Goal: Task Accomplishment & Management: Complete application form

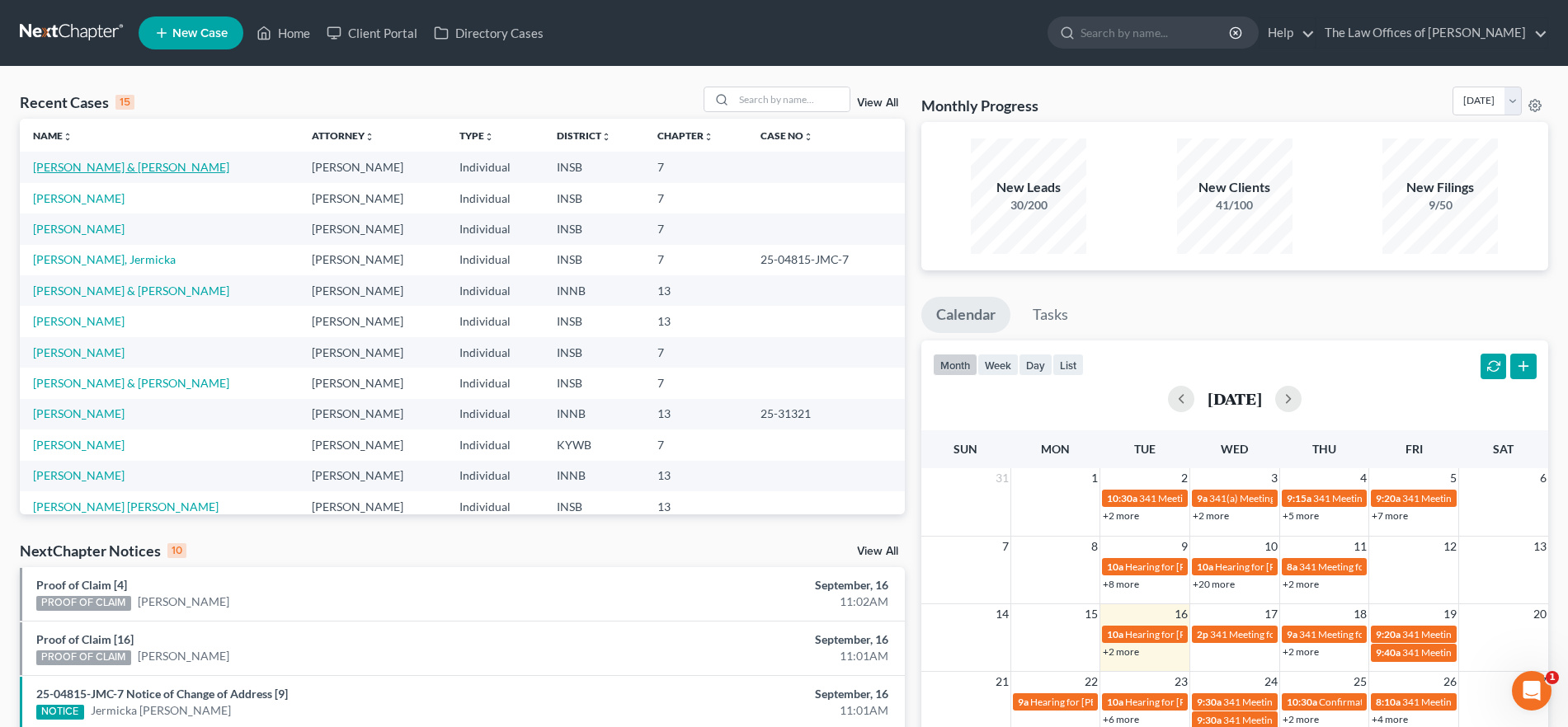
click at [108, 167] on link "[PERSON_NAME] & [PERSON_NAME]" at bounding box center [130, 166] width 196 height 14
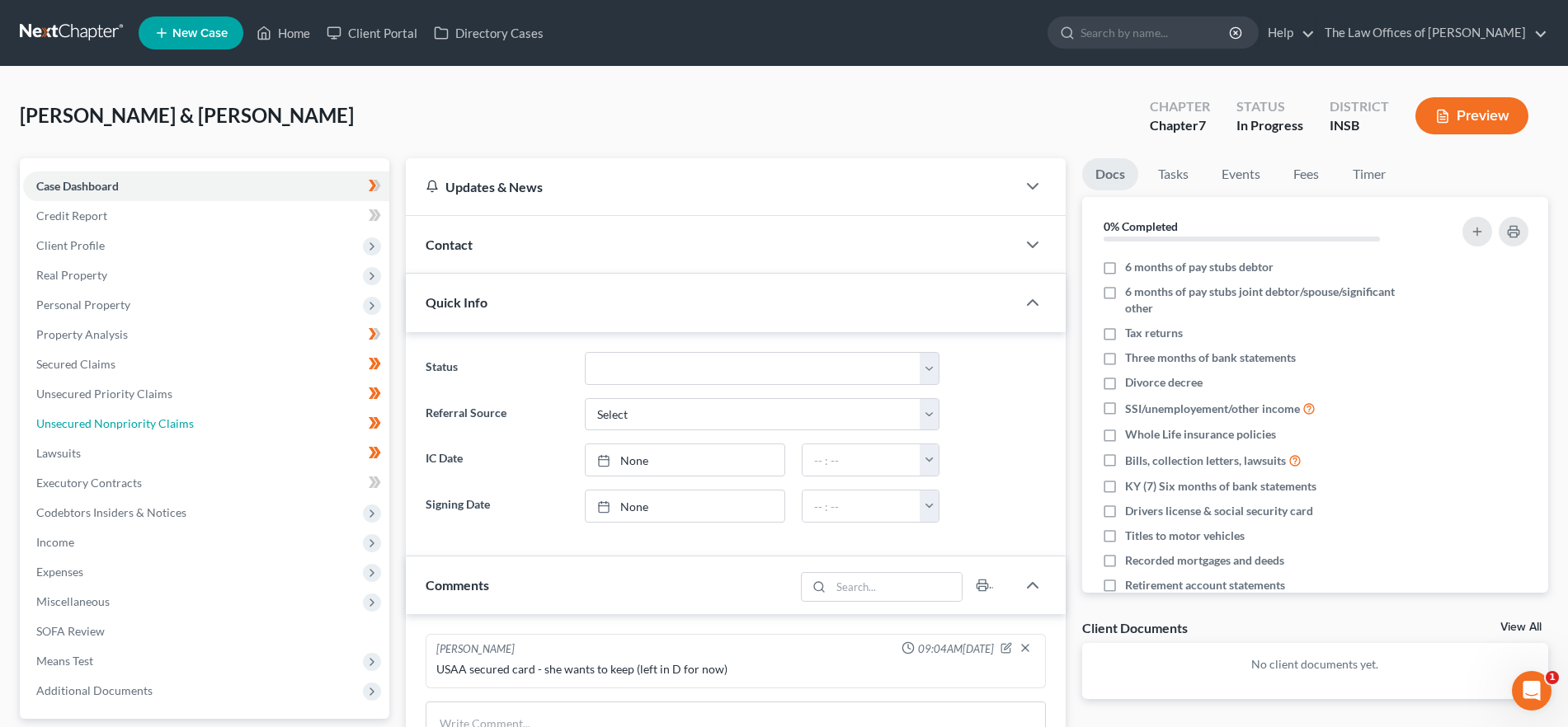
drag, startPoint x: 212, startPoint y: 413, endPoint x: 725, endPoint y: 341, distance: 518.0
click at [212, 413] on link "Unsecured Nonpriority Claims" at bounding box center [206, 424] width 366 height 30
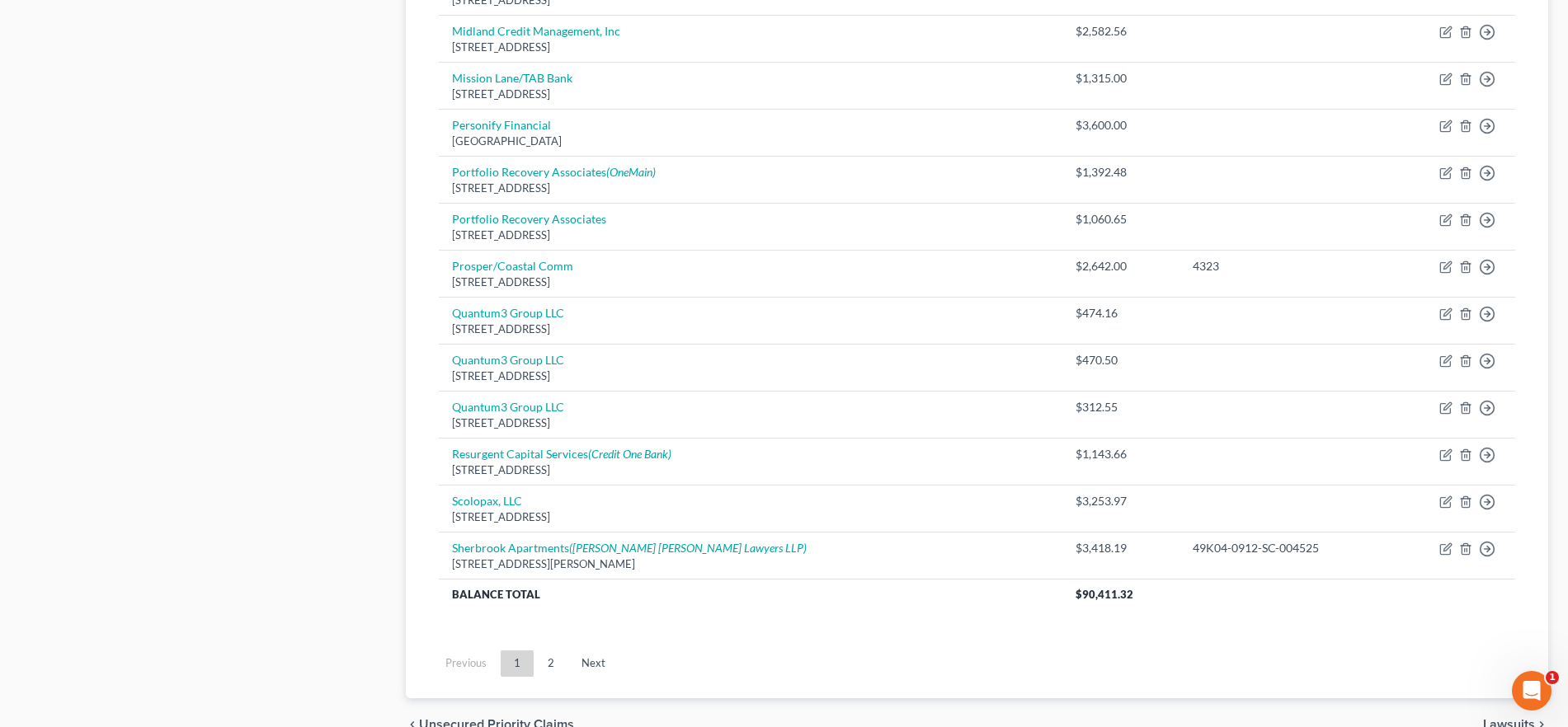
scroll to position [1177, 0]
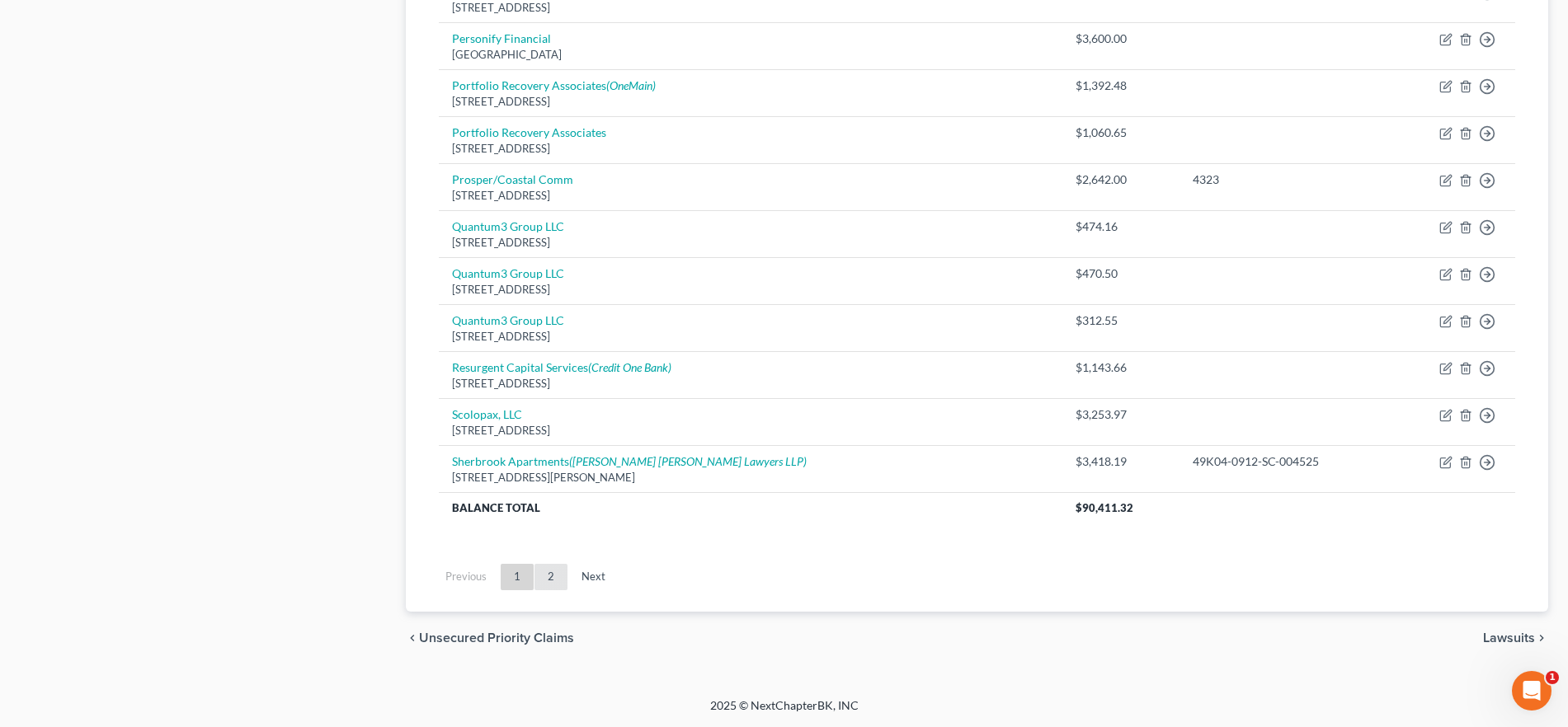
click at [553, 580] on link "2" at bounding box center [551, 578] width 33 height 27
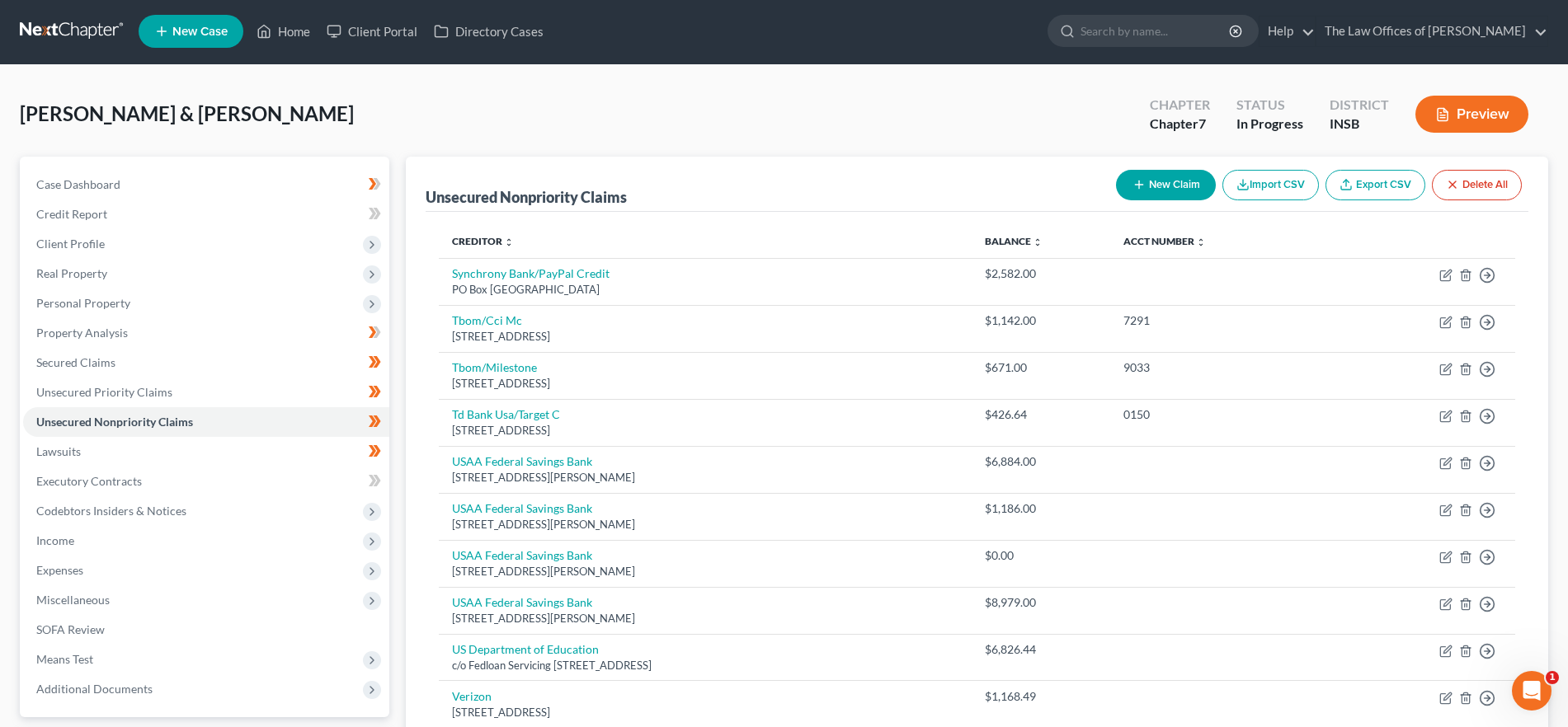
scroll to position [0, 0]
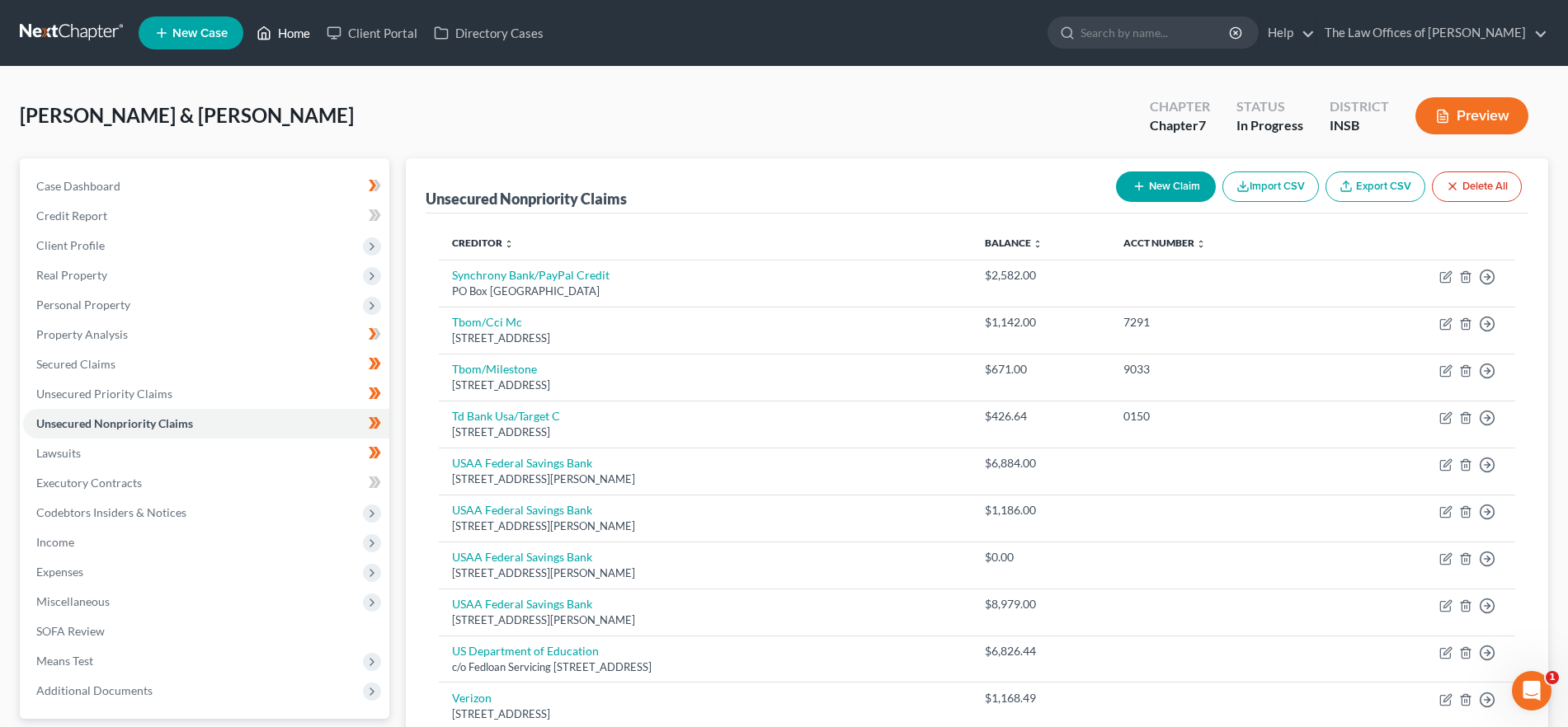
click at [291, 36] on link "Home" at bounding box center [283, 33] width 70 height 30
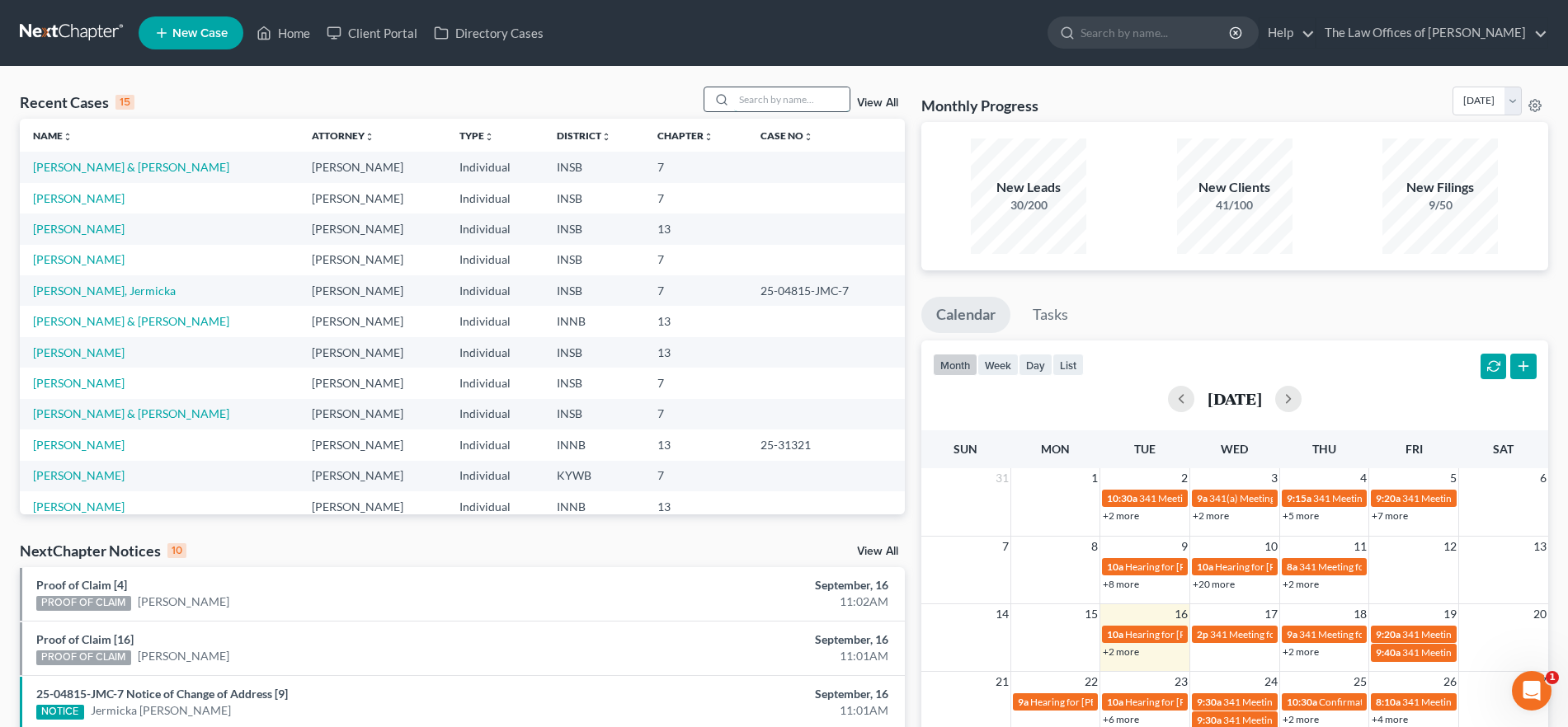
click at [806, 90] on input "search" at bounding box center [791, 99] width 116 height 24
type input "[PERSON_NAME]"
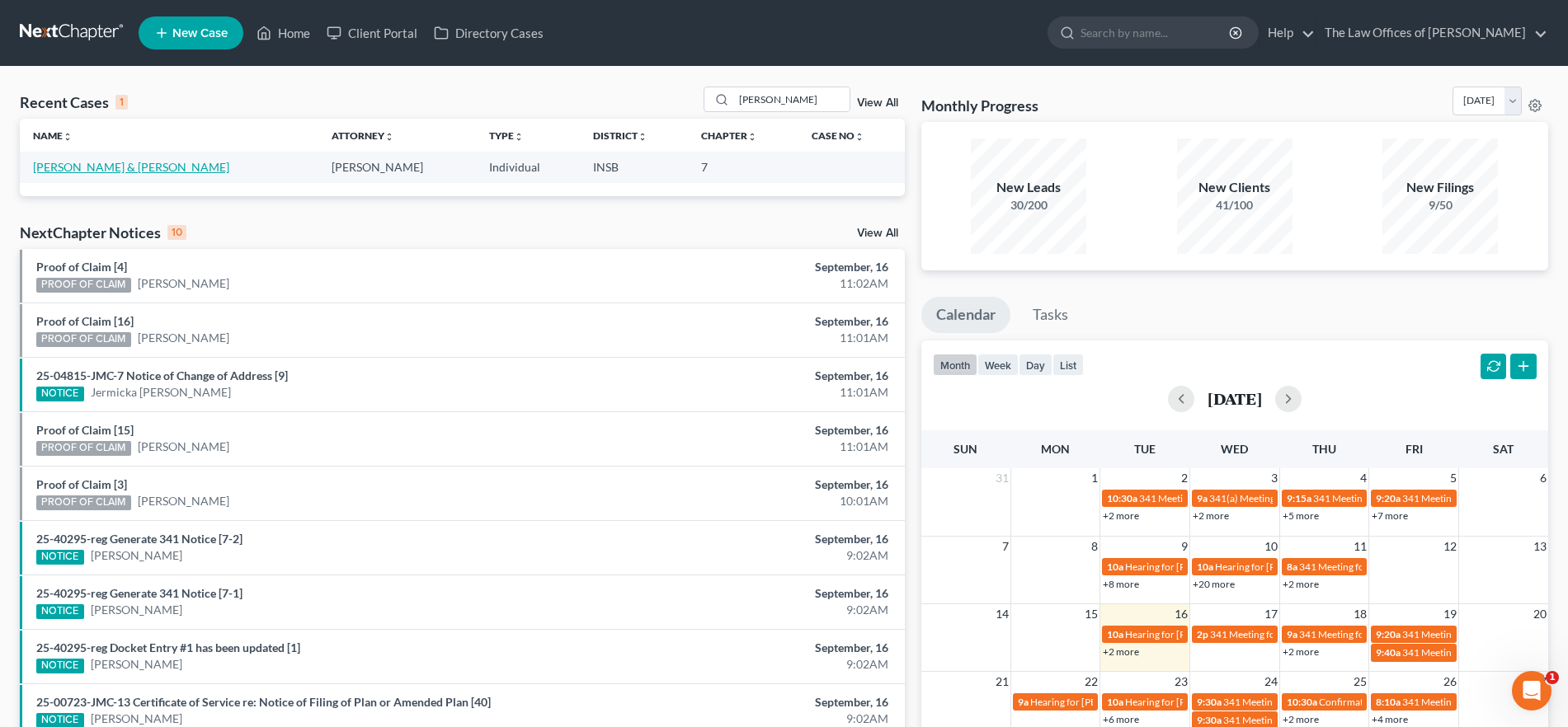
click at [103, 167] on link "[PERSON_NAME] & [PERSON_NAME]" at bounding box center [130, 166] width 196 height 14
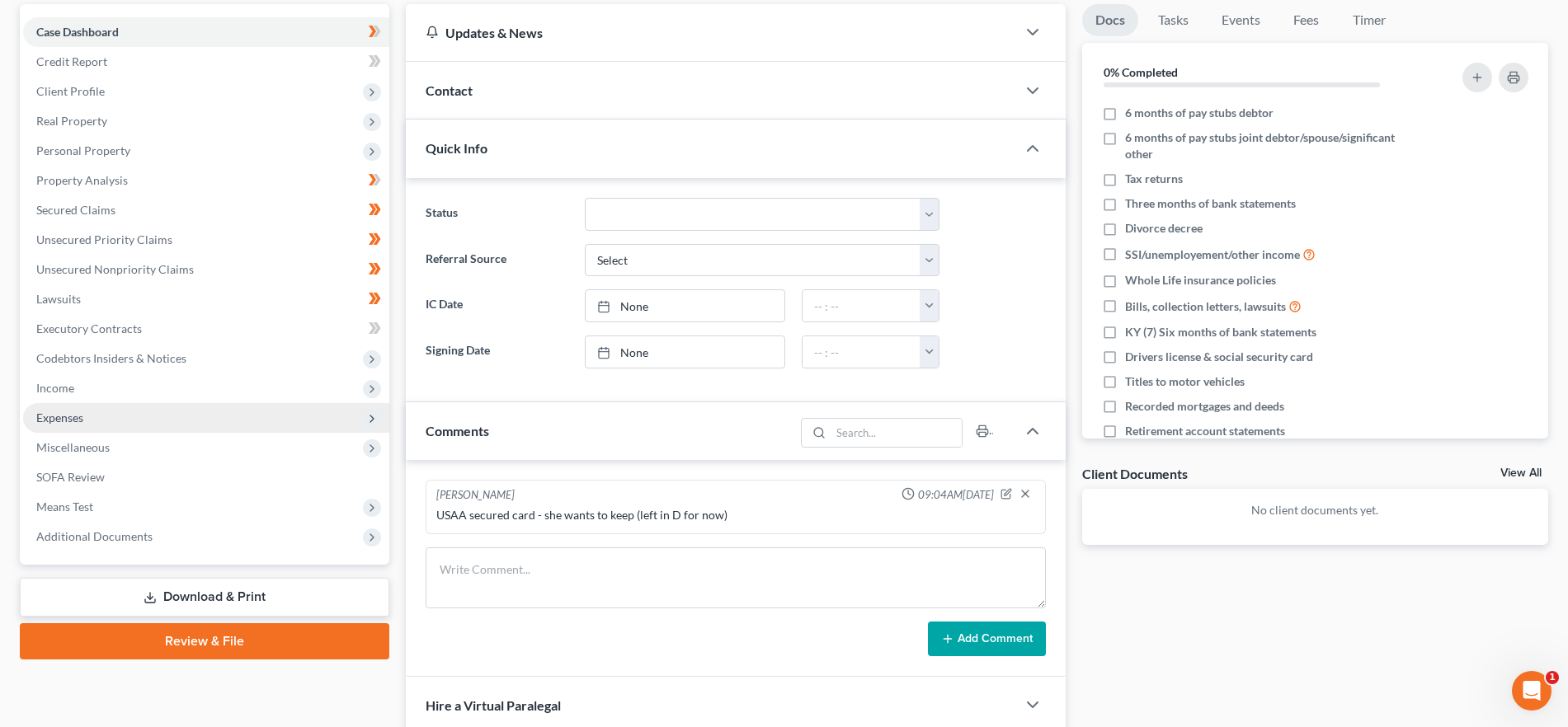
scroll to position [188, 0]
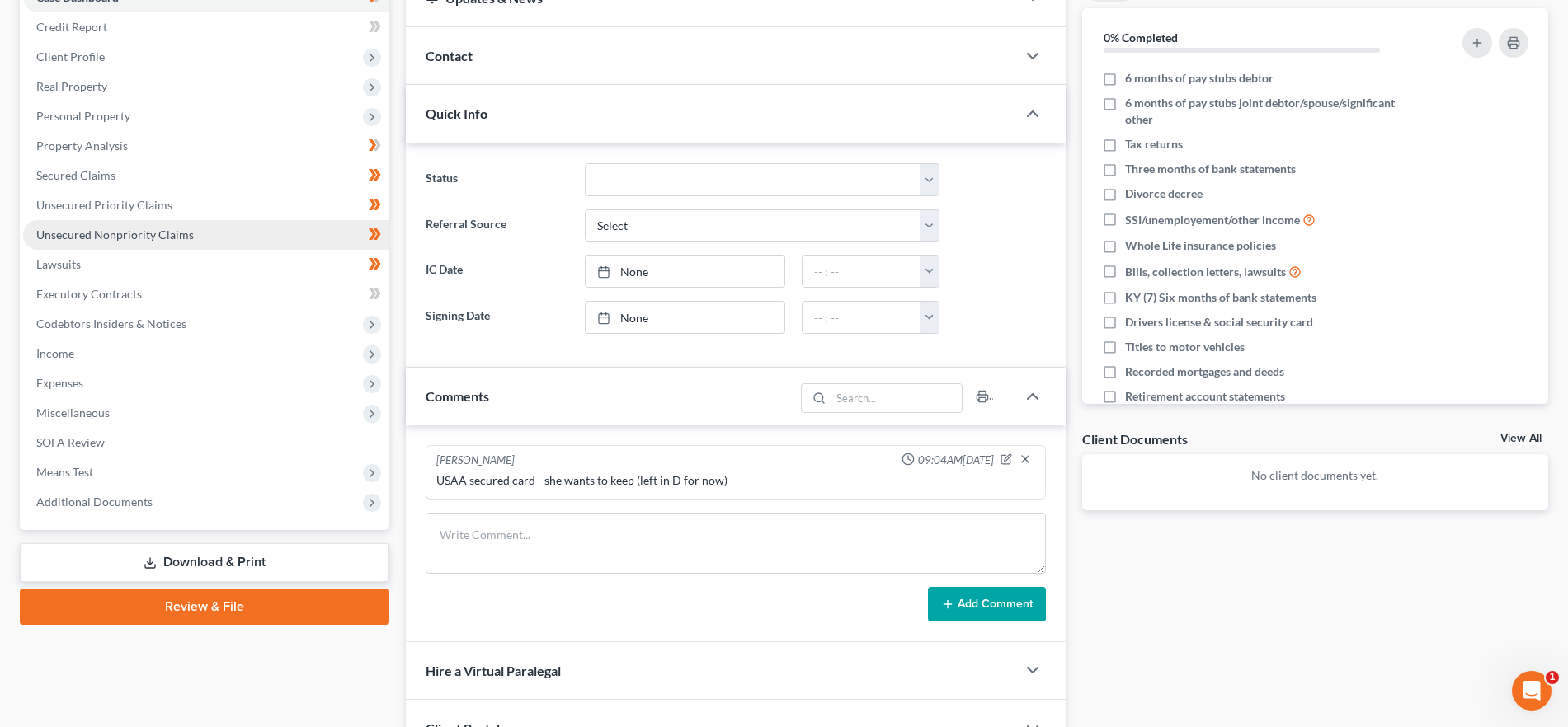
click at [150, 229] on span "Unsecured Nonpriority Claims" at bounding box center [115, 234] width 158 height 14
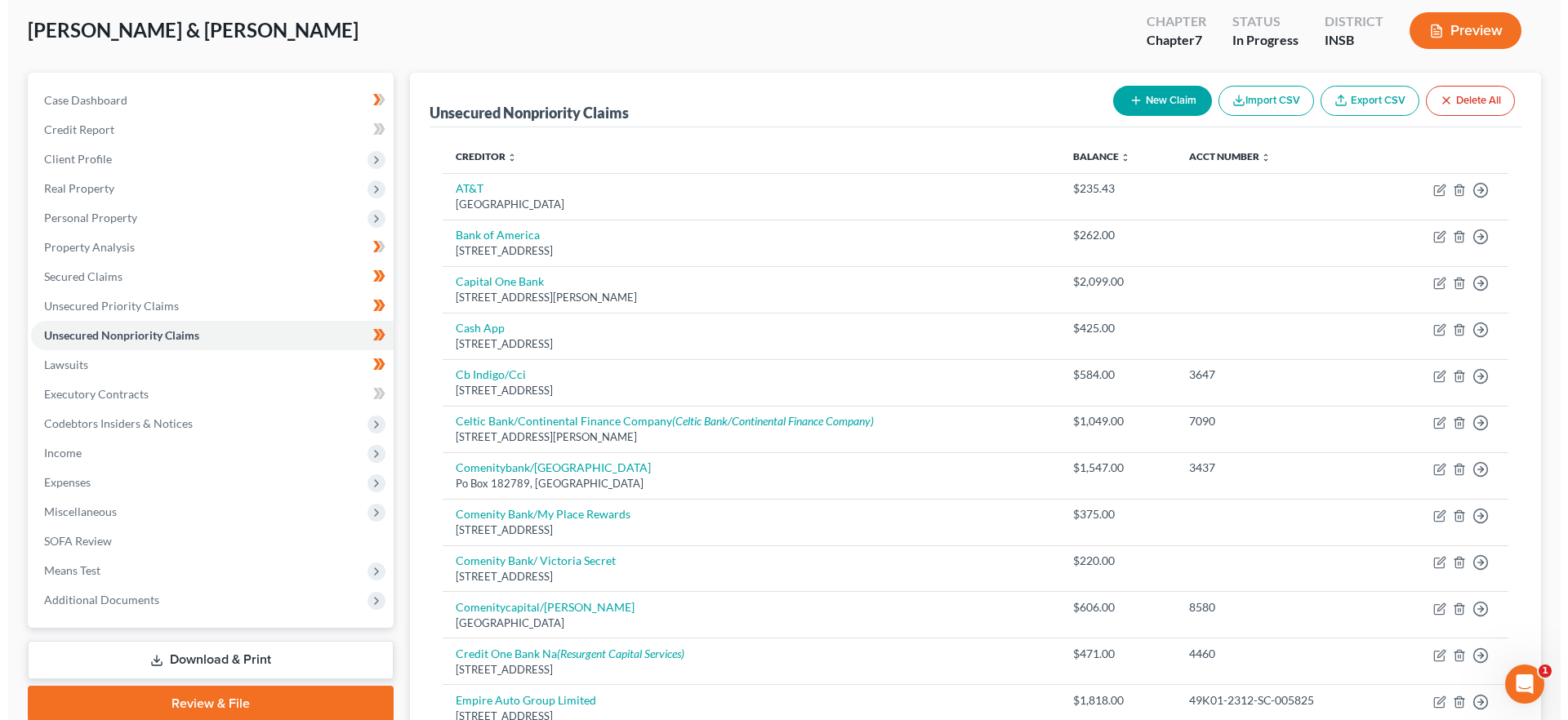
scroll to position [68, 0]
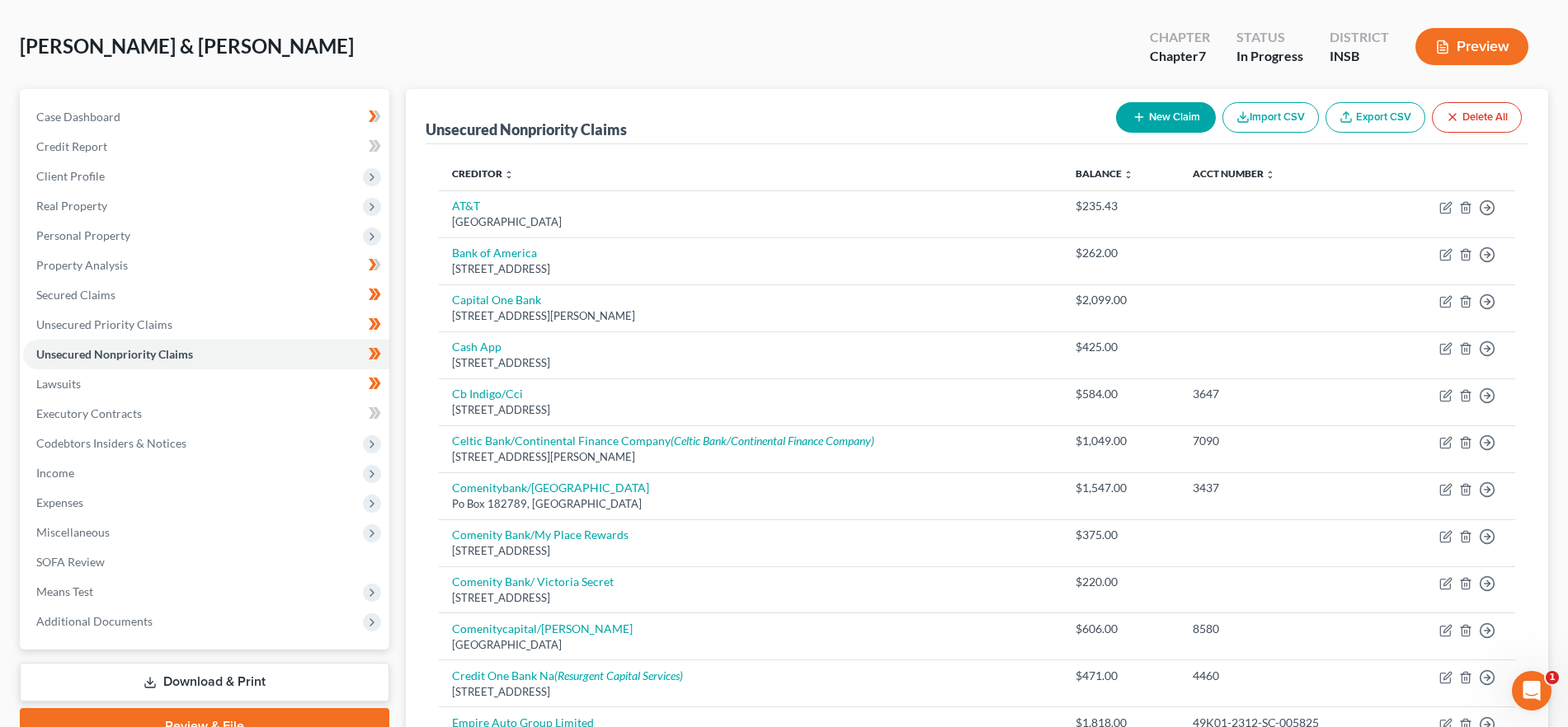
click at [1154, 122] on button "New Claim" at bounding box center [1166, 118] width 99 height 31
select select "2"
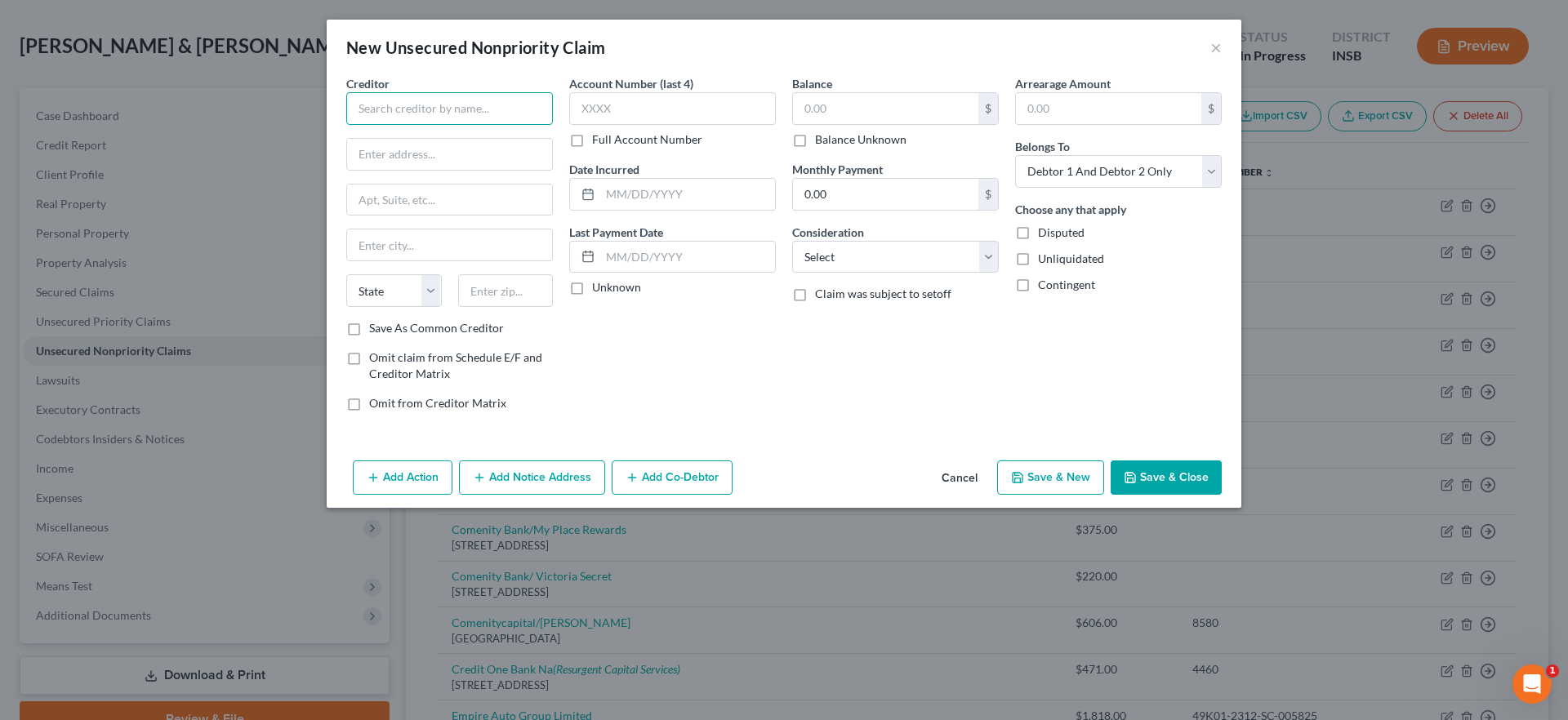
click at [510, 103] on input "text" at bounding box center [450, 108] width 207 height 32
click at [460, 110] on input "Med-1 Solutions" at bounding box center [450, 108] width 207 height 32
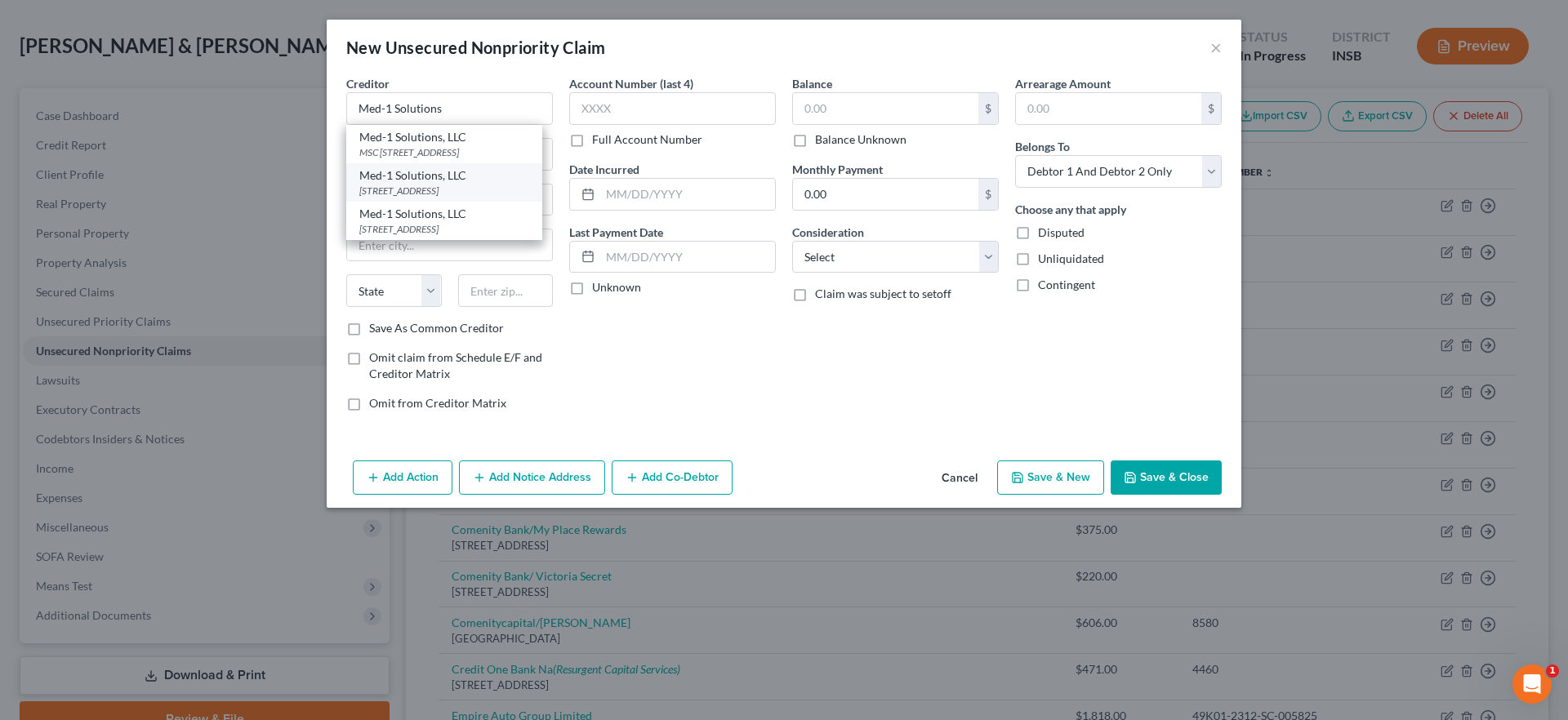
click at [449, 184] on div "Med-1 Solutions, LLC" at bounding box center [443, 175] width 170 height 16
type input "Med-1 Solutions, LLC"
type input "[STREET_ADDRESS]"
type input "Greenwood"
select select "15"
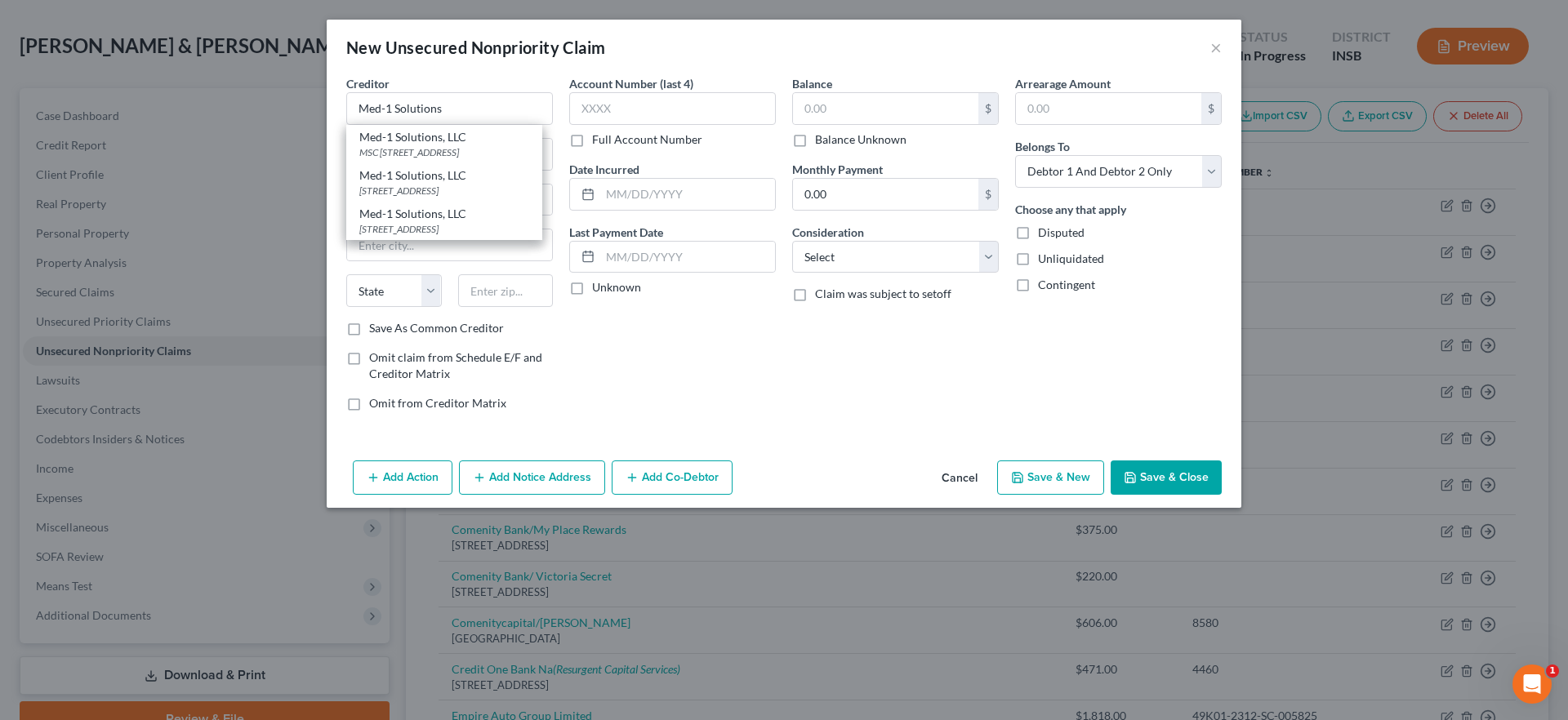
type input "46142"
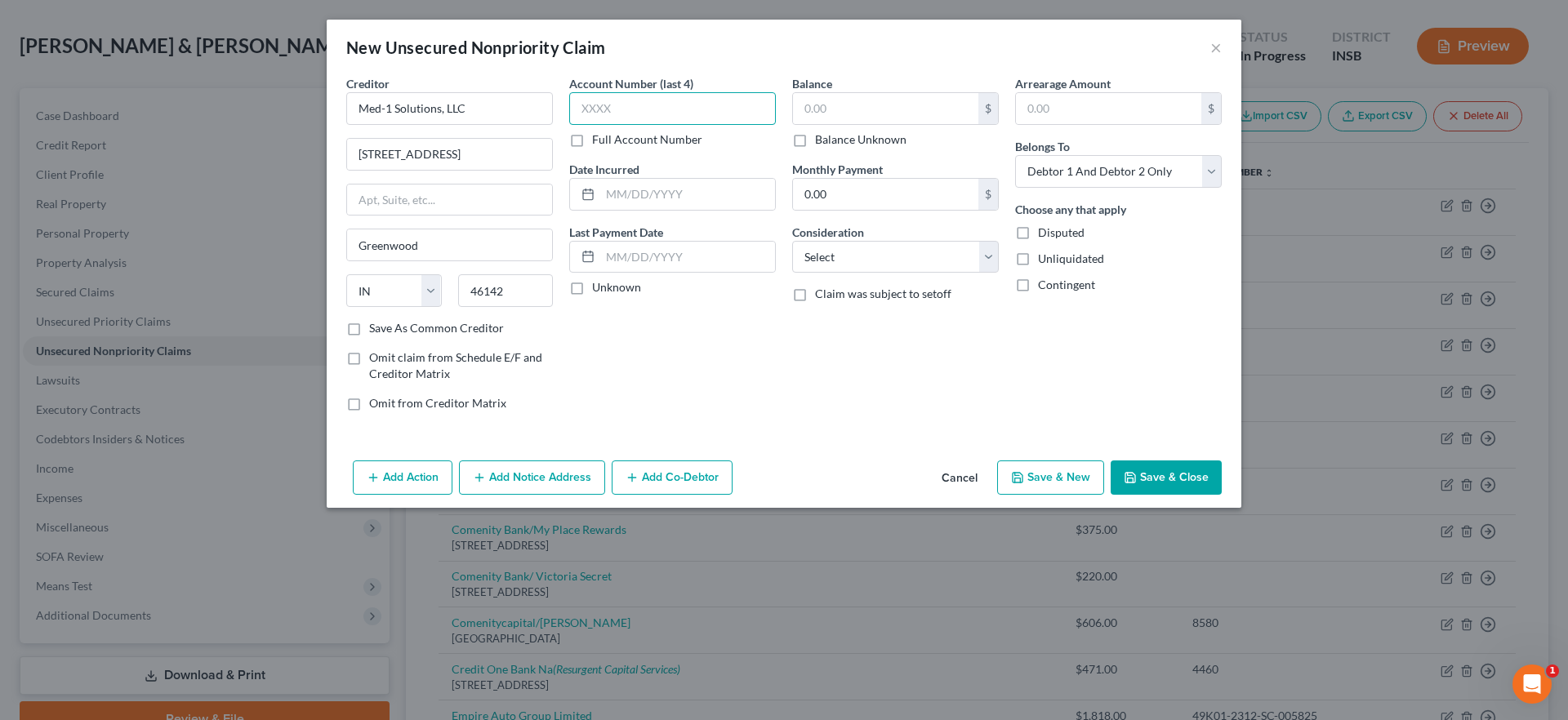
click at [637, 110] on input "text" at bounding box center [673, 108] width 207 height 32
type input "1911"
click at [865, 105] on input "text" at bounding box center [886, 108] width 186 height 31
type input "139.00"
click at [1075, 171] on select "Select Debtor 1 Only Debtor 2 Only Debtor 1 And Debtor 2 Only At Least One Of T…" at bounding box center [1119, 171] width 207 height 32
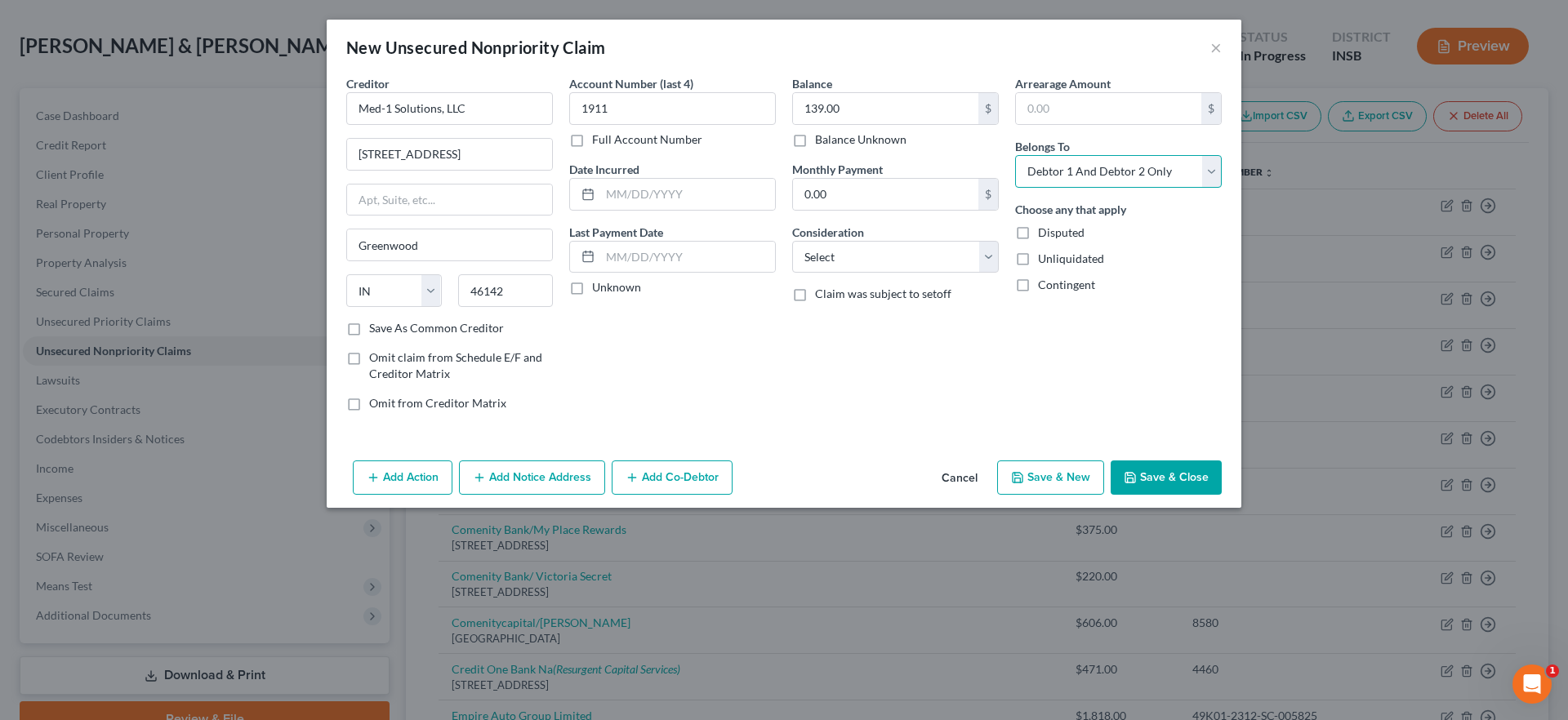
select select "1"
click at [1016, 155] on select "Select Debtor 1 Only Debtor 2 Only Debtor 1 And Debtor 2 Only At Least One Of T…" at bounding box center [1119, 171] width 207 height 32
drag, startPoint x: 876, startPoint y: 247, endPoint x: 868, endPoint y: 270, distance: 24.4
click at [876, 248] on select "Select Cable / Satellite Services Collection Agency Credit Card Debt Debt Couns…" at bounding box center [895, 257] width 207 height 32
select select "1"
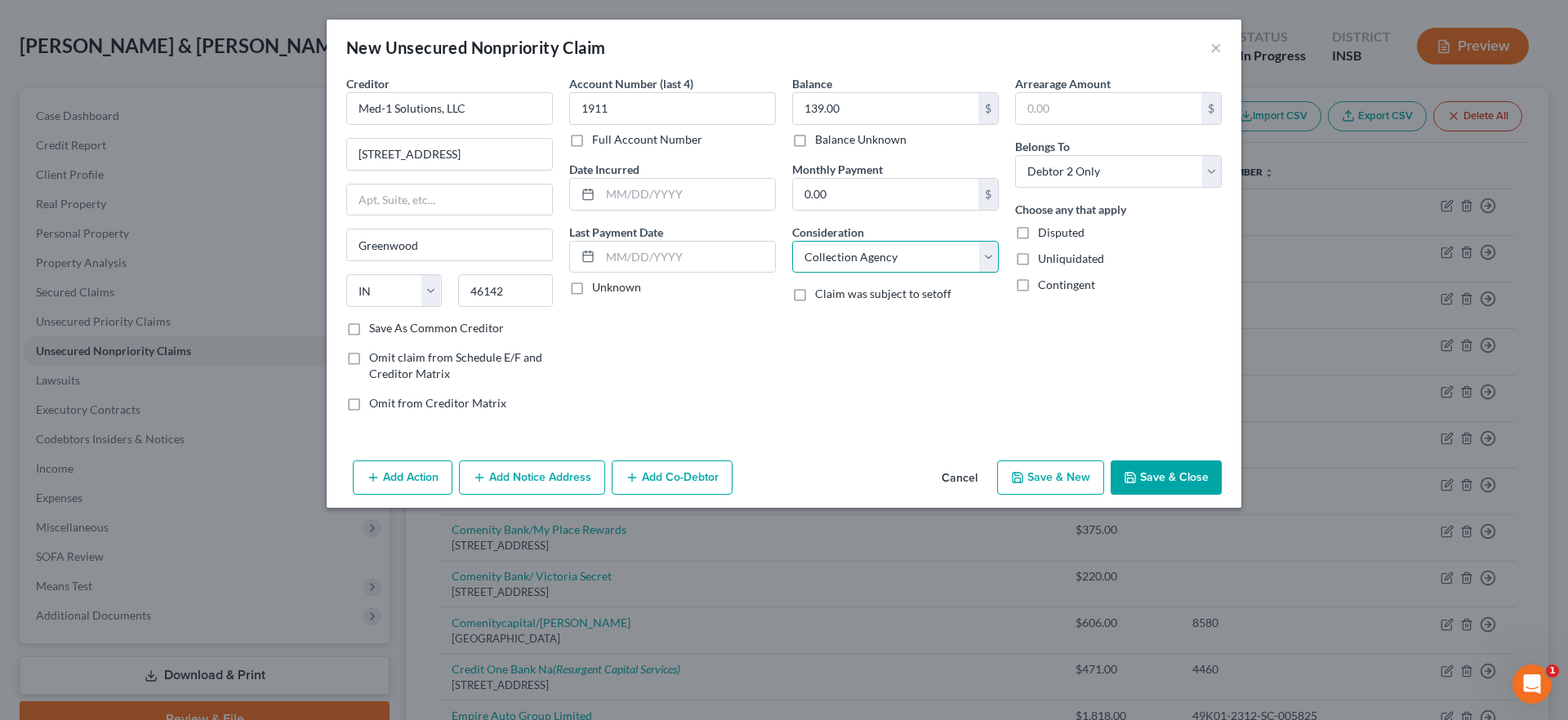
click at [792, 241] on select "Select Cable / Satellite Services Collection Agency Credit Card Debt Debt Couns…" at bounding box center [895, 257] width 207 height 32
click at [503, 472] on button "Add Notice Address" at bounding box center [532, 477] width 146 height 34
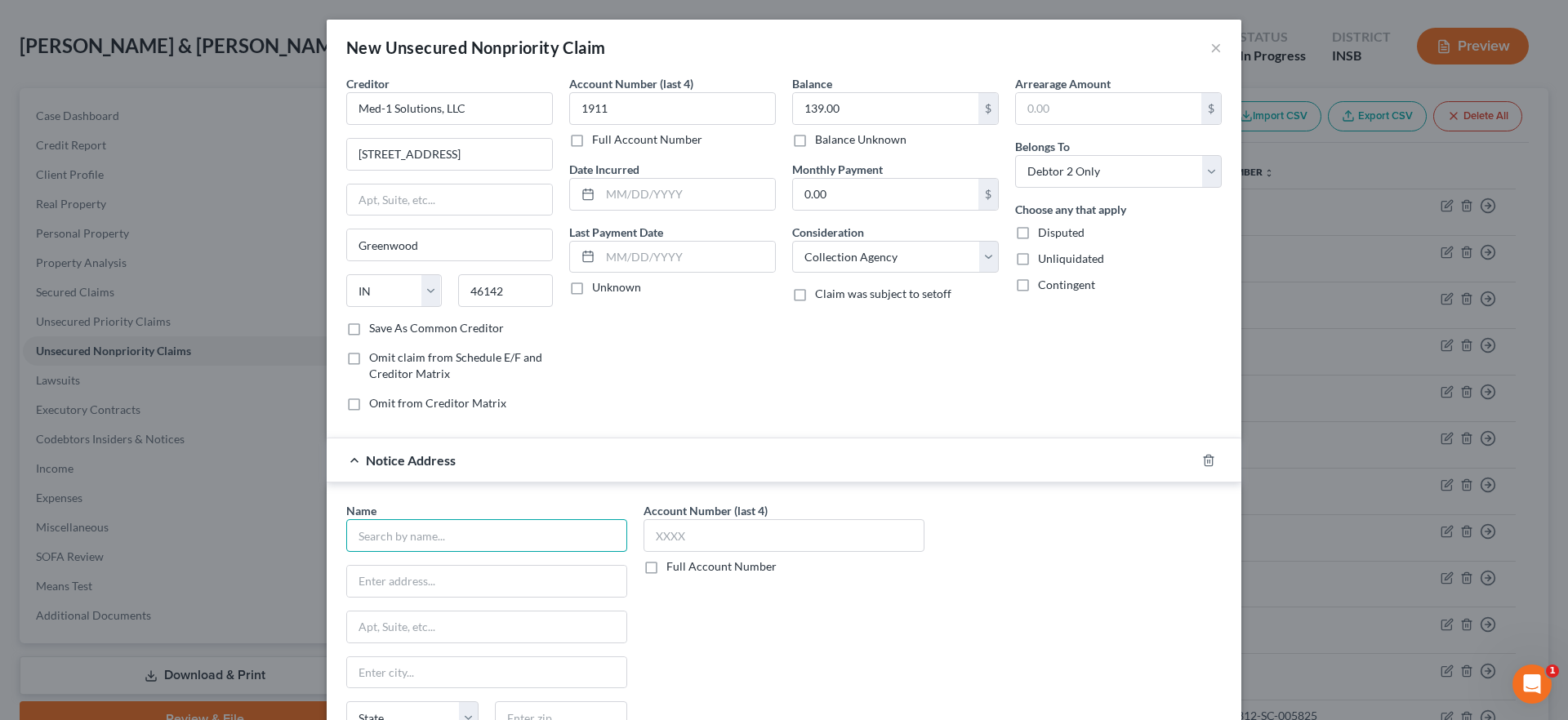
click at [511, 525] on input "text" at bounding box center [487, 535] width 281 height 32
click at [529, 535] on input "Community Health Net" at bounding box center [487, 535] width 281 height 32
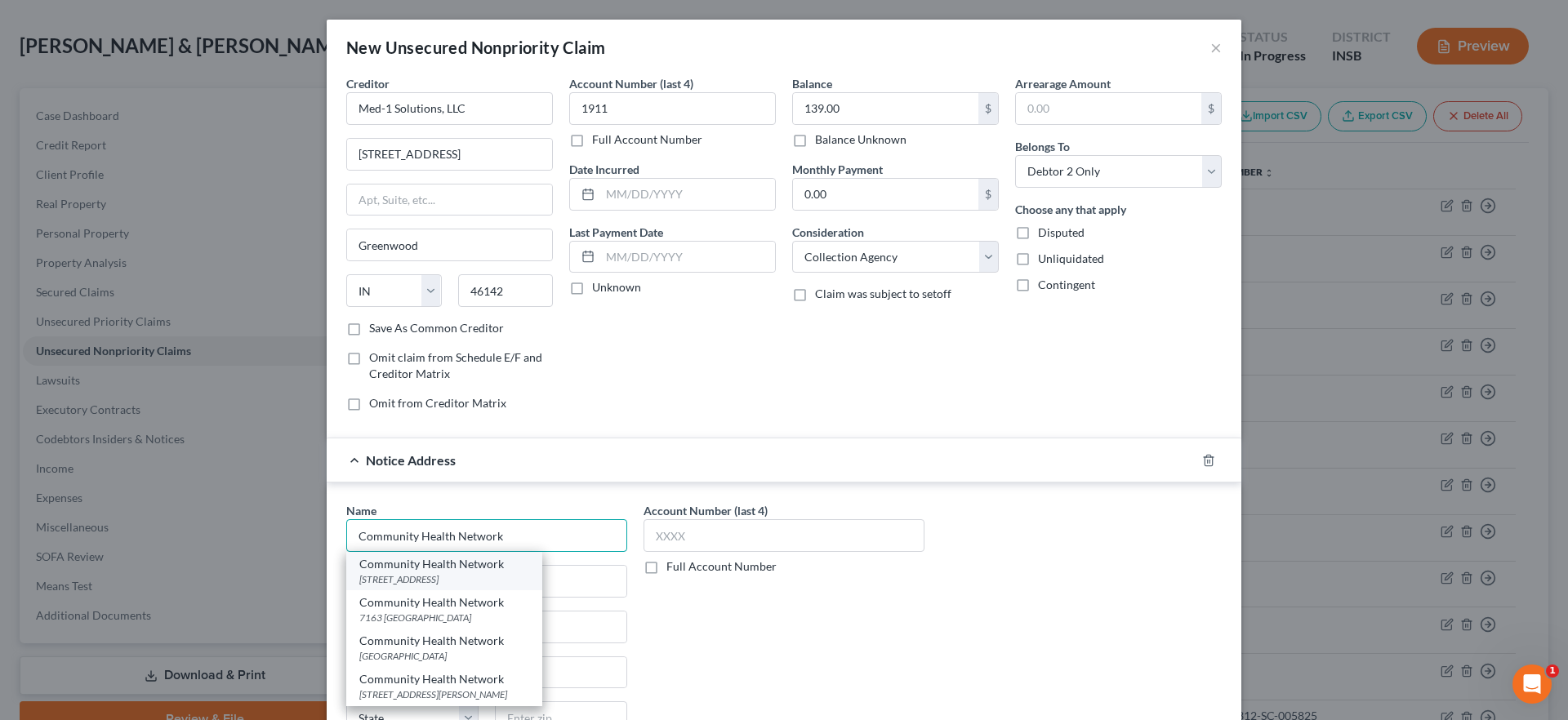
type input "Community Health Network"
click at [487, 562] on div "Community Health Network" at bounding box center [443, 564] width 170 height 16
type input "7330 [GEOGRAPHIC_DATA]"
type input "Suite 200"
type input "[GEOGRAPHIC_DATA]"
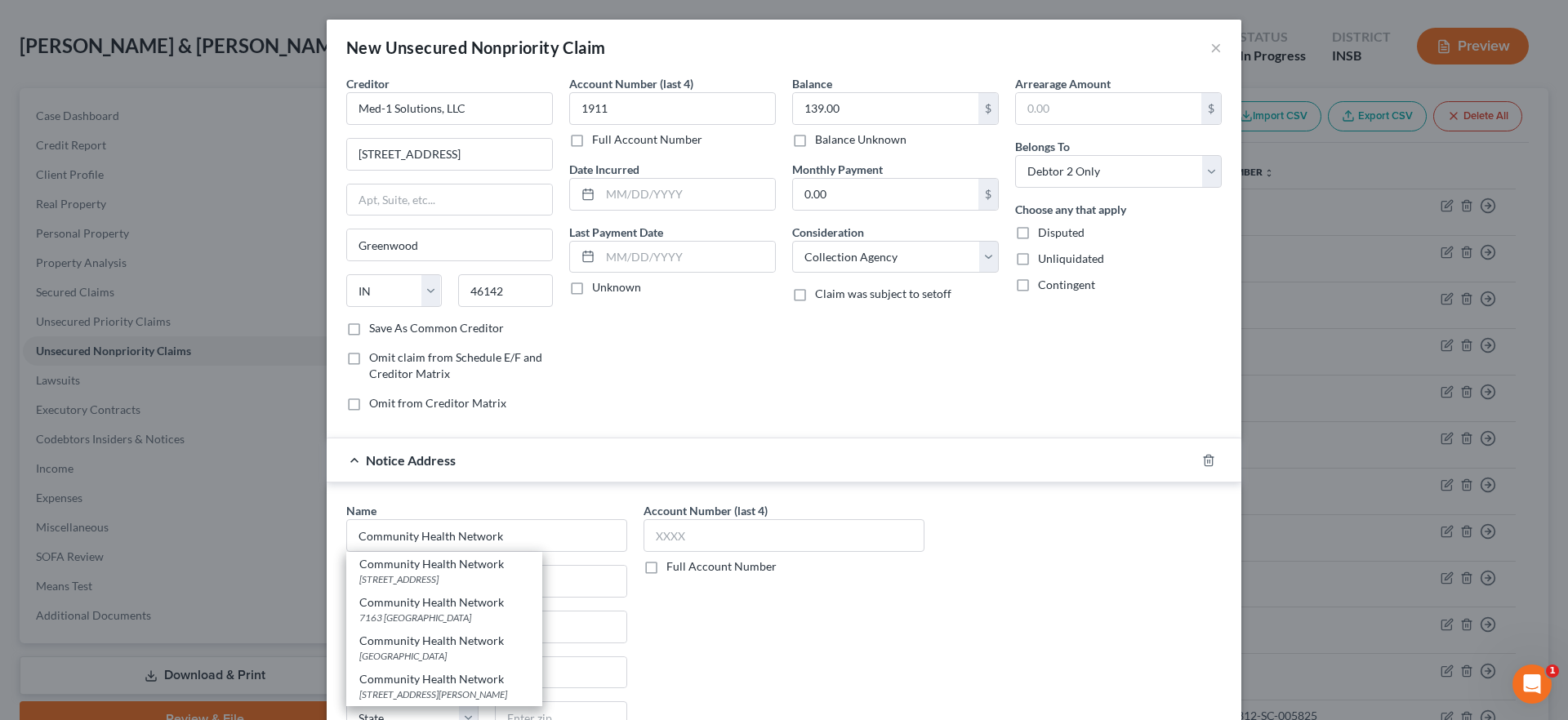
select select "15"
type input "46256"
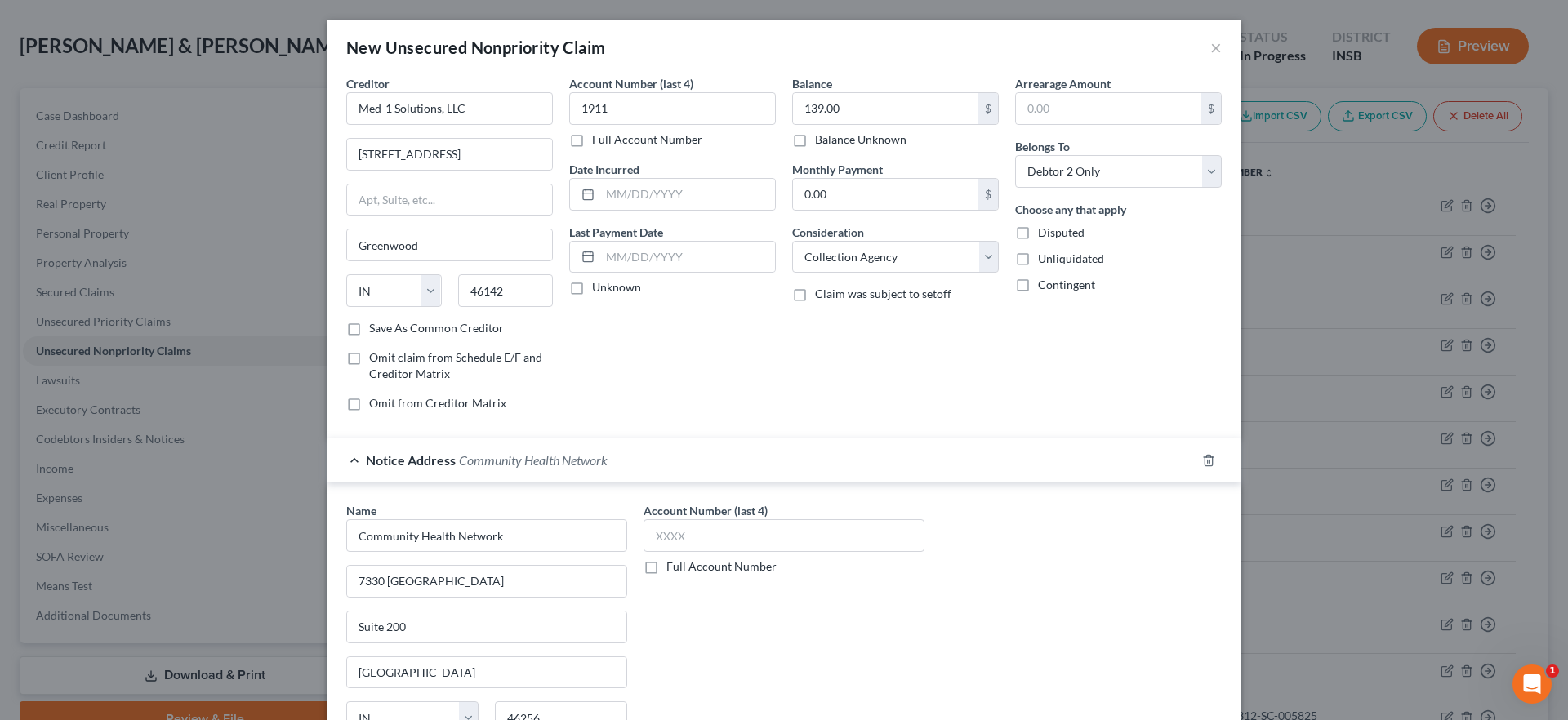
scroll to position [159, 0]
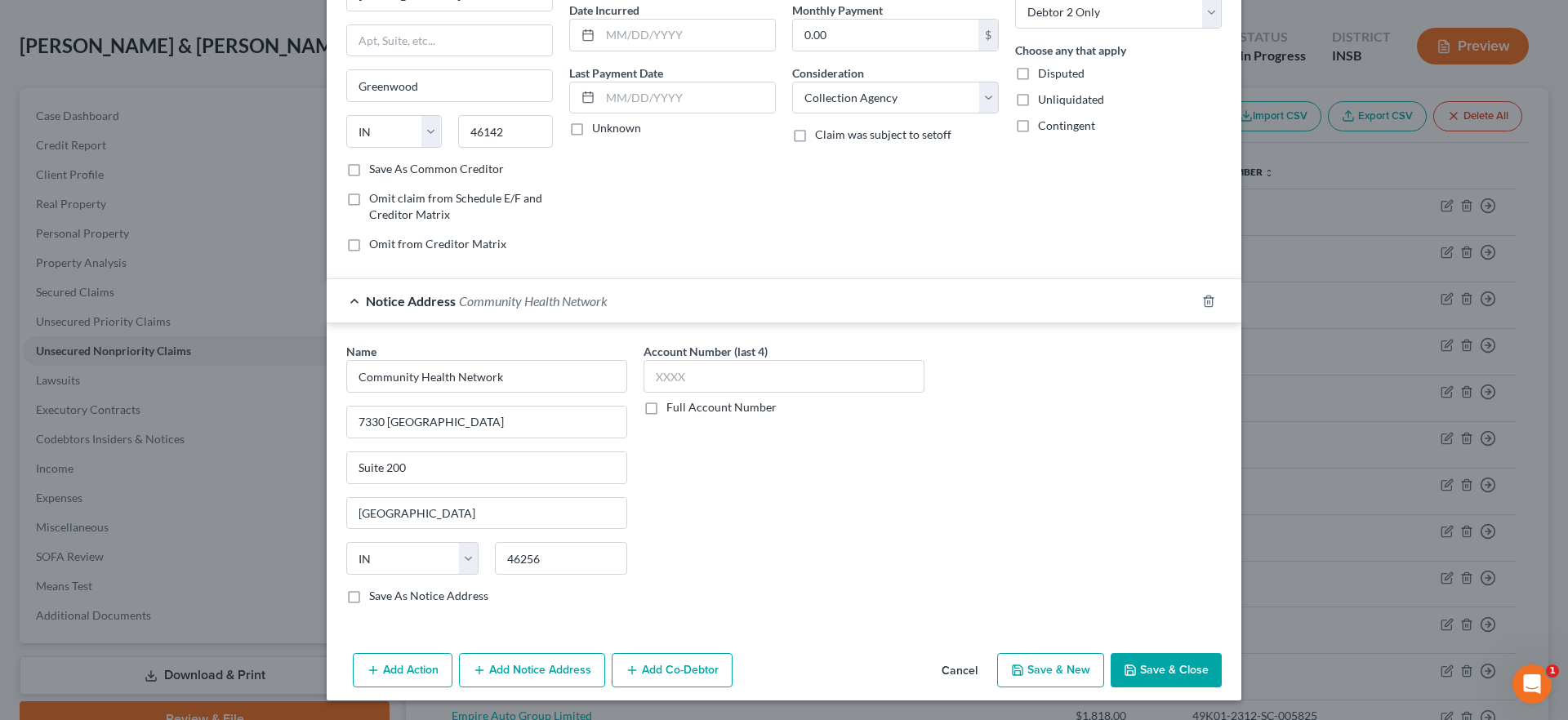
click at [1153, 667] on button "Save & Close" at bounding box center [1166, 671] width 111 height 34
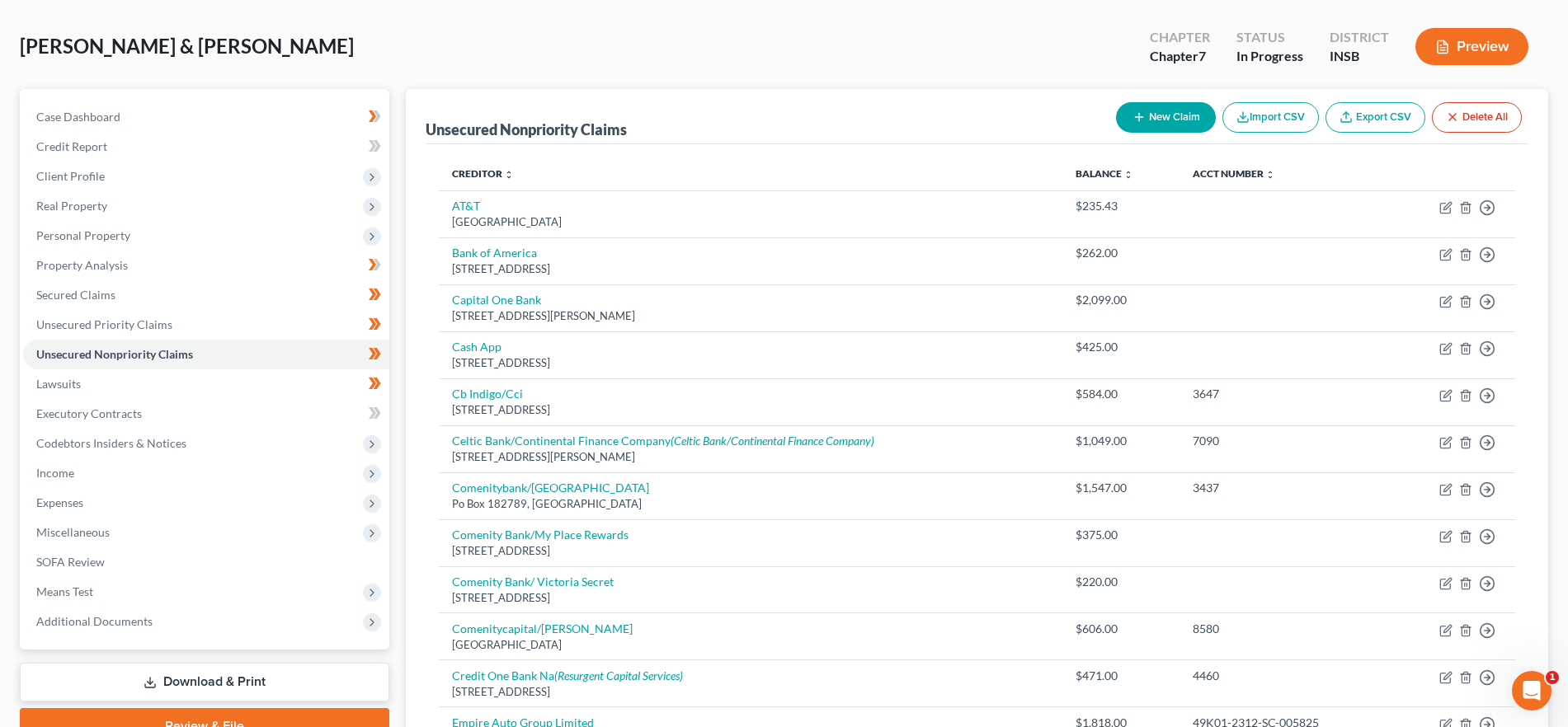
click at [1134, 111] on icon "button" at bounding box center [1139, 118] width 13 height 13
select select "2"
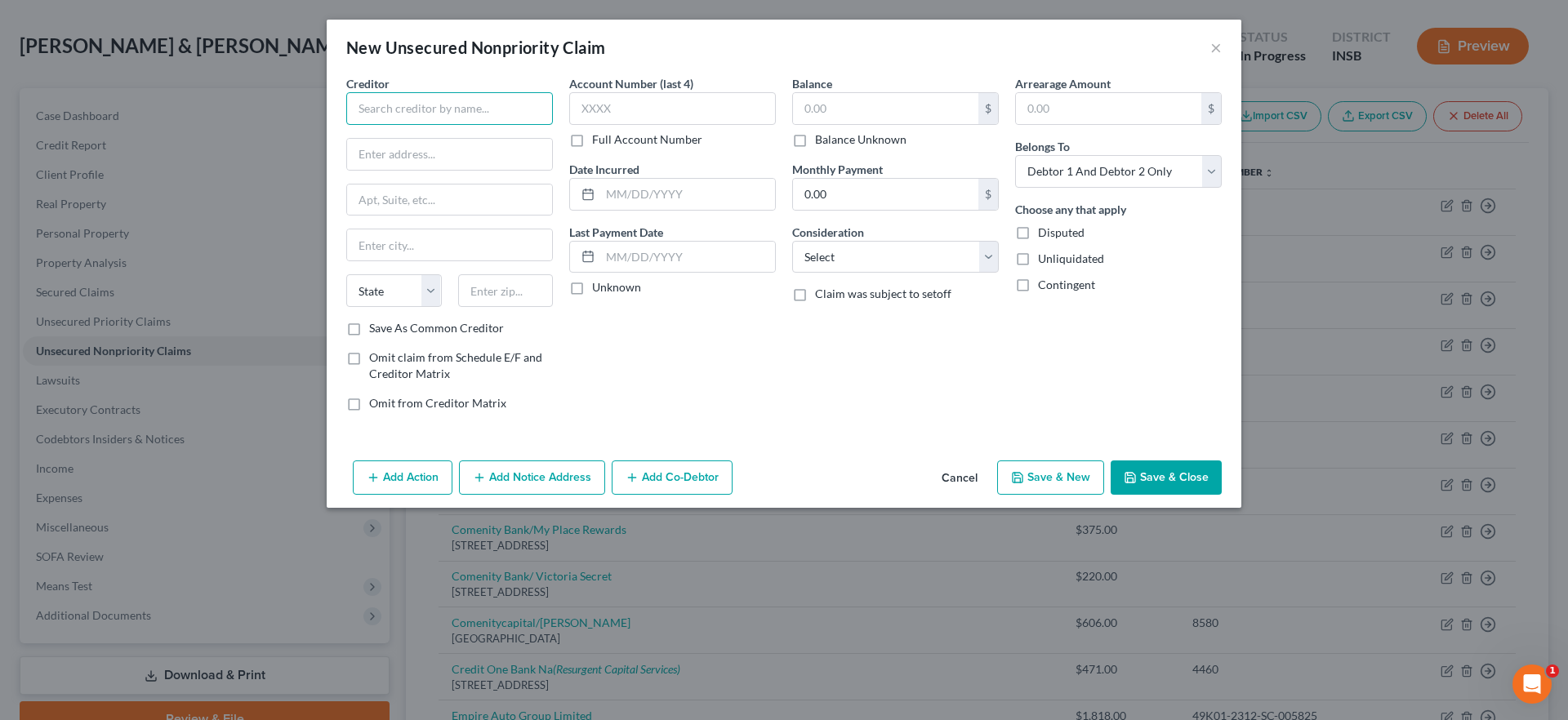
click at [461, 109] on input "text" at bounding box center [450, 108] width 207 height 32
click at [438, 108] on input "IU Health" at bounding box center [450, 108] width 207 height 32
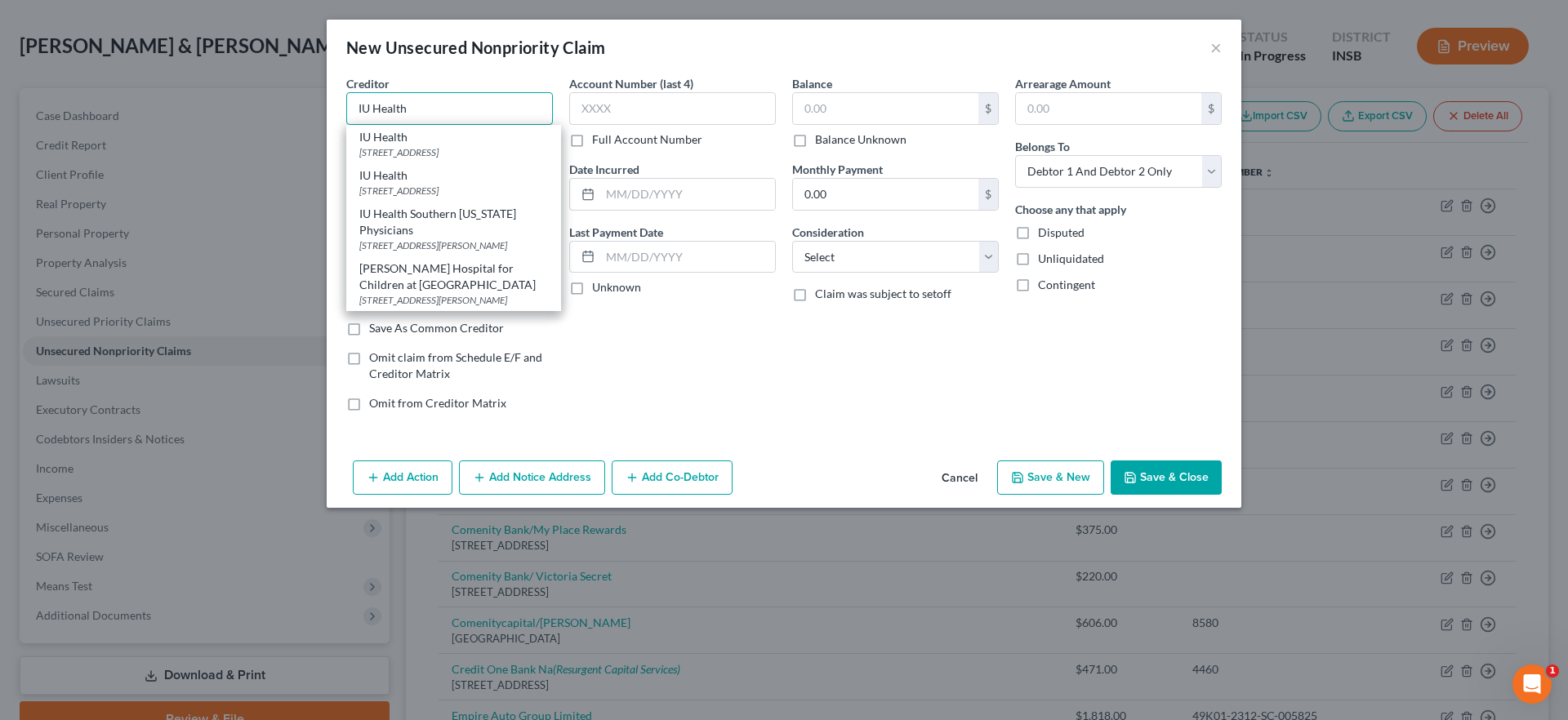
scroll to position [0, 0]
click at [680, 350] on div "Account Number (last 4) Full Account Number Date Incurred Last Payment Date Unk…" at bounding box center [672, 249] width 223 height 350
type input "IU Health"
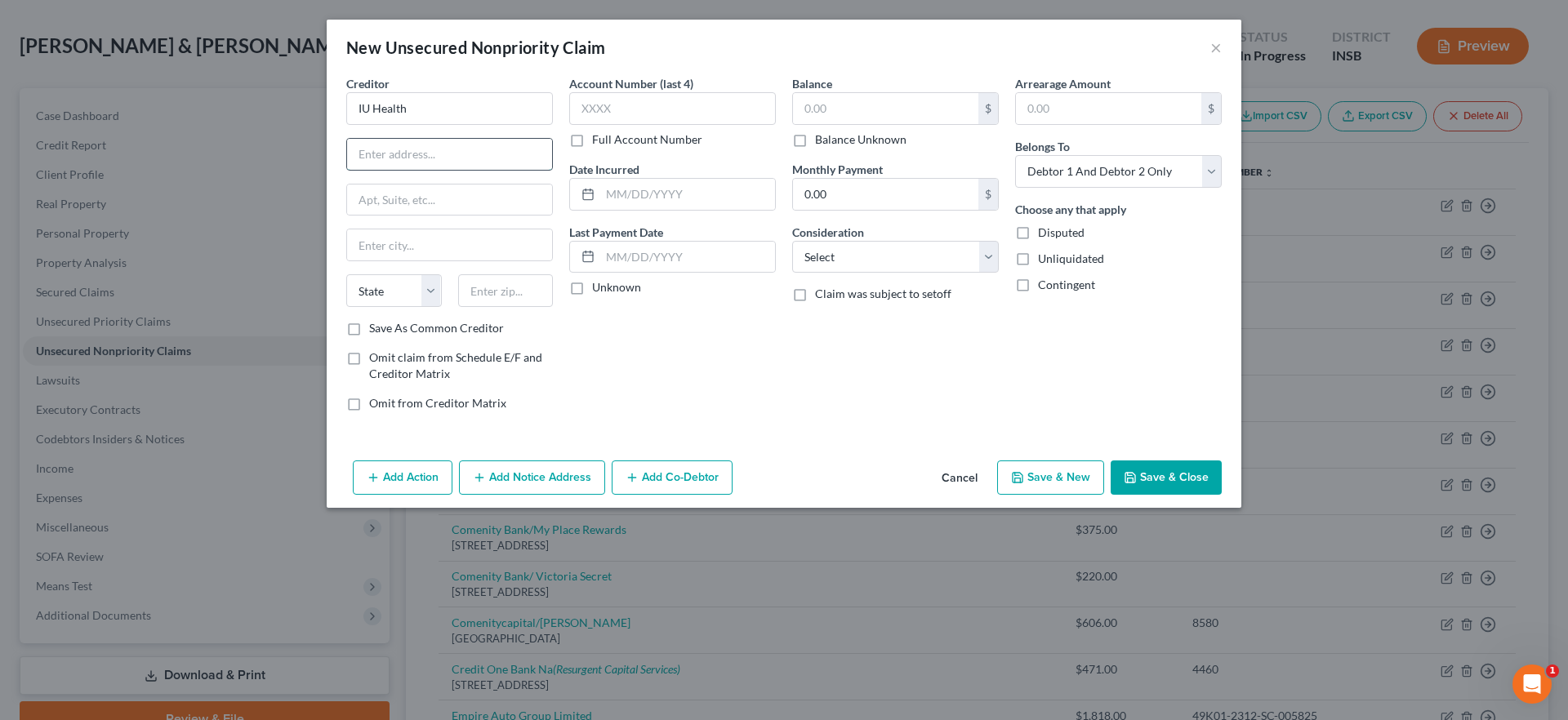
click at [388, 163] on input "text" at bounding box center [449, 154] width 205 height 31
type input "[STREET_ADDRESS]"
type input "46202"
click at [725, 289] on div "Unknown" at bounding box center [673, 287] width 207 height 16
click at [626, 108] on input "text" at bounding box center [673, 108] width 207 height 32
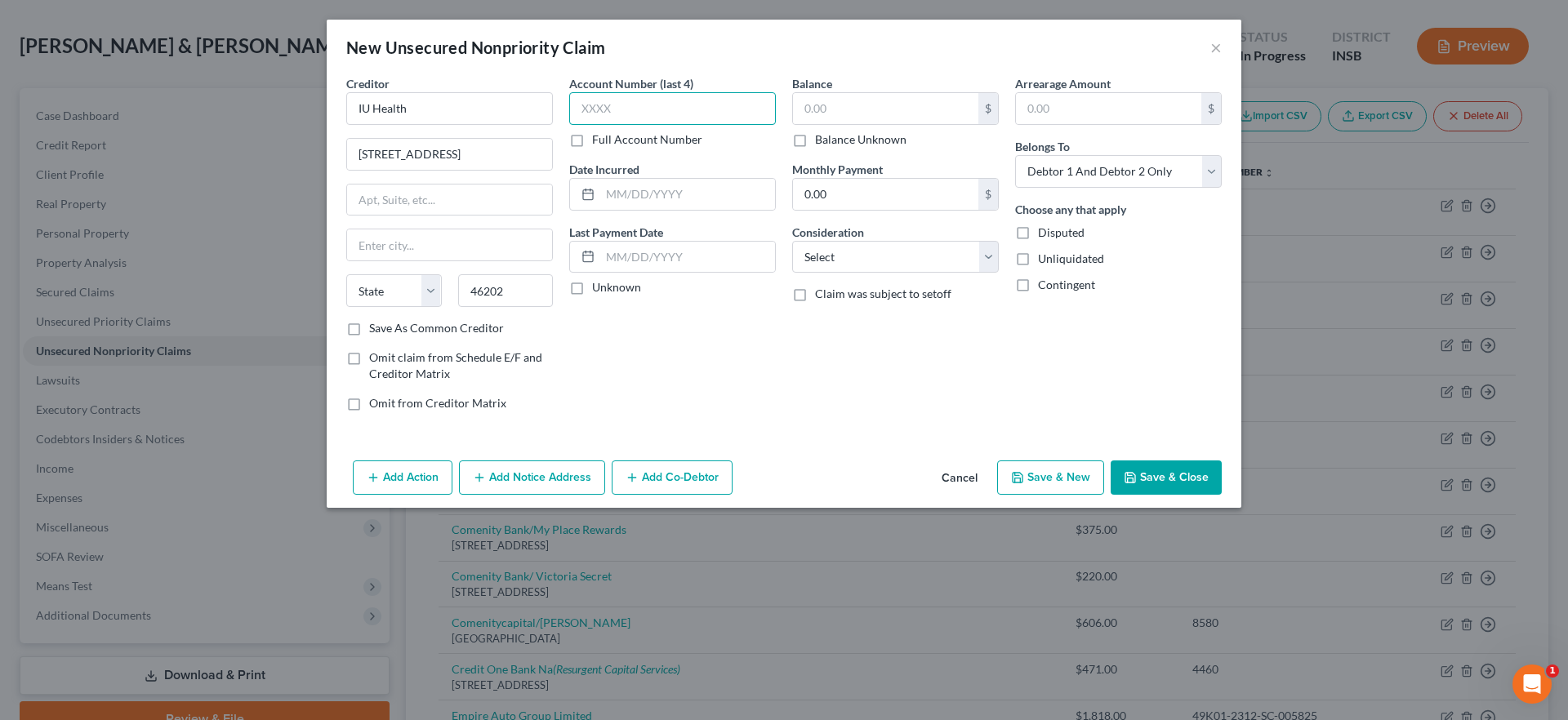
type input "[GEOGRAPHIC_DATA]"
select select "15"
type input "1296"
click at [815, 114] on input "text" at bounding box center [886, 108] width 186 height 31
type input "1,006.12"
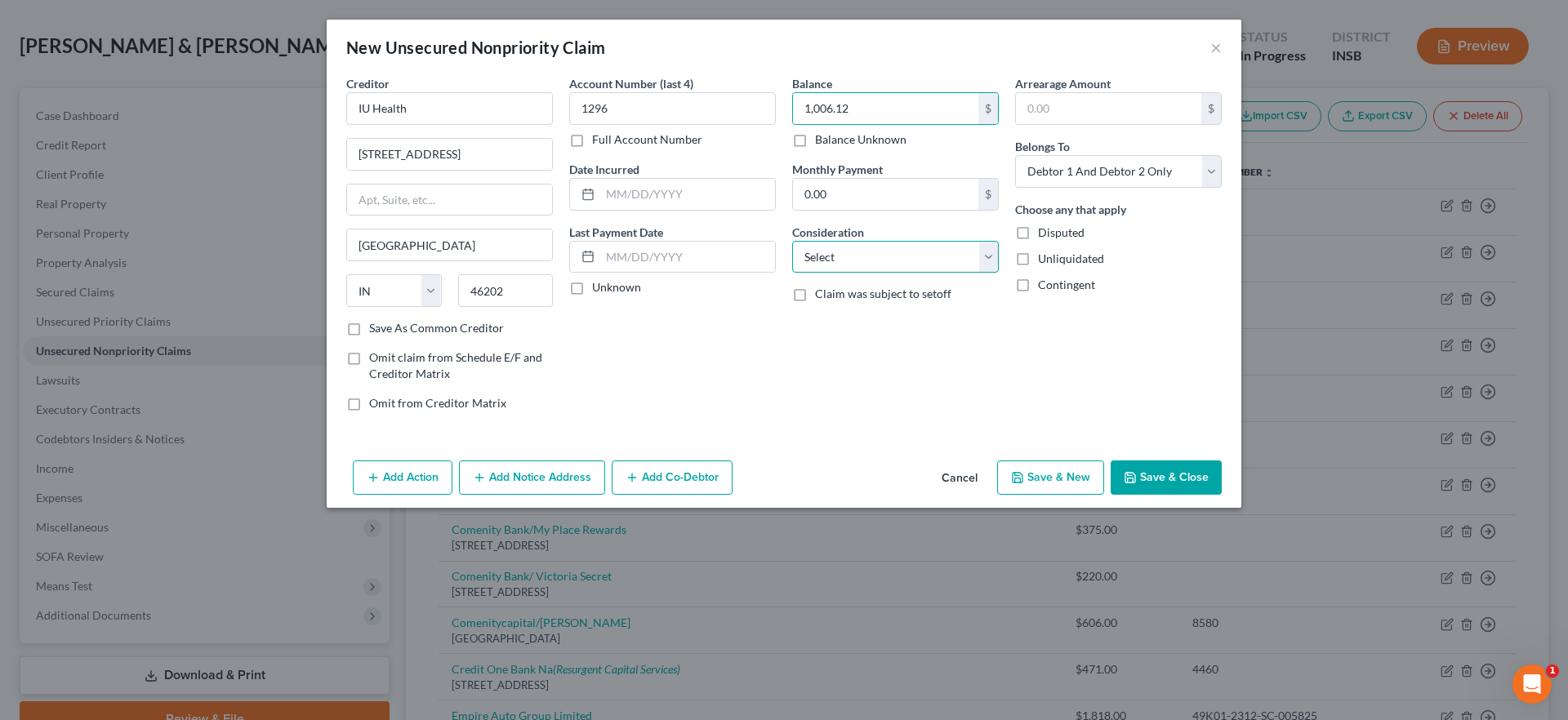
click at [838, 264] on select "Select Cable / Satellite Services Collection Agency Credit Card Debt Debt Couns…" at bounding box center [895, 257] width 207 height 32
select select "9"
click at [792, 241] on select "Select Cable / Satellite Services Collection Agency Credit Card Debt Debt Couns…" at bounding box center [895, 257] width 207 height 32
click at [1090, 180] on select "Select Debtor 1 Only Debtor 2 Only Debtor 1 And Debtor 2 Only At Least One Of T…" at bounding box center [1119, 171] width 207 height 32
select select "1"
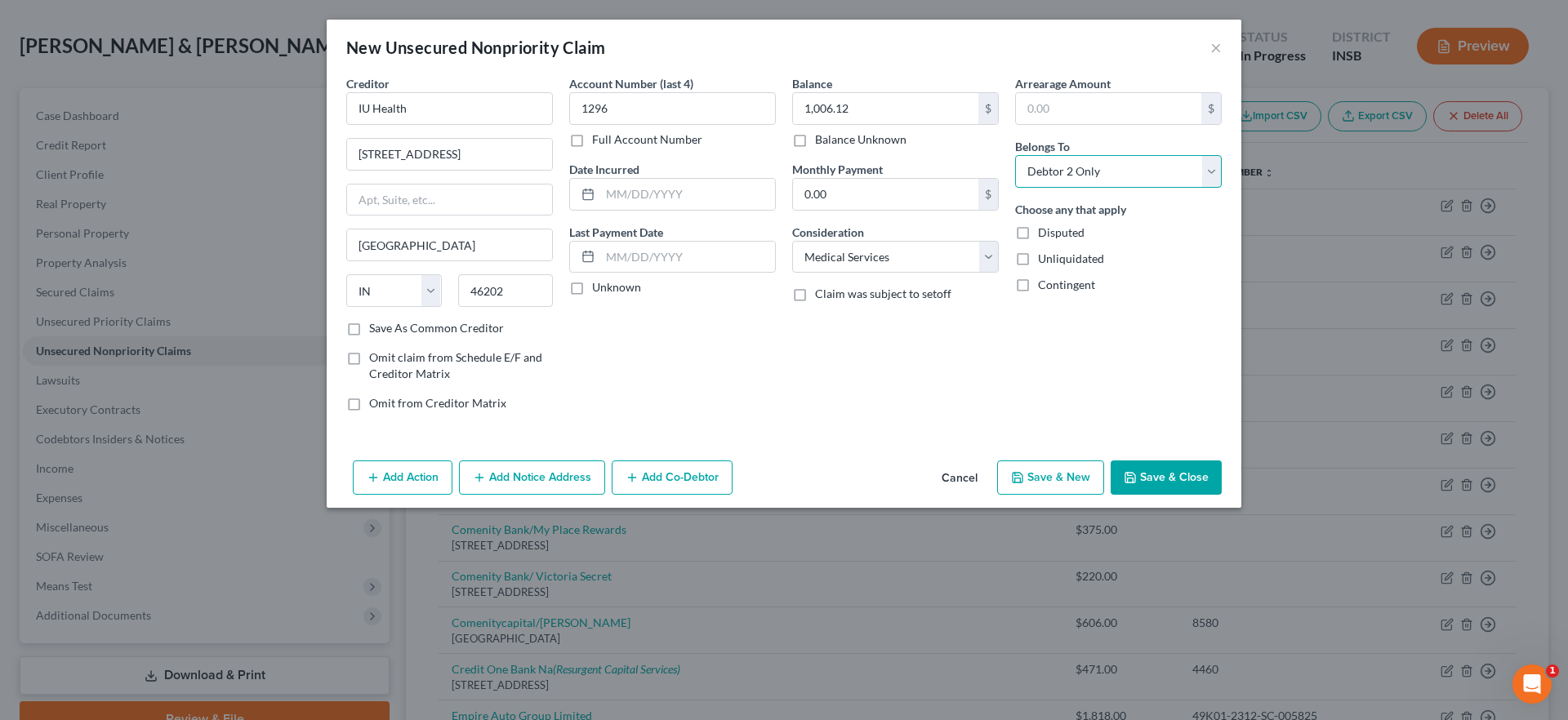
click at [1016, 155] on select "Select Debtor 1 Only Debtor 2 Only Debtor 1 And Debtor 2 Only At Least One Of T…" at bounding box center [1119, 171] width 207 height 32
click at [554, 487] on button "Add Notice Address" at bounding box center [532, 477] width 146 height 34
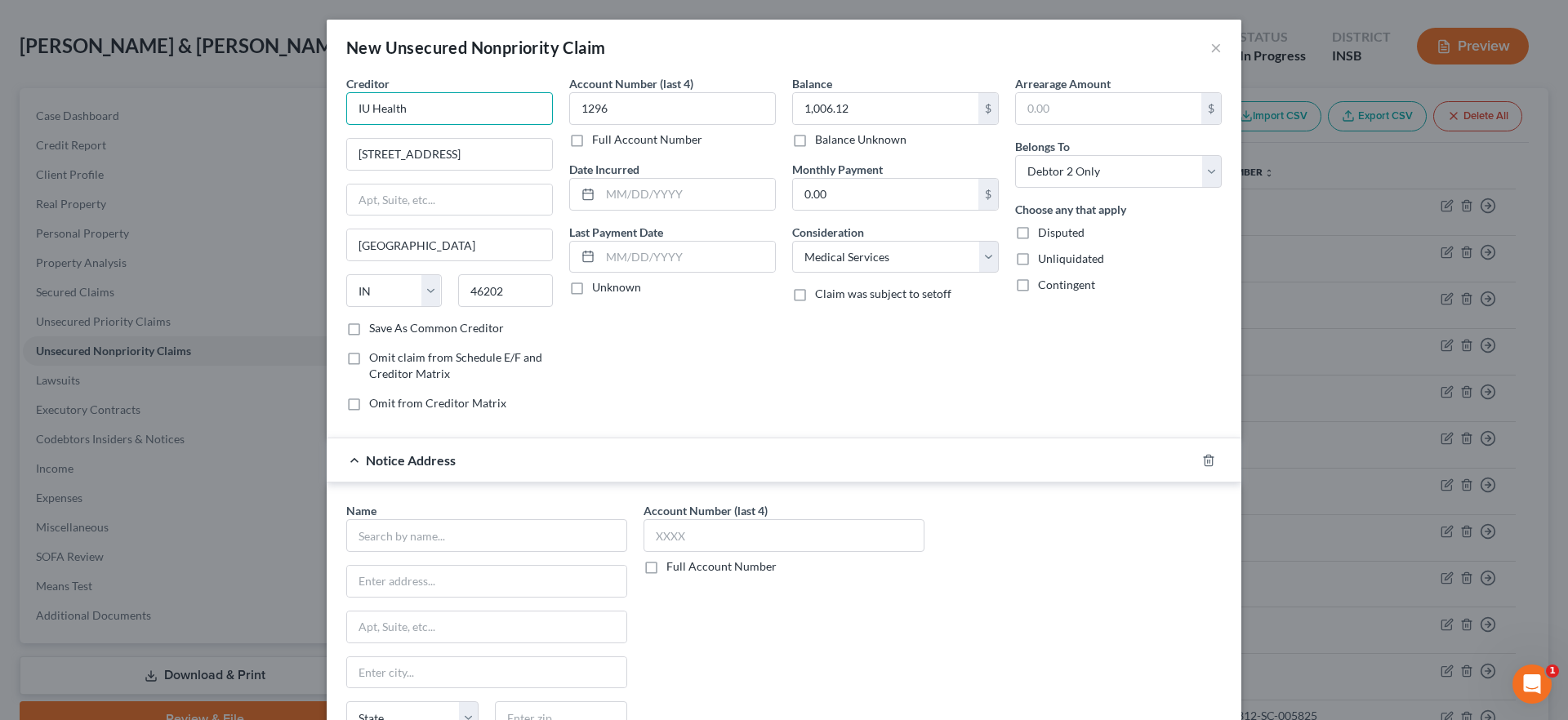
click at [407, 111] on input "IU Health" at bounding box center [450, 108] width 207 height 32
drag, startPoint x: 408, startPoint y: 111, endPoint x: 321, endPoint y: 111, distance: 87.0
click at [327, 111] on div "Creditor * IU Health [GEOGRAPHIC_DATA] [US_STATE] AK AR AZ [GEOGRAPHIC_DATA] CO…" at bounding box center [784, 441] width 915 height 731
type input "[US_STATE] University Health, Inc"
click at [369, 323] on label "Save As Common Creditor" at bounding box center [437, 328] width 135 height 16
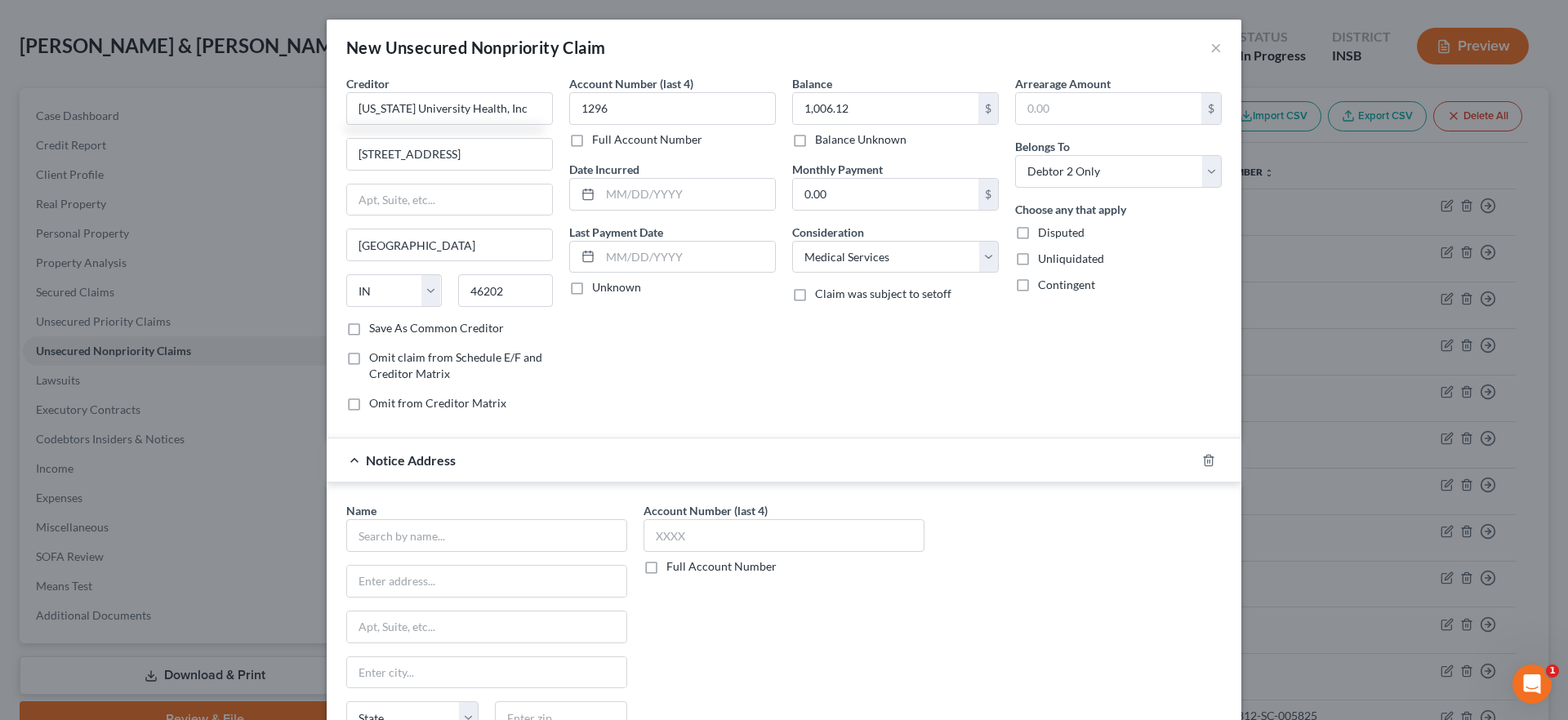
click at [376, 323] on input "Save As Common Creditor" at bounding box center [381, 325] width 10 height 10
checkbox input "true"
click at [401, 541] on input "text" at bounding box center [487, 535] width 281 height 32
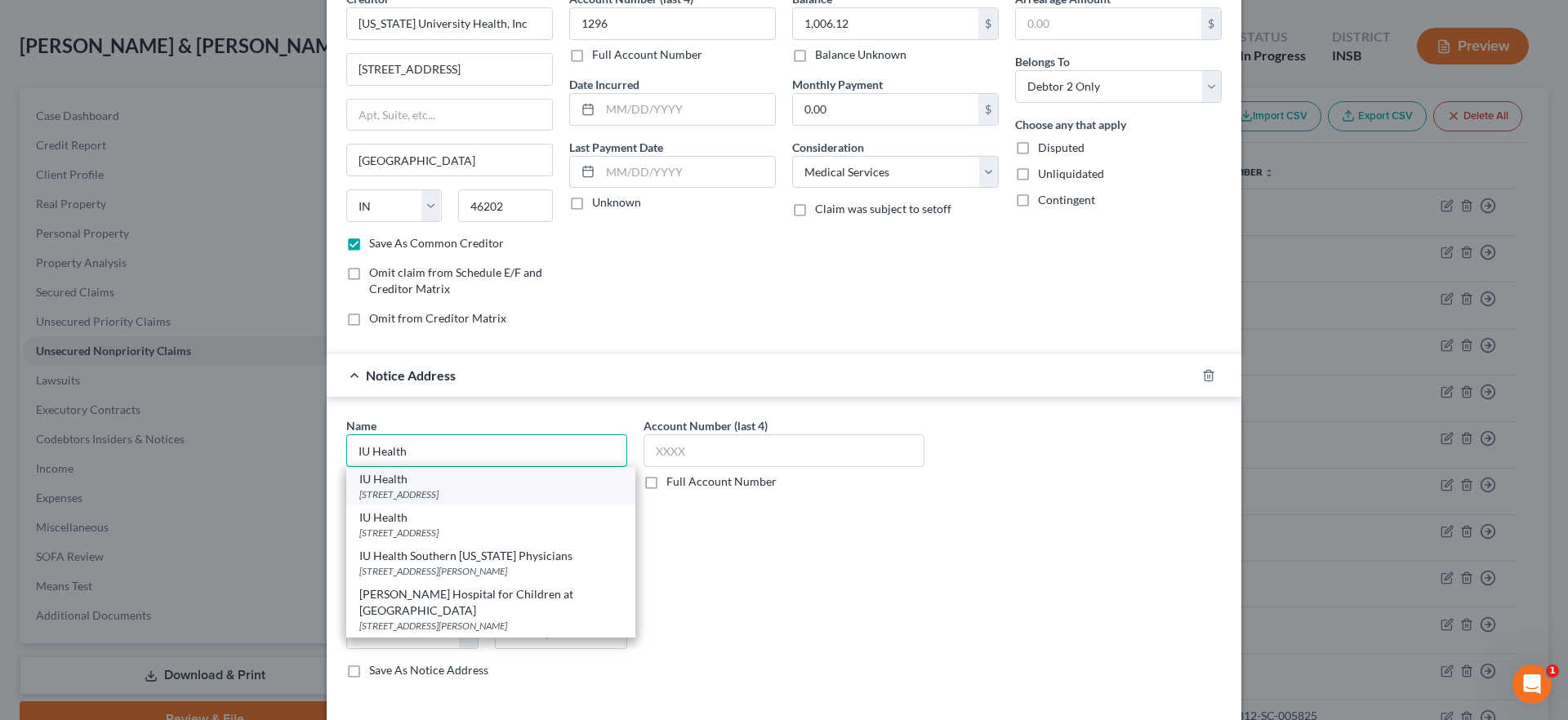
scroll to position [125, 0]
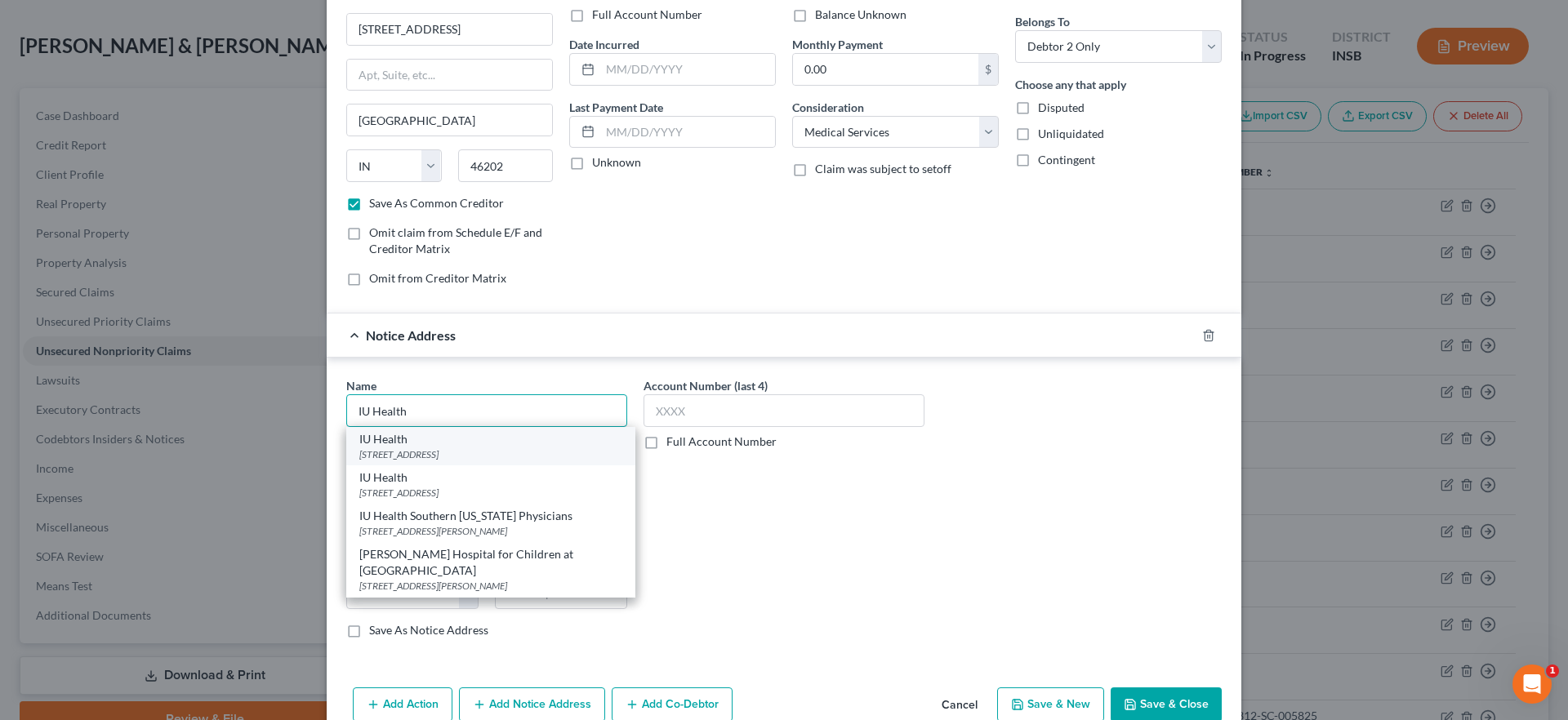
type input "IU Health"
click at [424, 445] on div "IU Health" at bounding box center [491, 439] width 263 height 16
type input "PO Box 4374"
type input "[GEOGRAPHIC_DATA]"
select select "14"
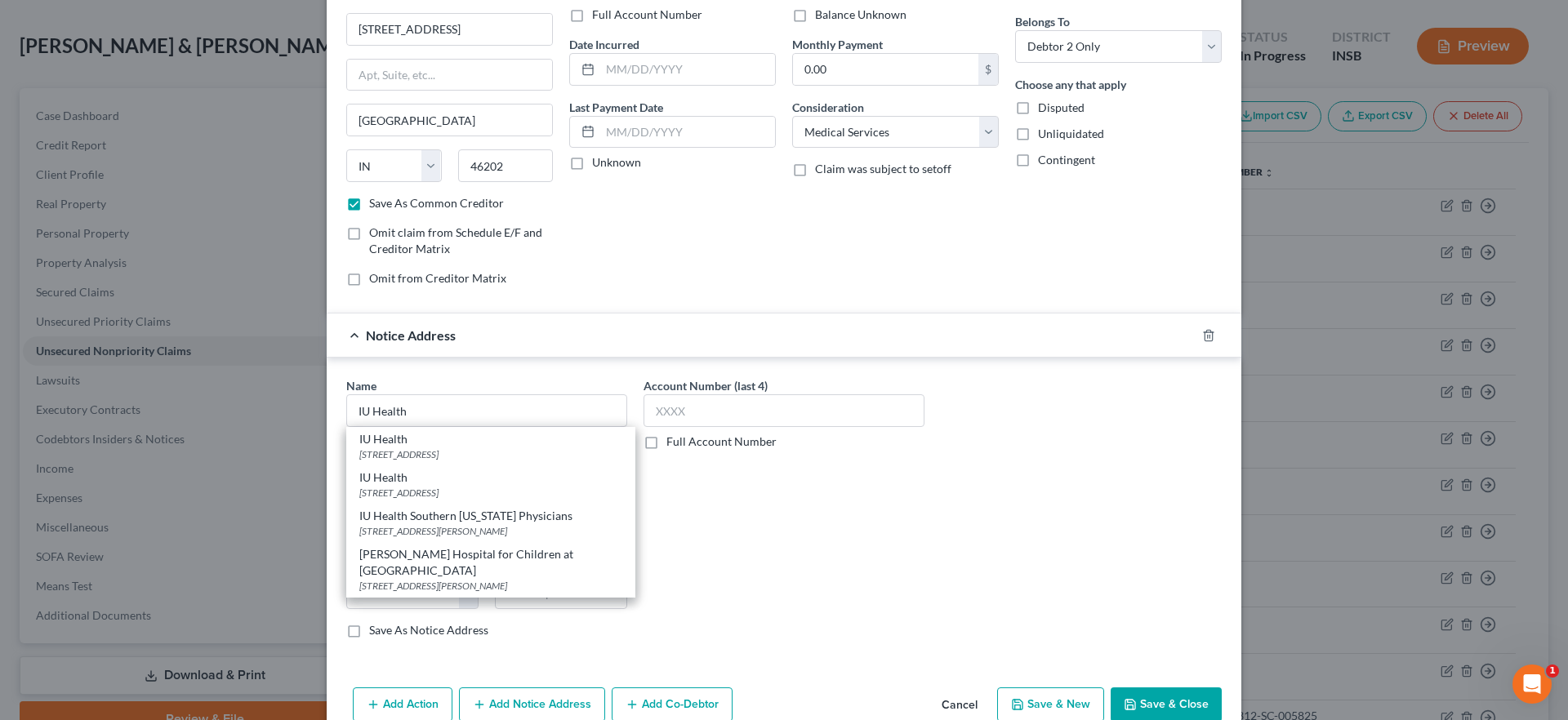
type input "60680"
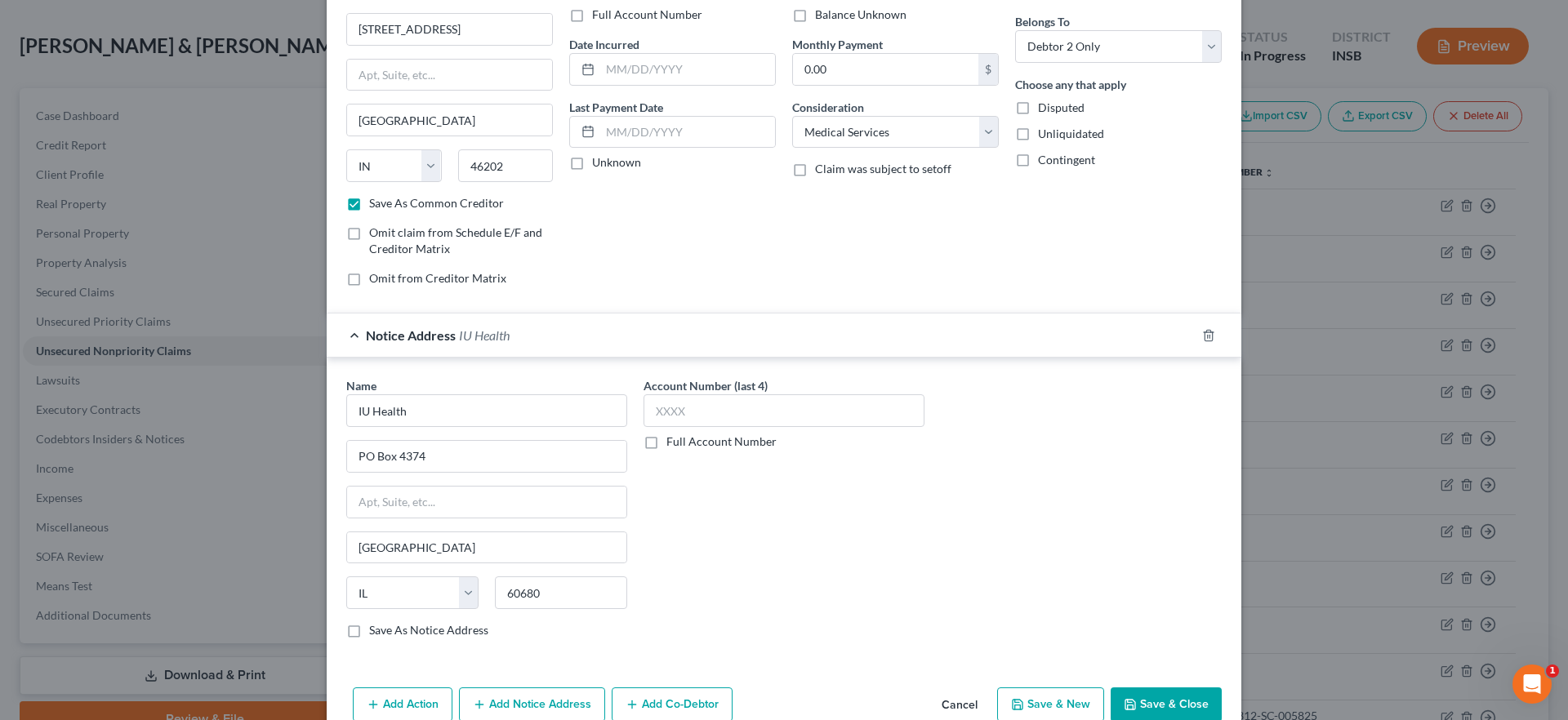
drag, startPoint x: 514, startPoint y: 701, endPoint x: 471, endPoint y: 606, distance: 104.3
click at [514, 701] on button "Add Notice Address" at bounding box center [532, 705] width 146 height 34
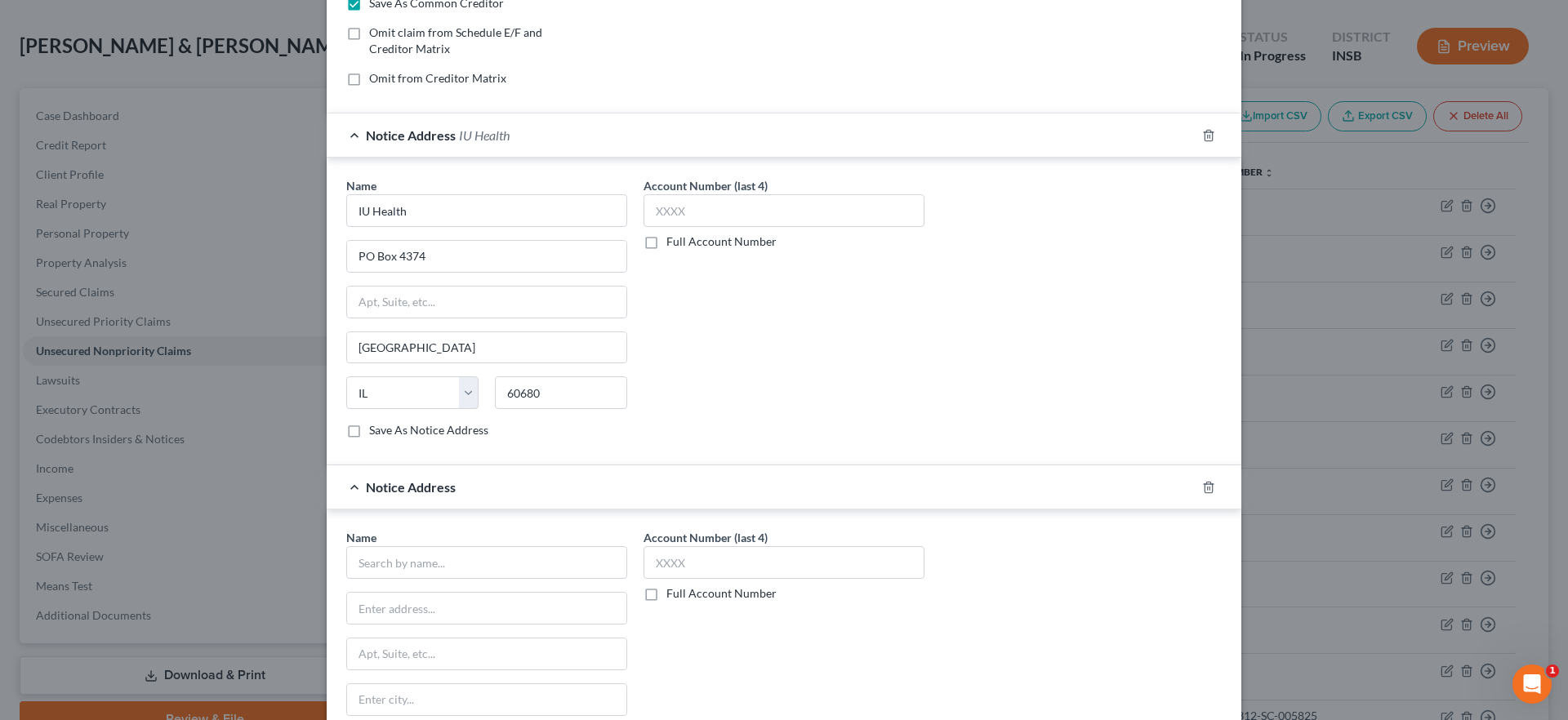
scroll to position [374, 0]
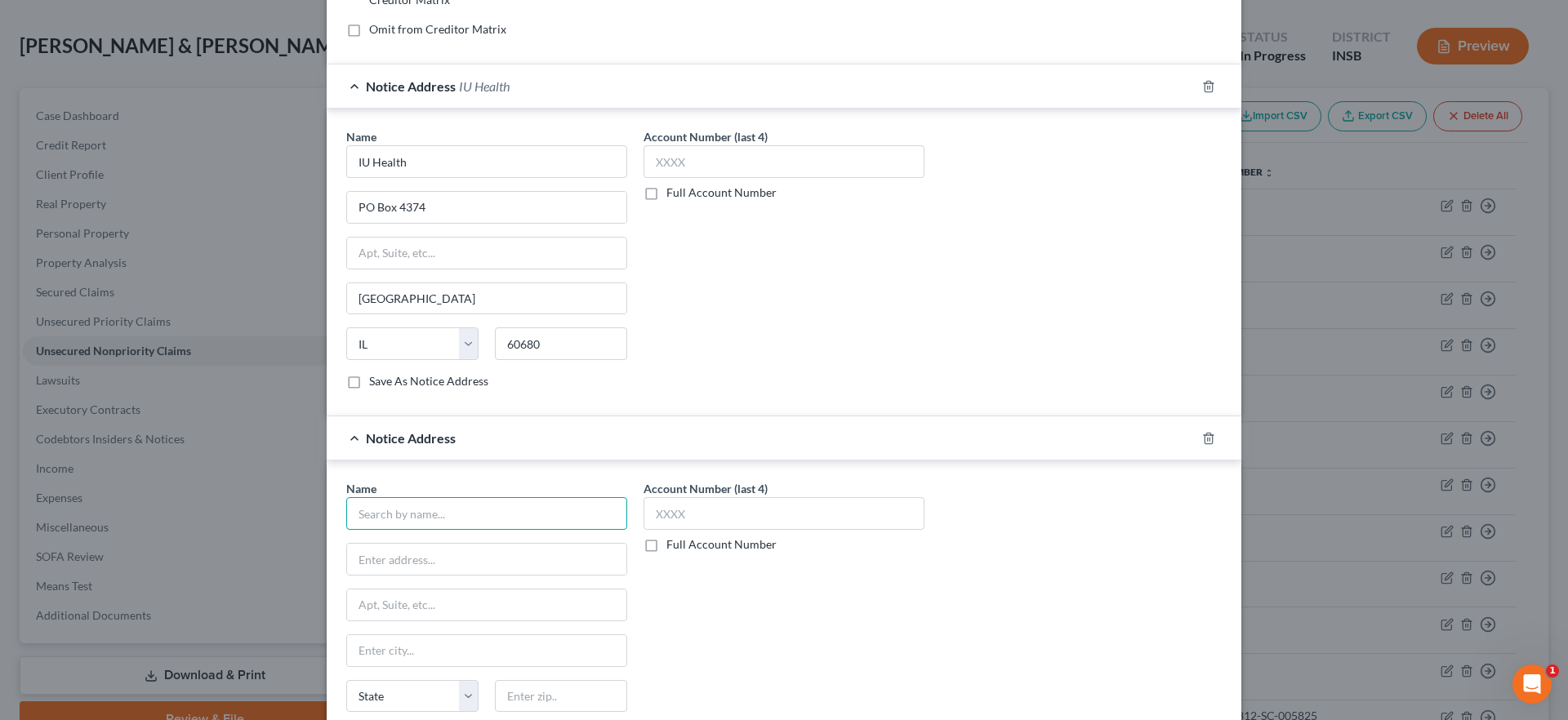
click at [445, 516] on input "text" at bounding box center [487, 513] width 281 height 32
type input "IU Health"
type input "PO Box 713653"
type input "60677"
click at [810, 625] on div "Account Number (last 4) Full Account Number" at bounding box center [784, 618] width 297 height 275
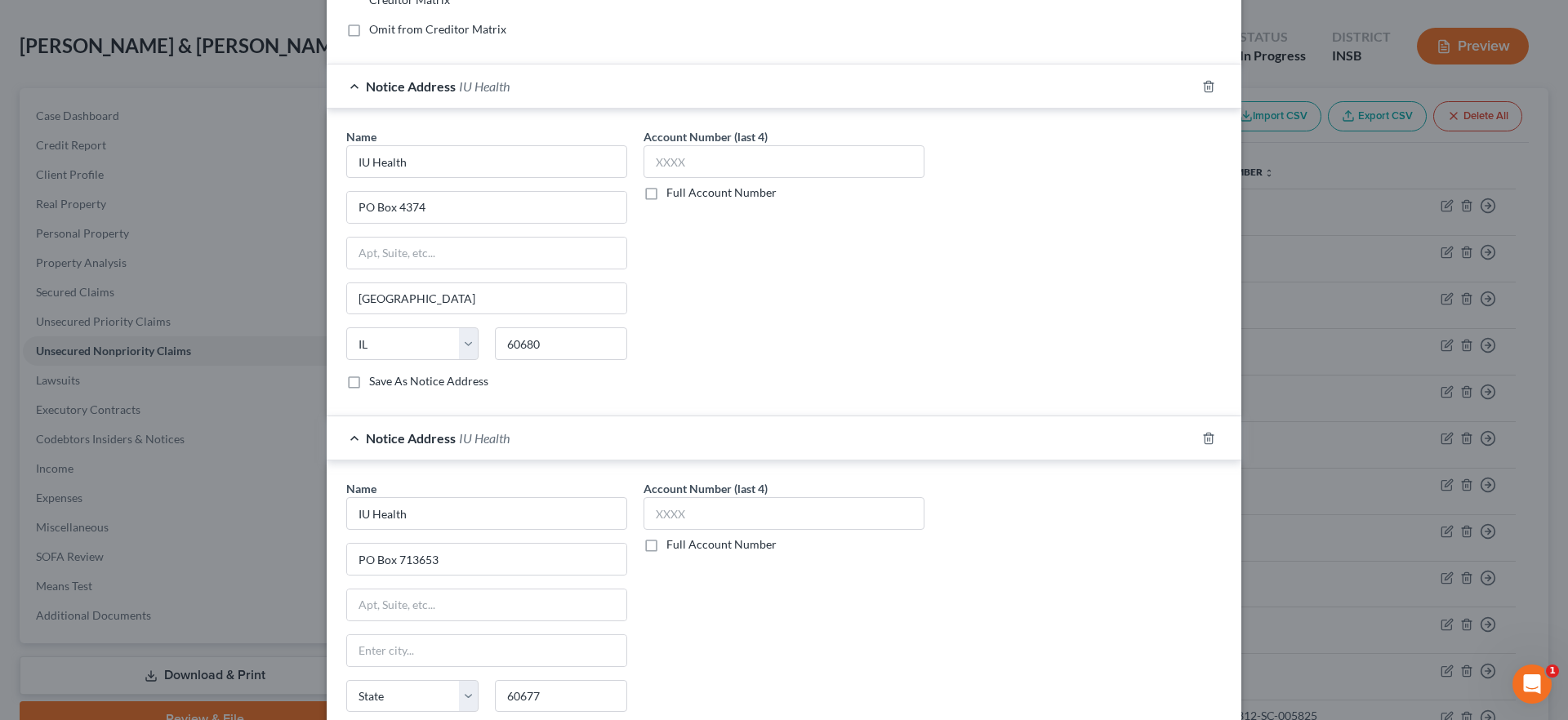
type input "[GEOGRAPHIC_DATA]"
select select "14"
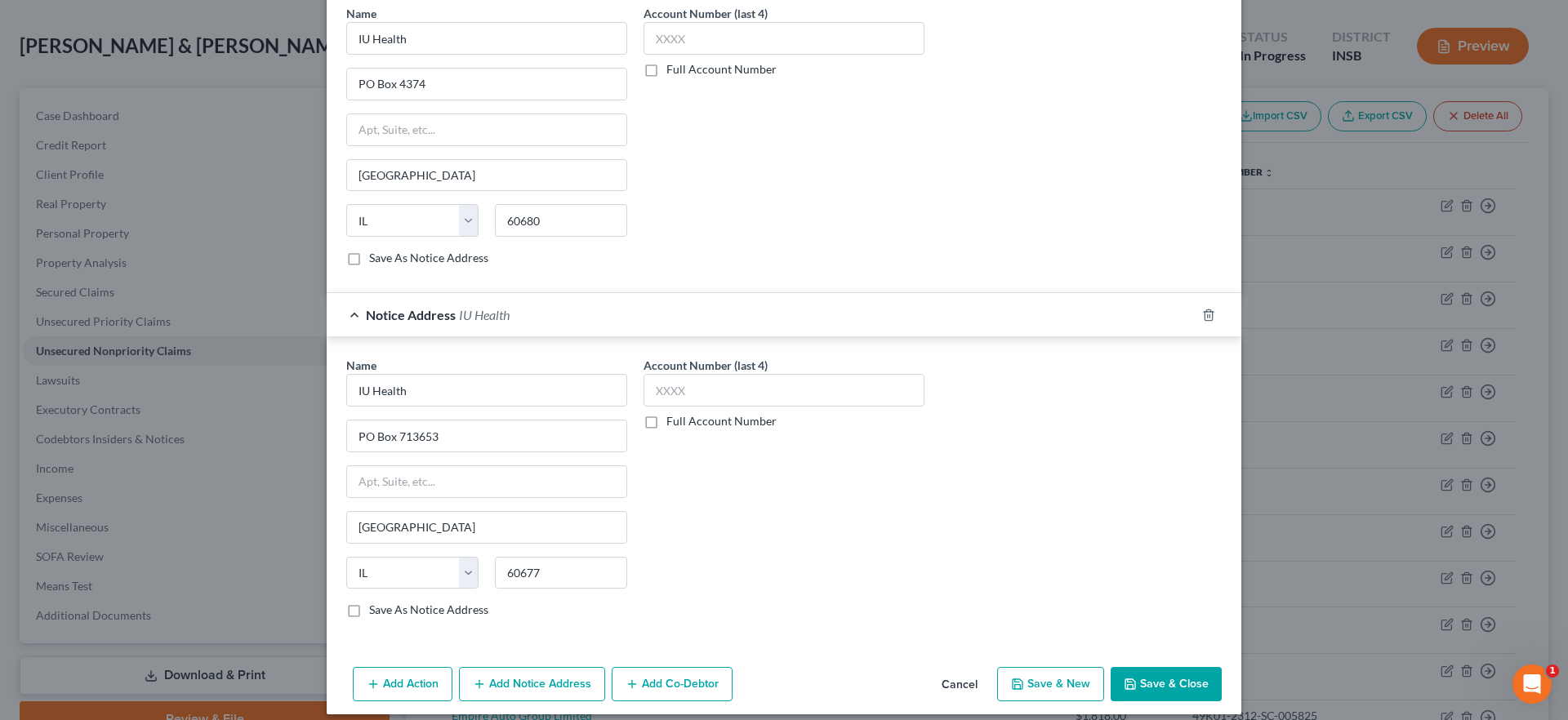
scroll to position [512, 0]
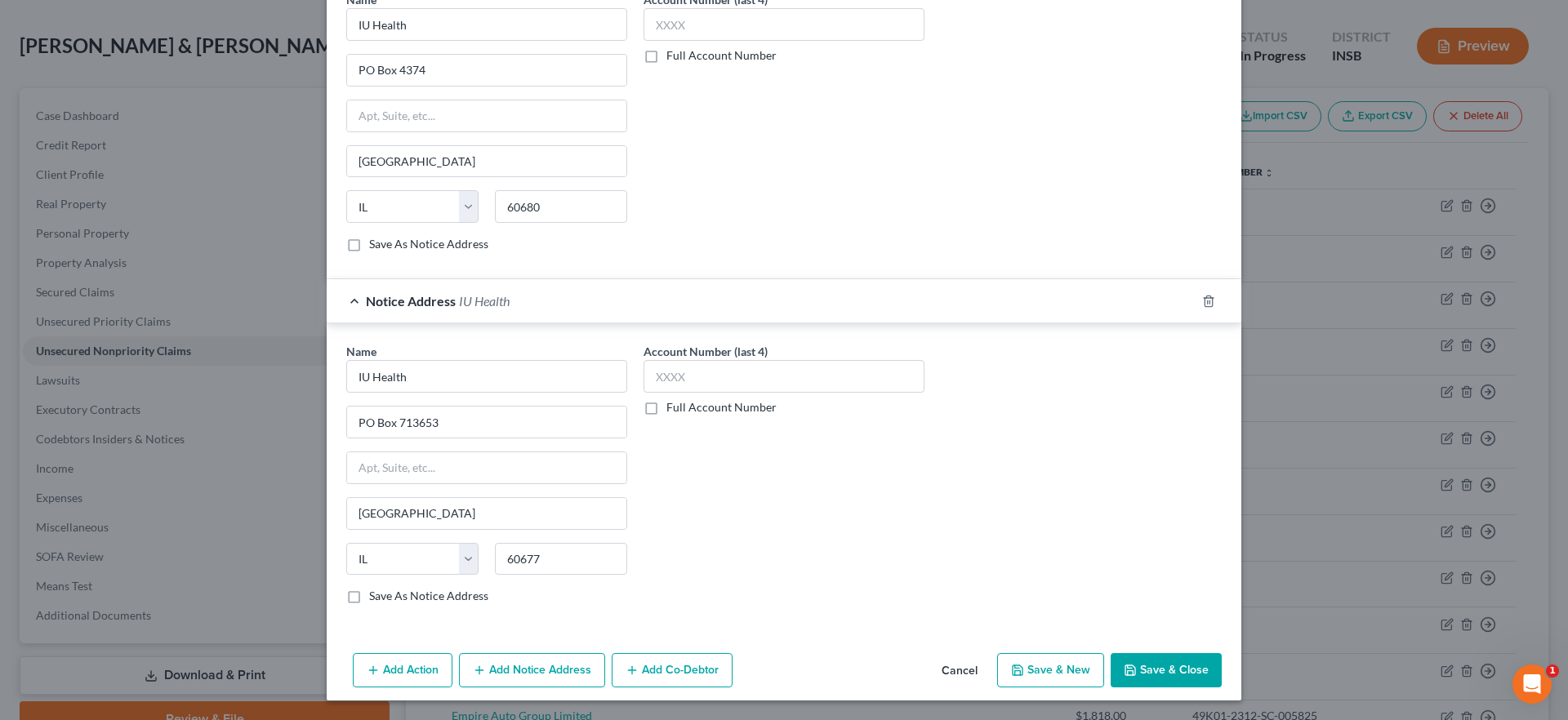
click at [1174, 660] on button "Save & Close" at bounding box center [1166, 671] width 111 height 34
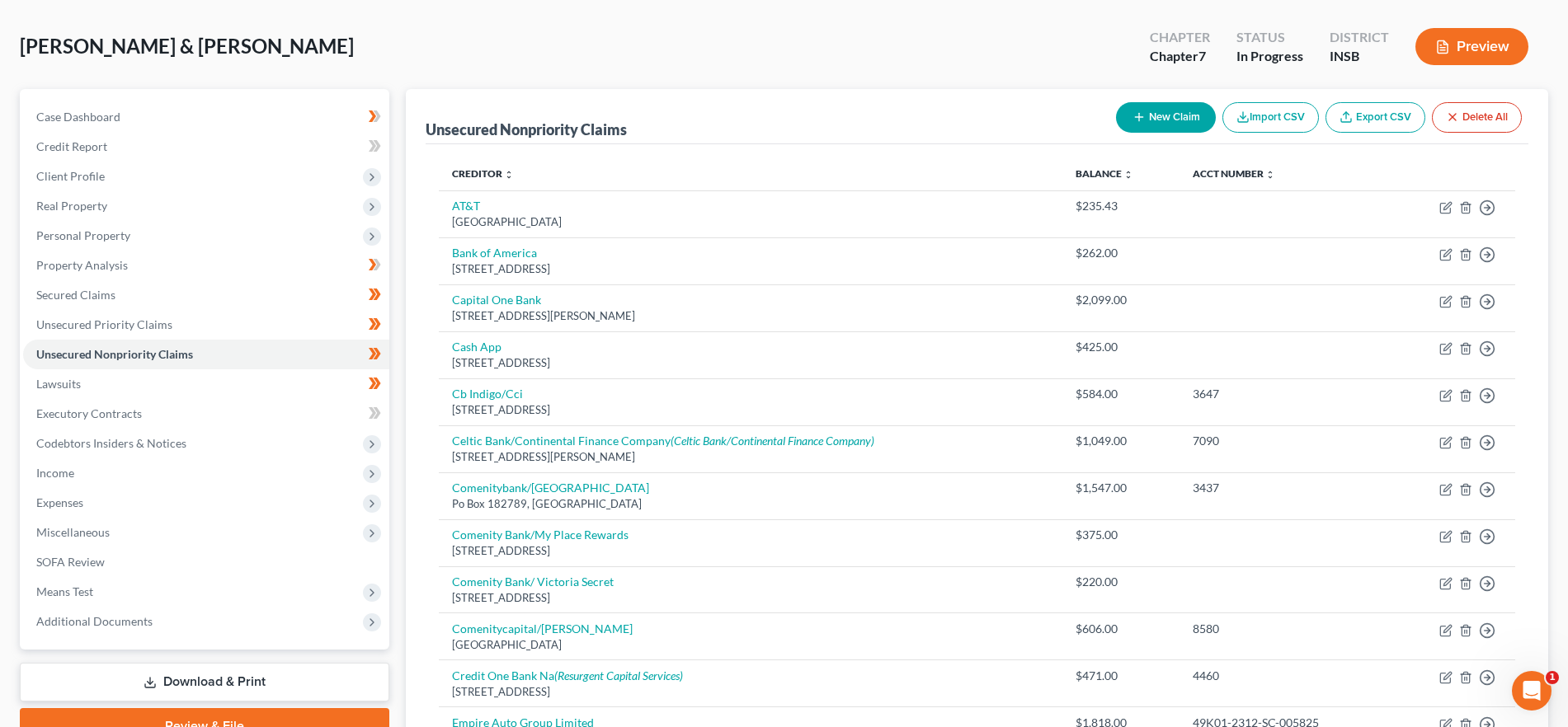
click at [1166, 108] on button "New Claim" at bounding box center [1166, 118] width 99 height 31
select select "2"
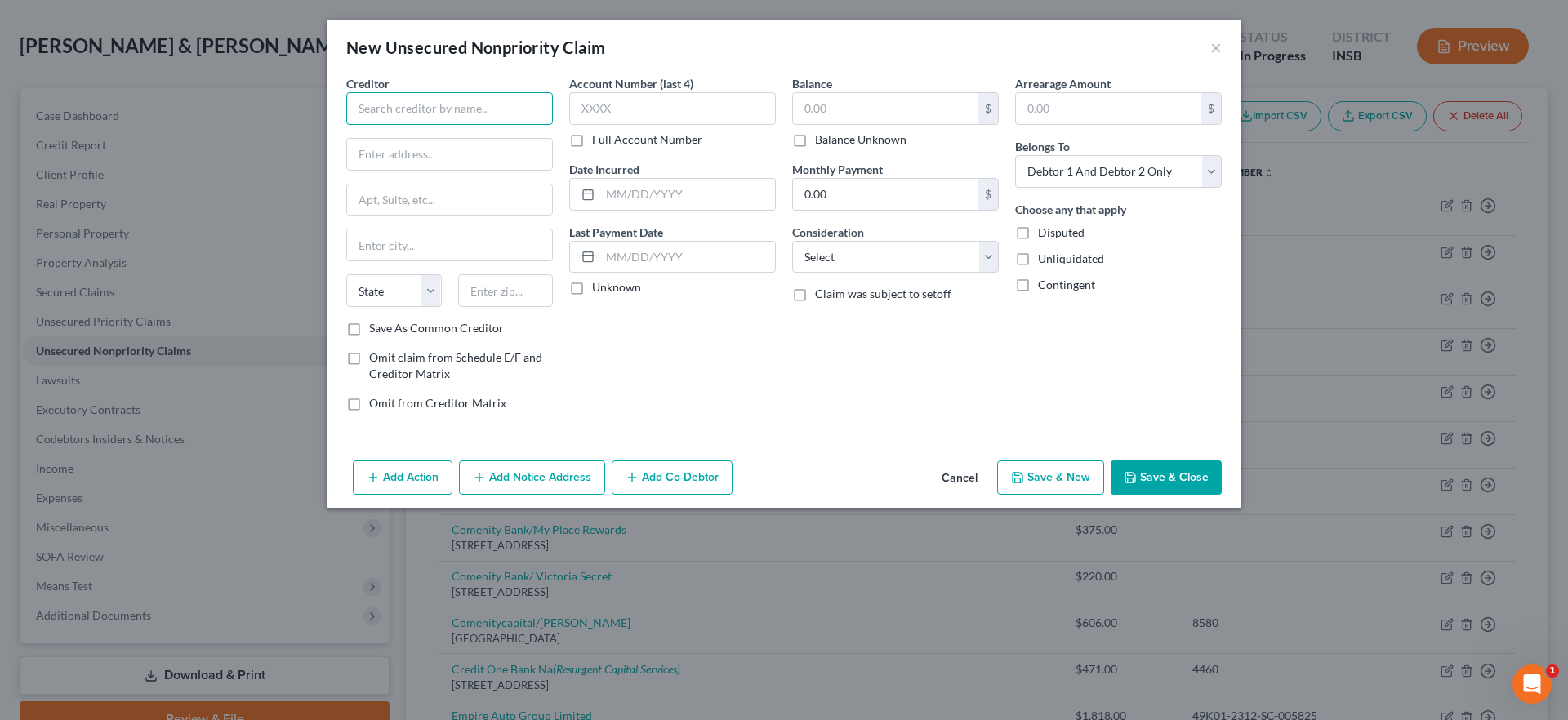
click at [461, 101] on input "text" at bounding box center [450, 108] width 207 height 32
type input "[PERSON_NAME][GEOGRAPHIC_DATA]"
type input "PO Box 669"
type input "46131"
drag, startPoint x: 684, startPoint y: 386, endPoint x: 789, endPoint y: 172, distance: 238.4
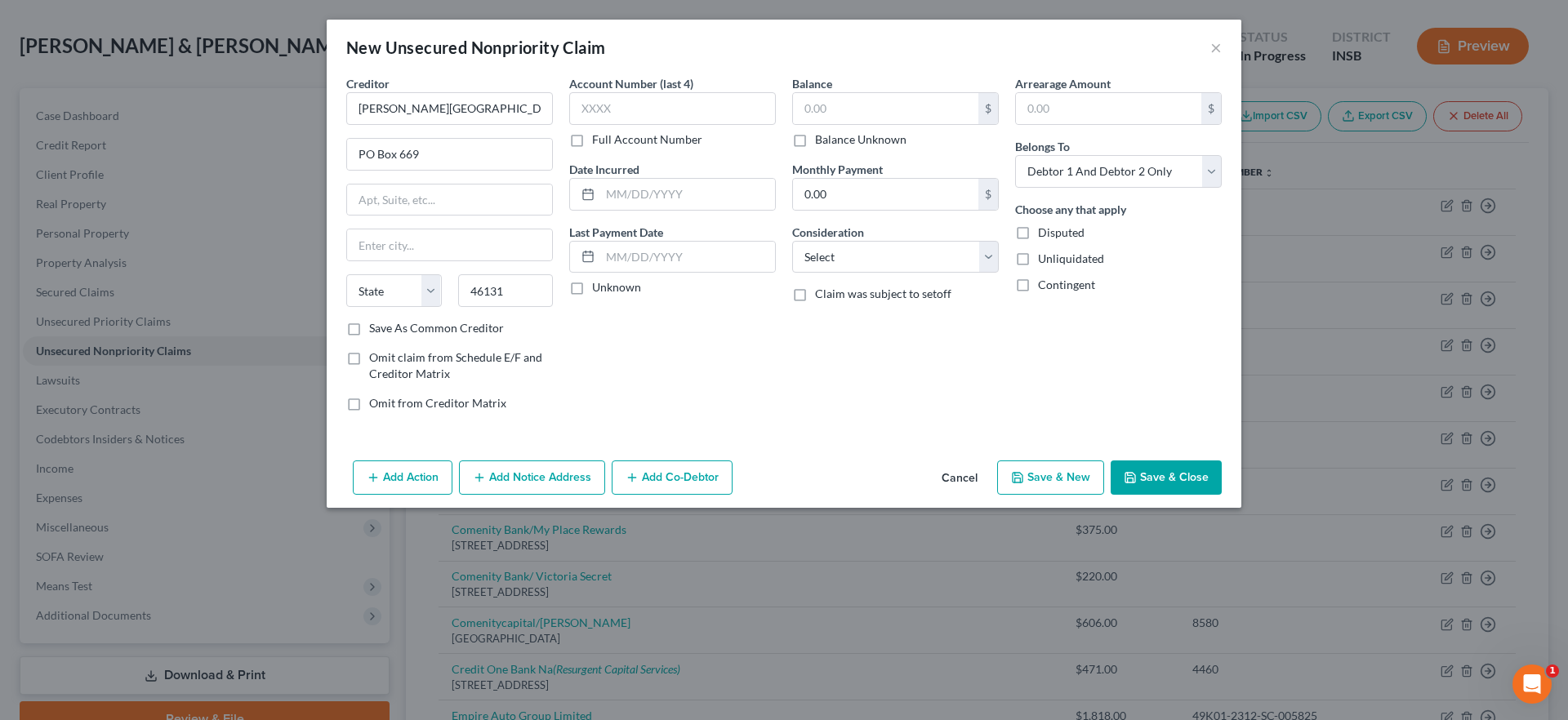
click at [684, 385] on div "Account Number (last 4) Full Account Number Date Incurred Last Payment Date Unk…" at bounding box center [672, 249] width 223 height 350
type input "Franklin"
select select "15"
click at [838, 109] on input "text" at bounding box center [886, 108] width 186 height 31
type input "676.00"
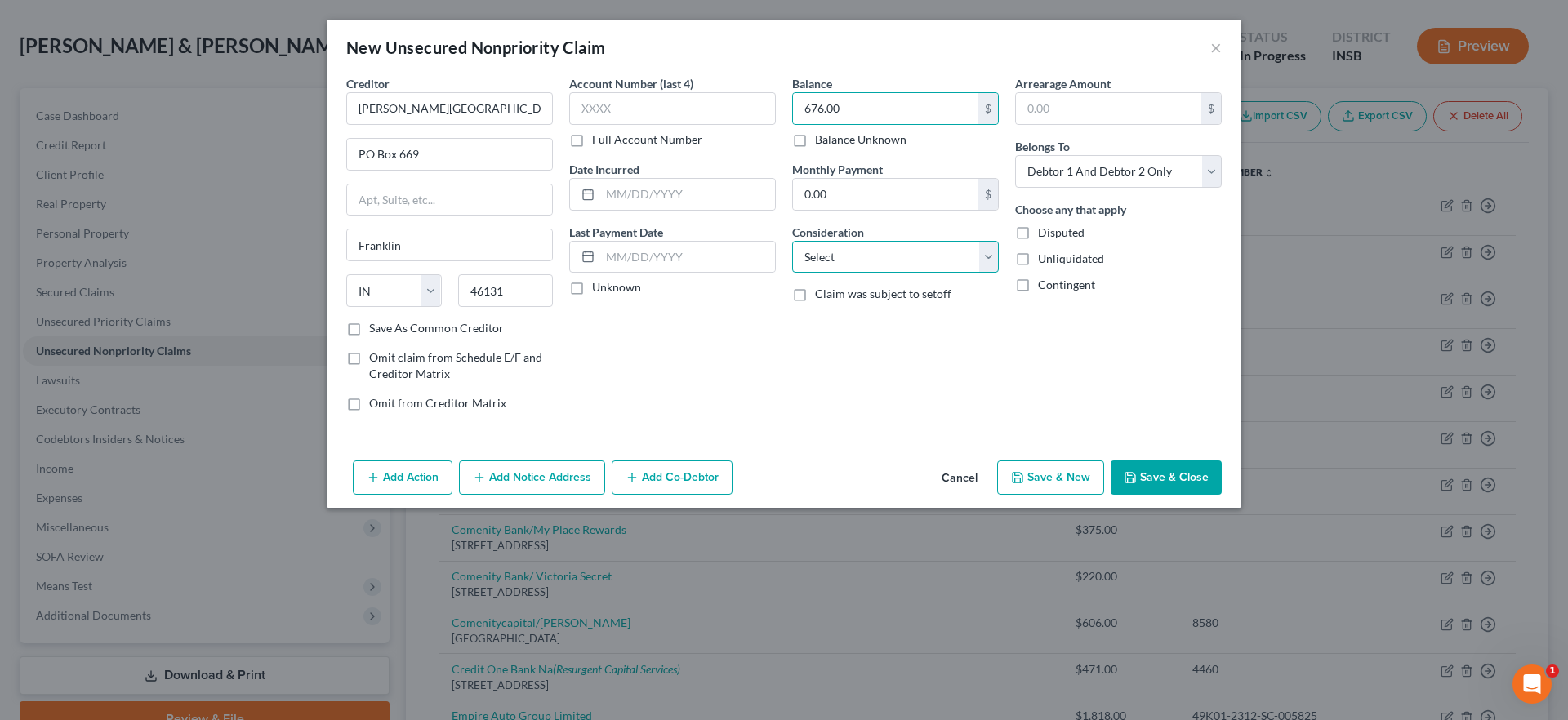
drag, startPoint x: 838, startPoint y: 256, endPoint x: 844, endPoint y: 268, distance: 13.4
click at [838, 256] on select "Select Cable / Satellite Services Collection Agency Credit Card Debt Debt Couns…" at bounding box center [895, 257] width 207 height 32
select select "9"
click at [792, 241] on select "Select Cable / Satellite Services Collection Agency Credit Card Debt Debt Couns…" at bounding box center [895, 257] width 207 height 32
drag, startPoint x: 1089, startPoint y: 171, endPoint x: 1086, endPoint y: 184, distance: 13.3
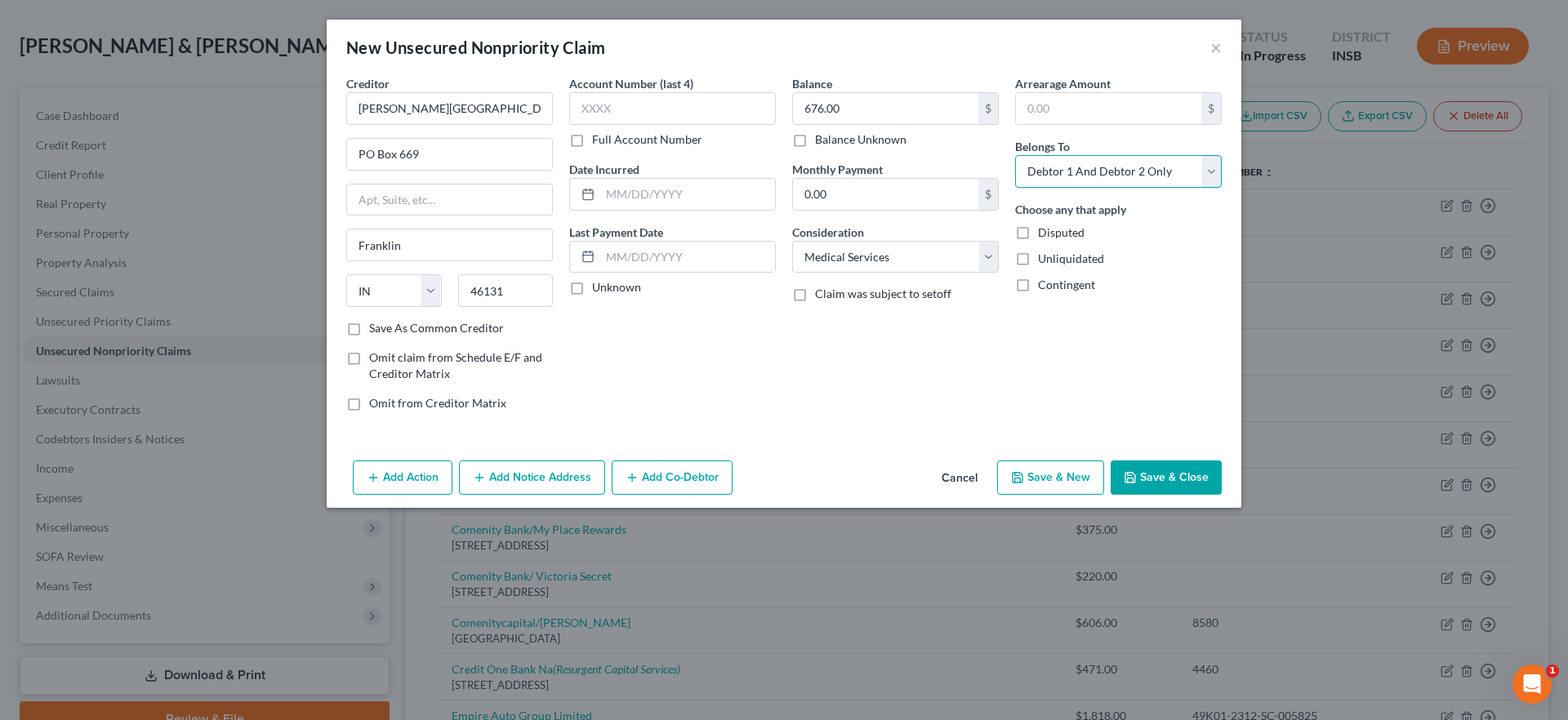
click at [1089, 171] on select "Select Debtor 1 Only Debtor 2 Only Debtor 1 And Debtor 2 Only At Least One Of T…" at bounding box center [1119, 171] width 207 height 32
select select "1"
click at [1016, 155] on select "Select Debtor 1 Only Debtor 2 Only Debtor 1 And Debtor 2 Only At Least One Of T…" at bounding box center [1119, 171] width 207 height 32
drag, startPoint x: 463, startPoint y: 158, endPoint x: 340, endPoint y: 159, distance: 123.0
click at [342, 159] on div "Creditor * [PERSON_NAME][GEOGRAPHIC_DATA] [GEOGRAPHIC_DATA] [US_STATE][GEOGRAPH…" at bounding box center [449, 249] width 223 height 350
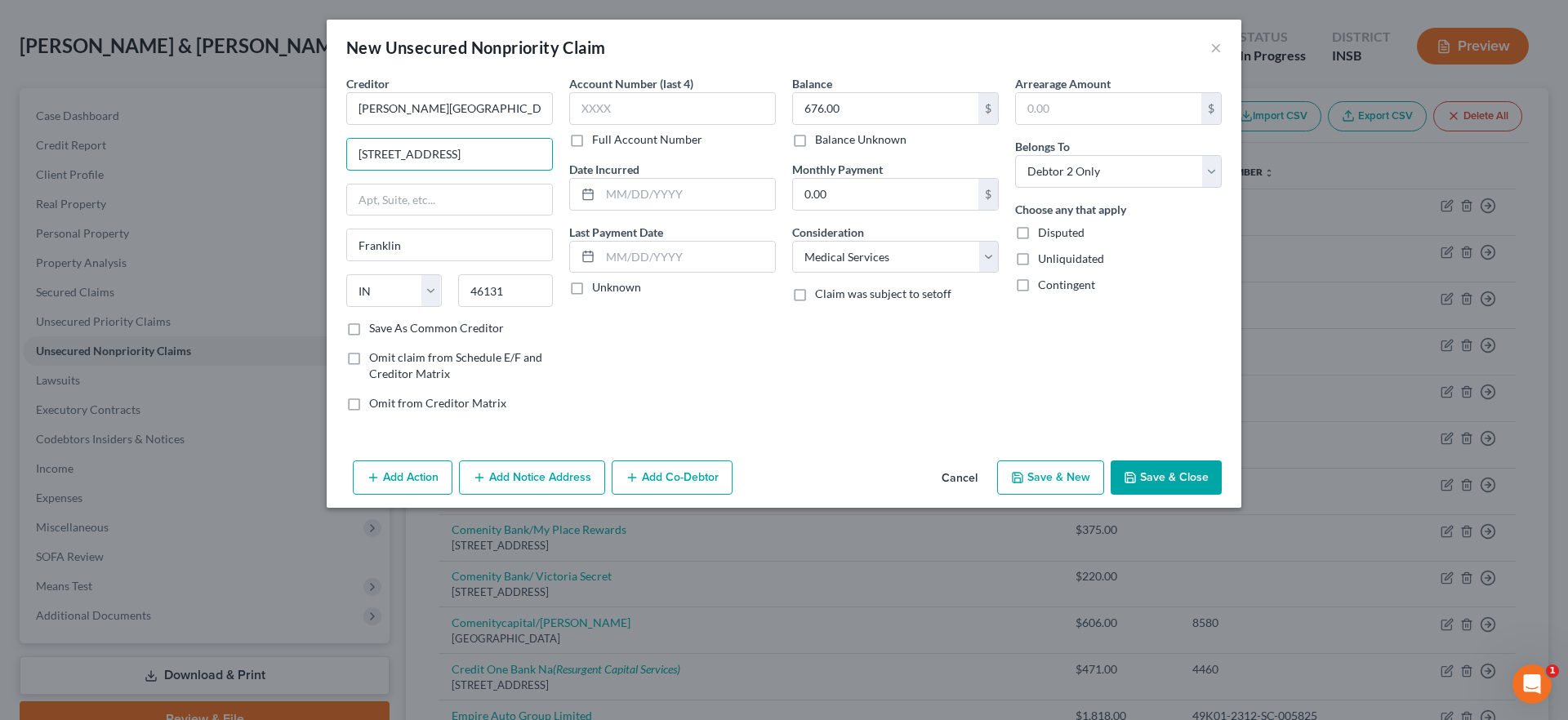
type input "[STREET_ADDRESS]"
click at [828, 360] on div "Balance 676.00 $ Balance Unknown Balance Undetermined 676.00 $ Balance Unknown …" at bounding box center [895, 249] width 223 height 350
click at [566, 482] on button "Add Notice Address" at bounding box center [532, 477] width 146 height 34
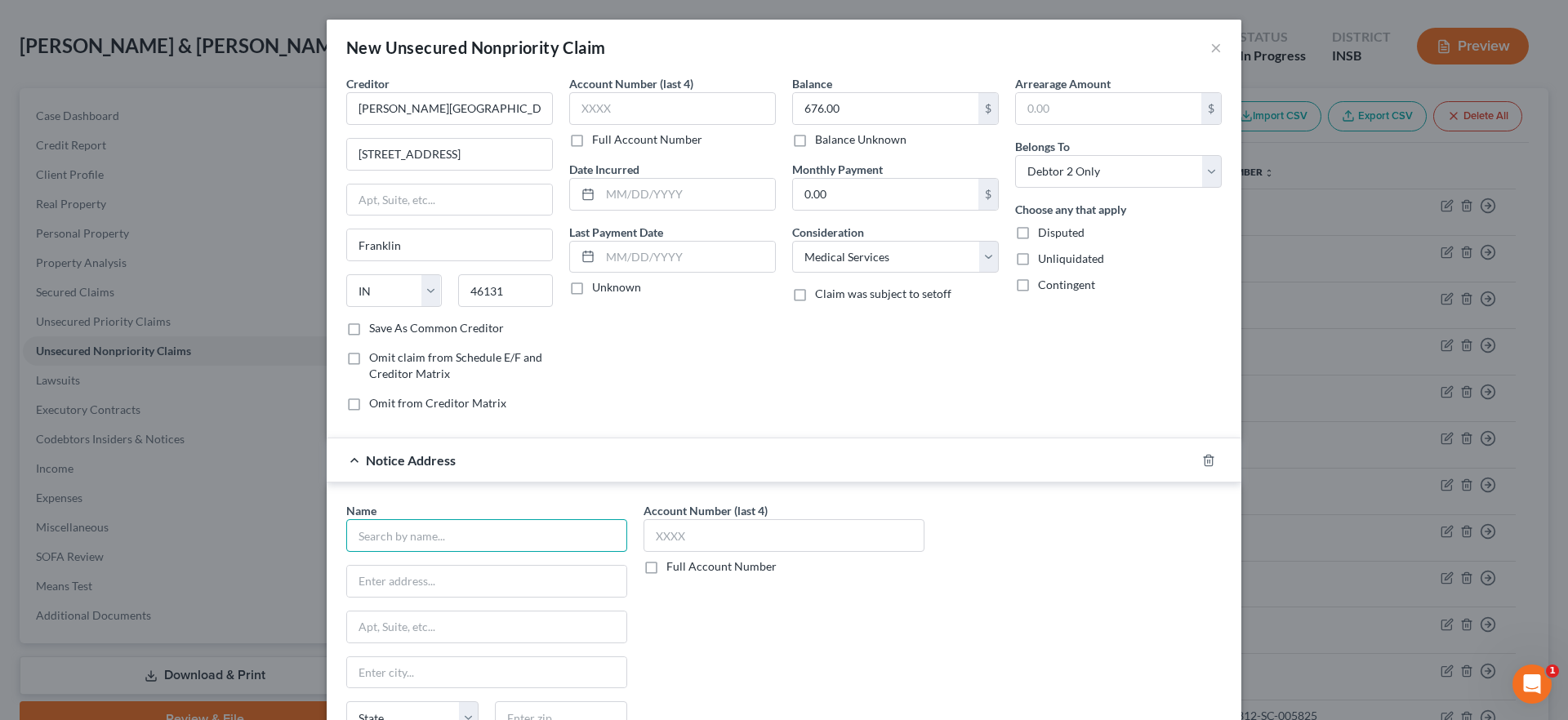
click at [495, 534] on input "text" at bounding box center [487, 535] width 281 height 32
type input "[PERSON_NAME] Memorial Health"
click at [475, 585] on input "PO Box" at bounding box center [486, 581] width 279 height 31
type input "PO Box 669"
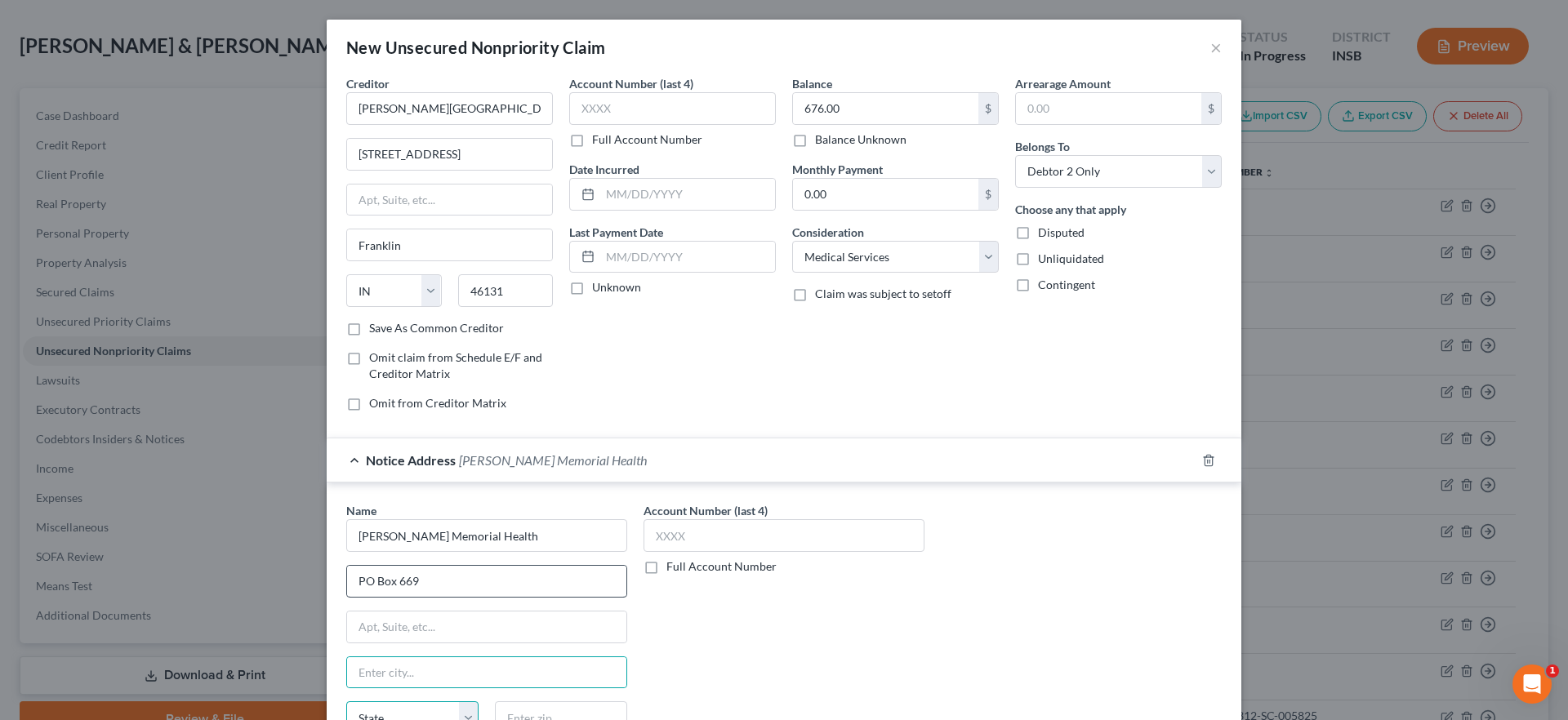
scroll to position [14, 0]
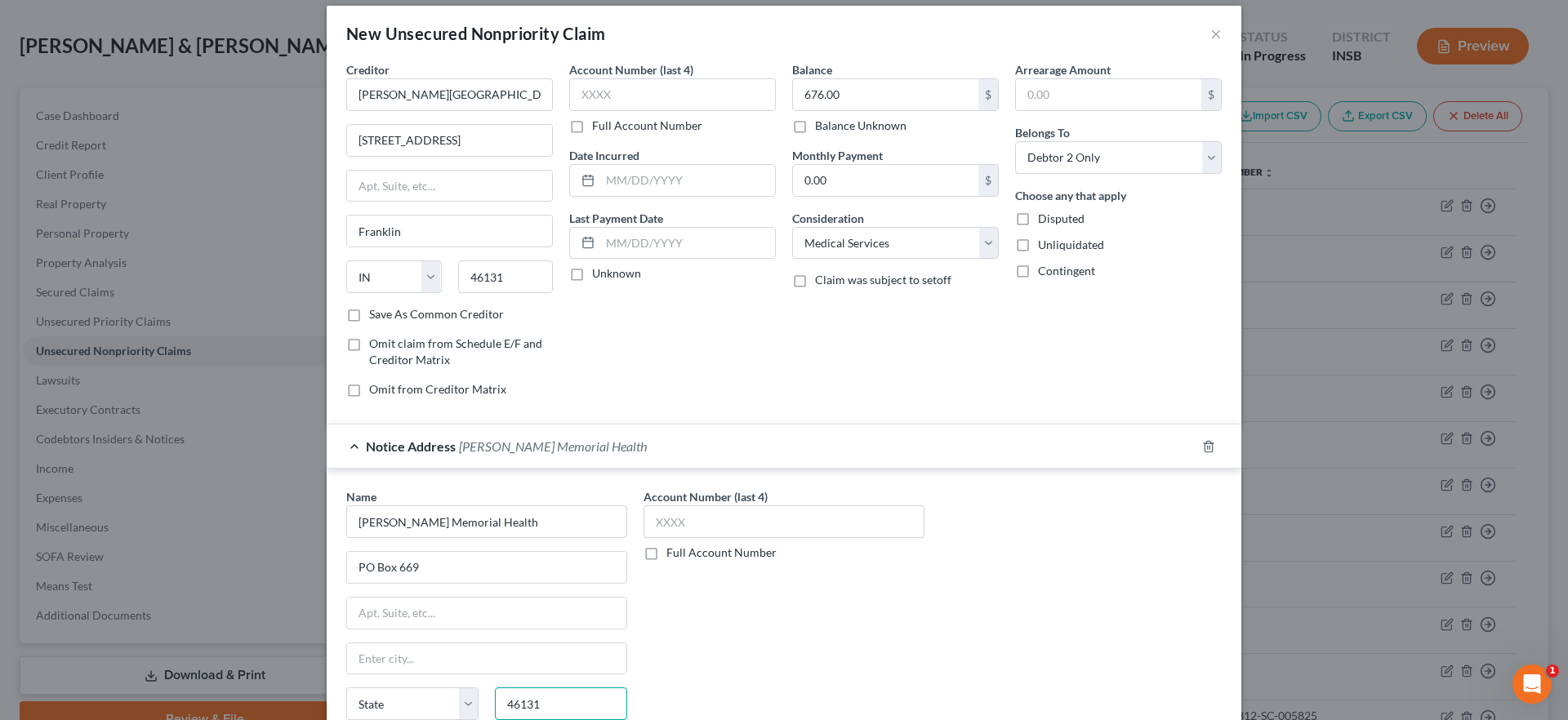
type input "46131"
click at [750, 578] on div "Account Number (last 4) Full Account Number" at bounding box center [784, 626] width 297 height 275
type input "Franklin"
select select "15"
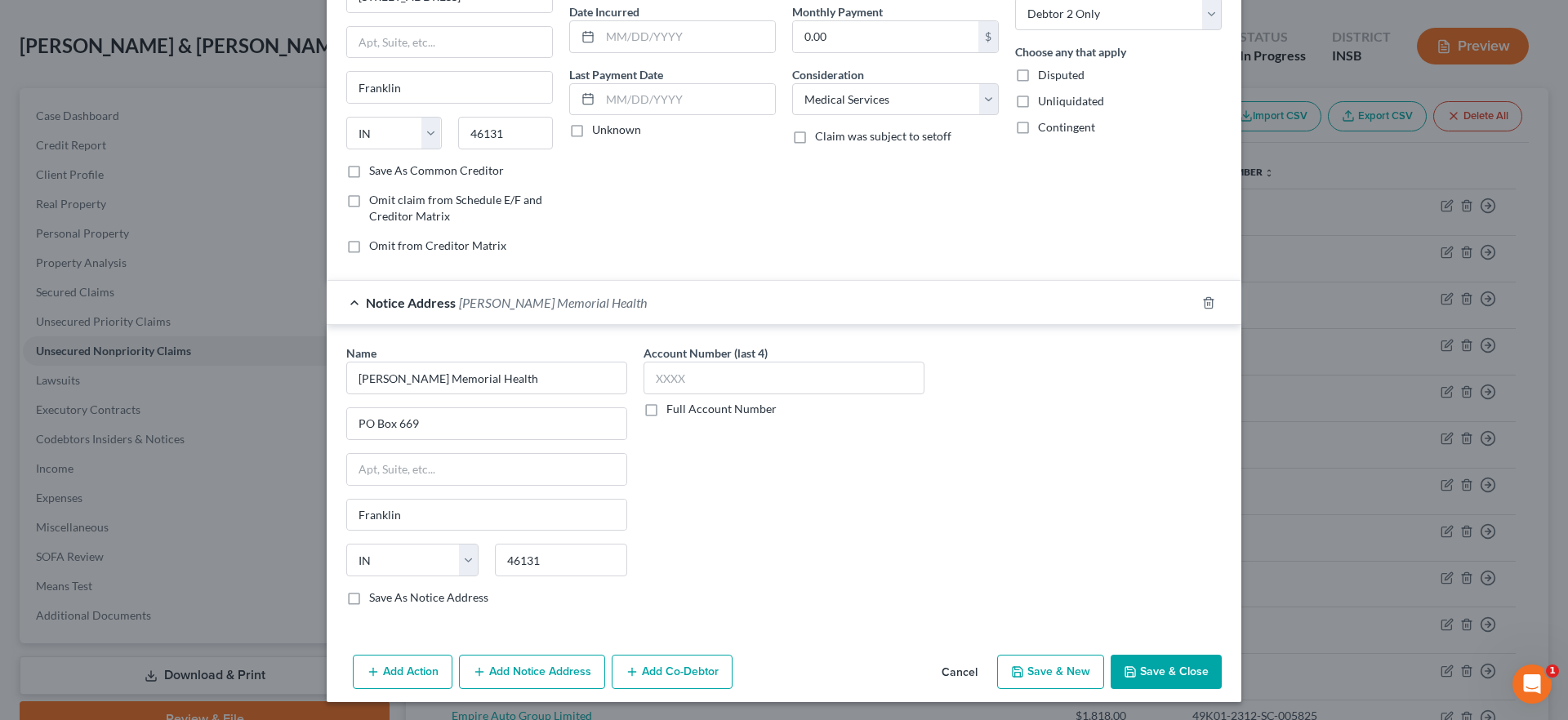
scroll to position [159, 0]
click at [1129, 678] on button "Save & Close" at bounding box center [1166, 671] width 111 height 34
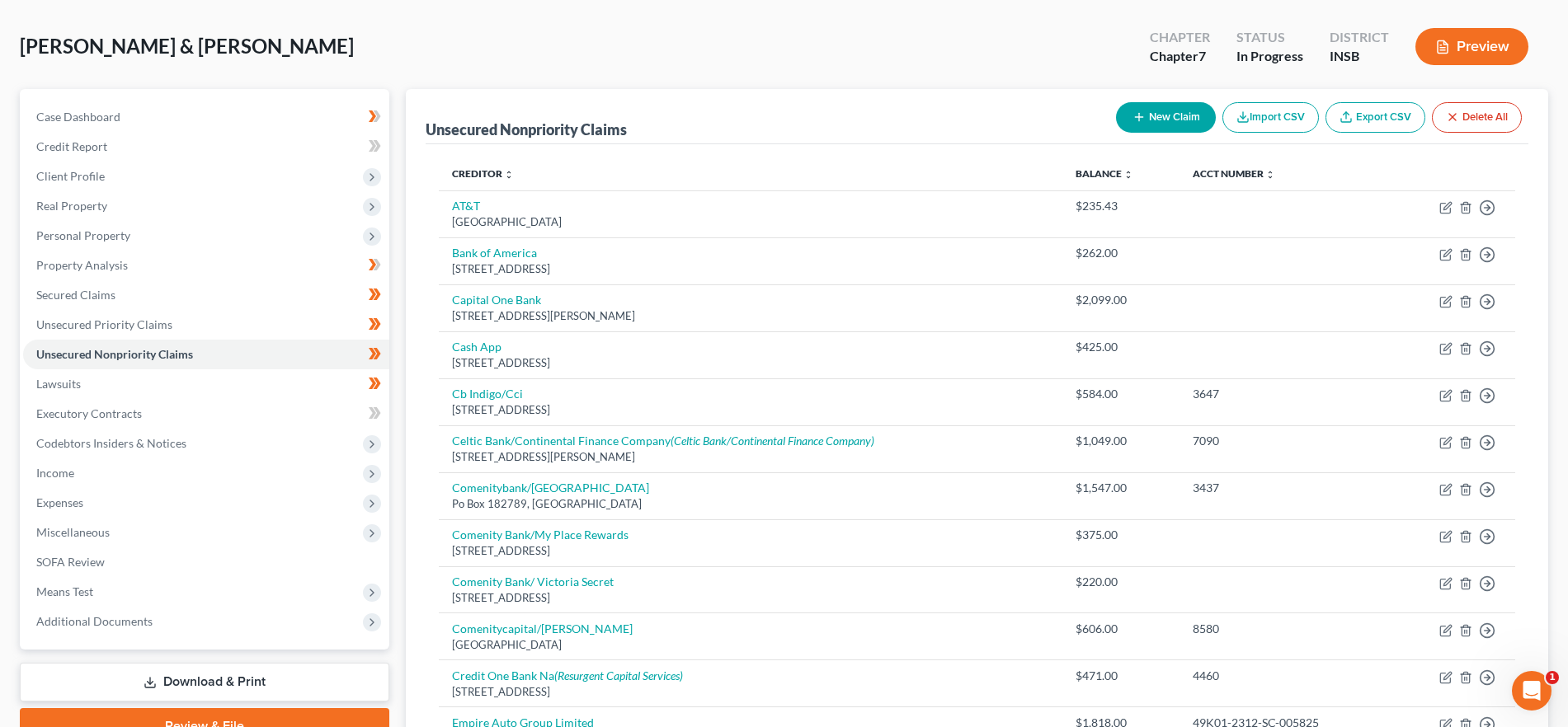
drag, startPoint x: 1149, startPoint y: 99, endPoint x: 1148, endPoint y: 114, distance: 15.0
click at [1149, 99] on div "New Claim Import CSV Export CSV Delete All" at bounding box center [1319, 118] width 419 height 44
click at [1148, 114] on button "New Claim" at bounding box center [1166, 118] width 99 height 31
select select "2"
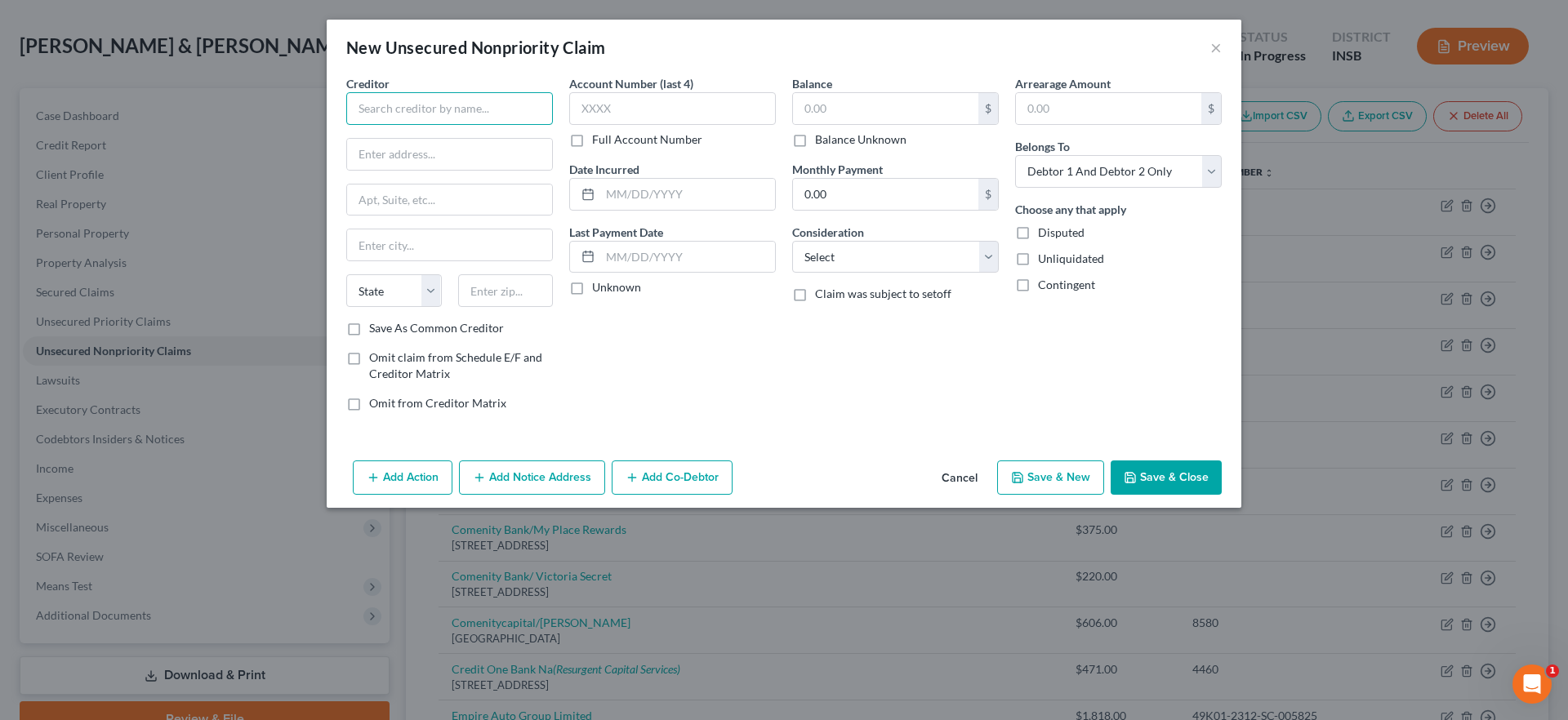
click at [460, 107] on input "text" at bounding box center [450, 108] width 207 height 32
click at [471, 99] on input "CleanSlate" at bounding box center [450, 108] width 207 height 32
click at [452, 103] on input "CleanSlate" at bounding box center [450, 108] width 207 height 32
type input "CleanSlate Centers"
drag, startPoint x: 406, startPoint y: 151, endPoint x: 447, endPoint y: 174, distance: 47.0
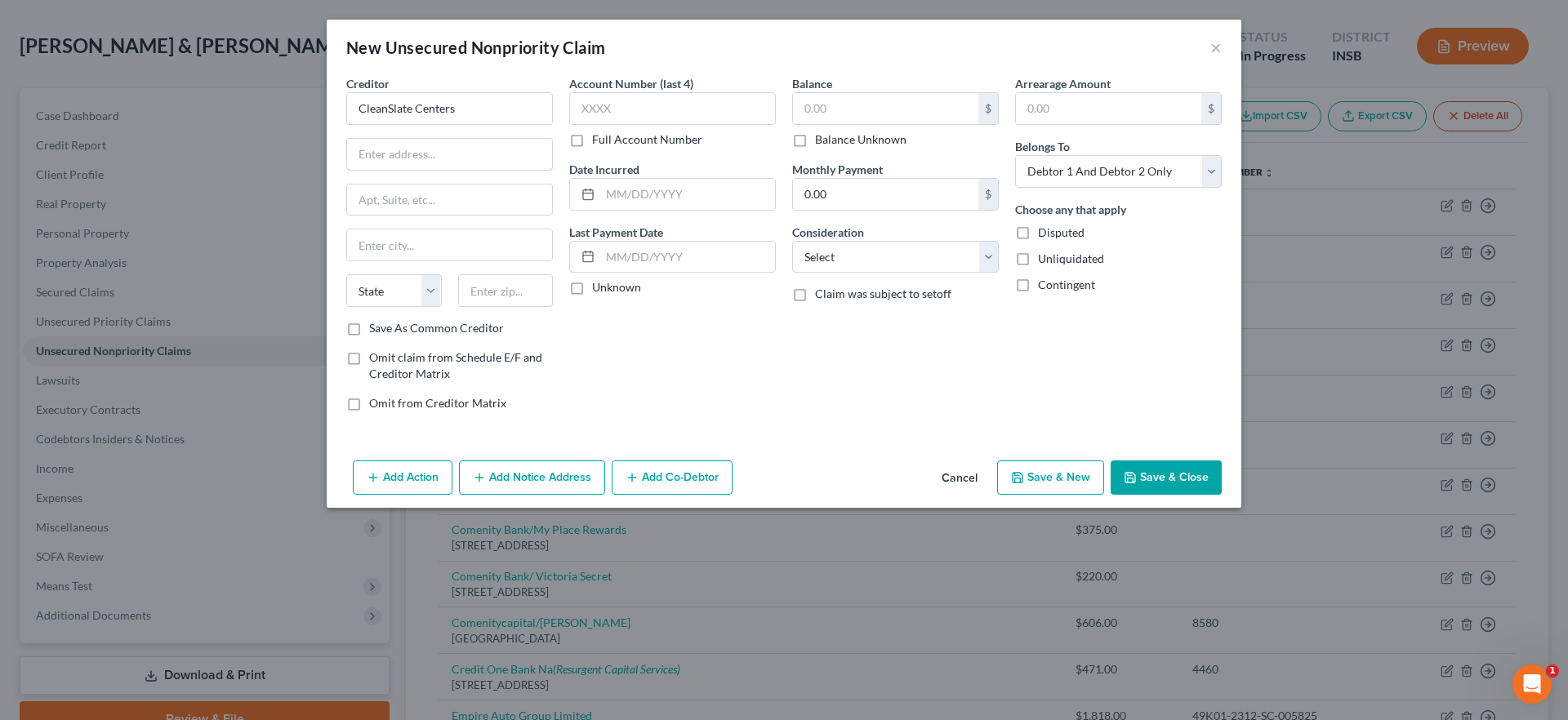
click at [406, 151] on input "text" at bounding box center [449, 154] width 205 height 31
type input "8 Cadillac Drive"
type input "Suite 180"
type input "37027"
click at [691, 307] on div "Account Number (last 4) Full Account Number Date Incurred Last Payment Date Unk…" at bounding box center [672, 249] width 223 height 350
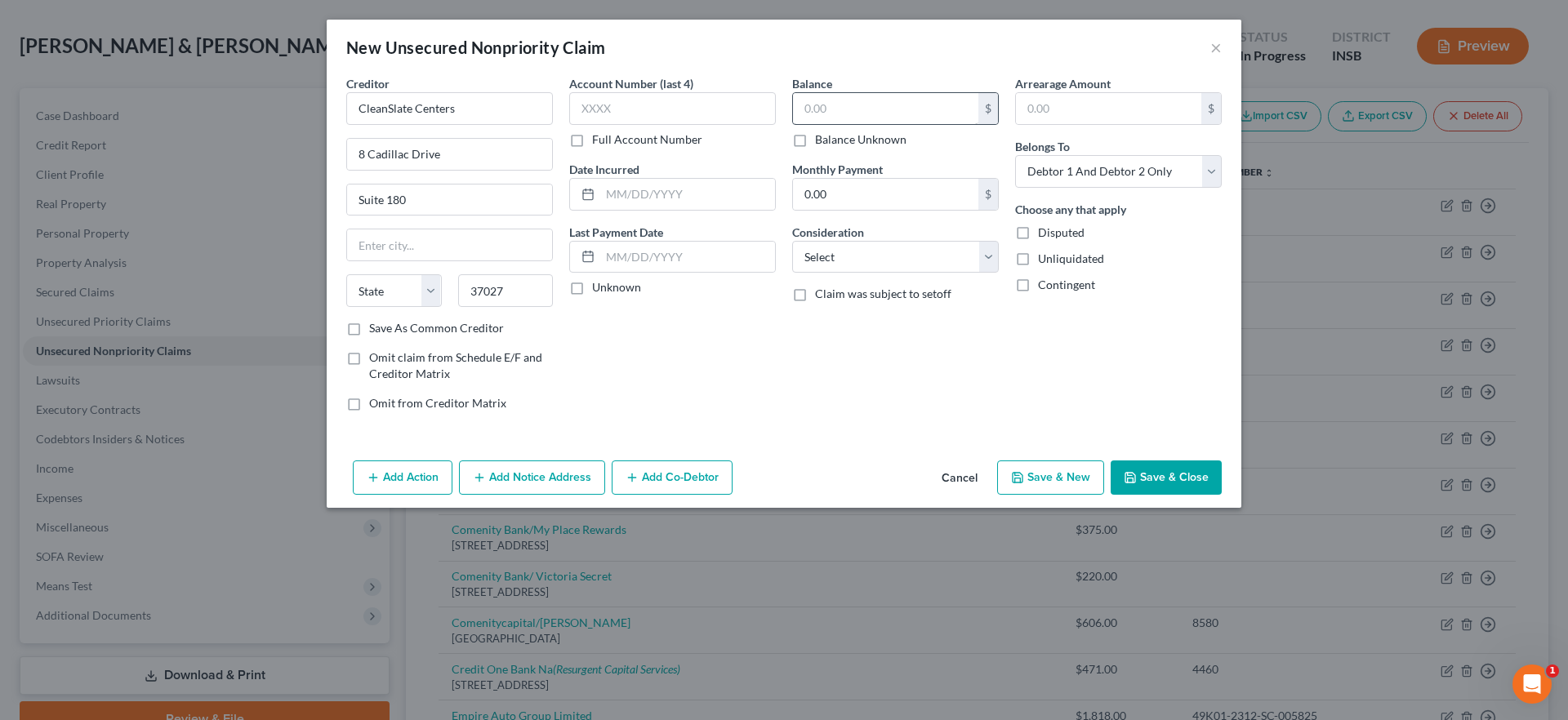
type input "Brentwood"
select select "44"
click at [936, 117] on input "text" at bounding box center [886, 108] width 186 height 31
type input "632.61"
drag, startPoint x: 905, startPoint y: 253, endPoint x: 883, endPoint y: 271, distance: 28.4
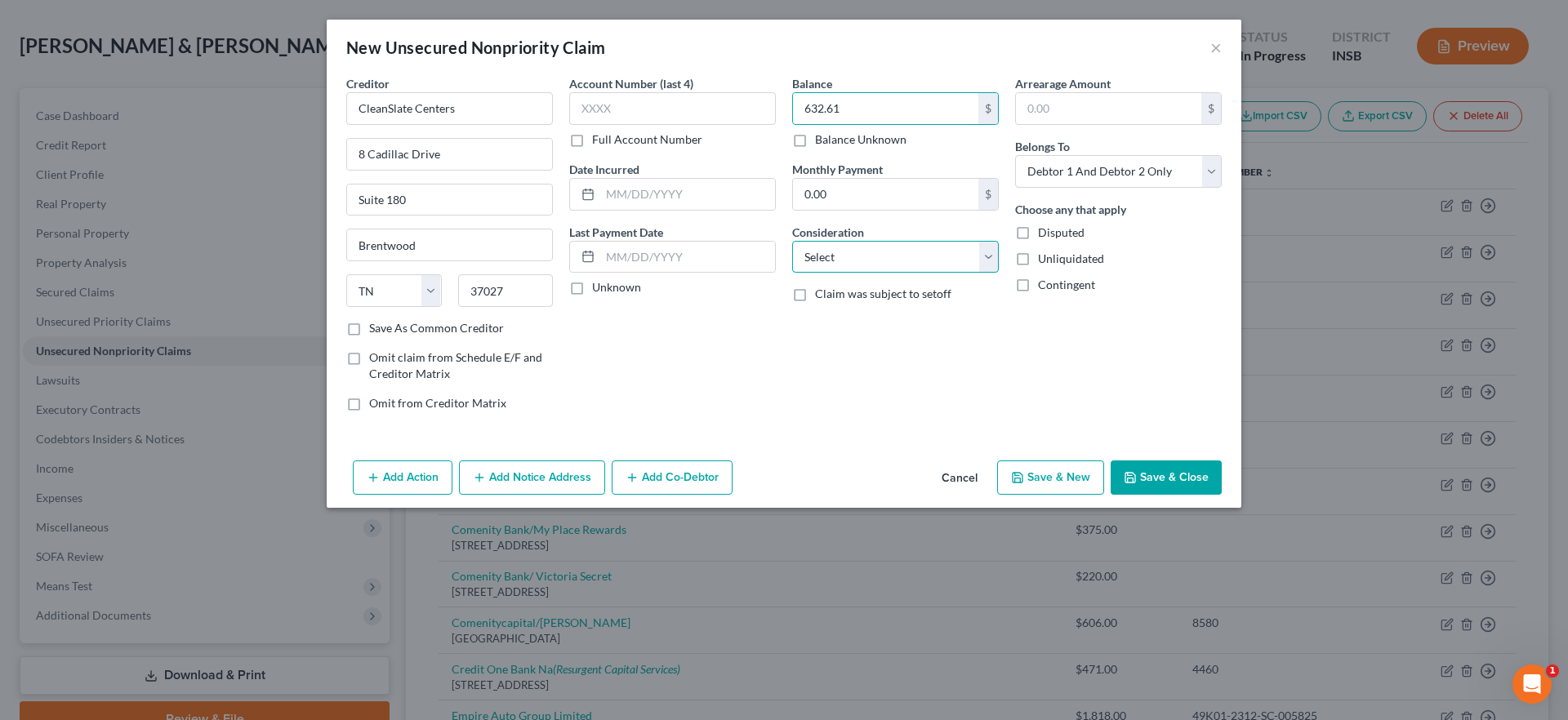
click at [905, 253] on select "Select Cable / Satellite Services Collection Agency Credit Card Debt Debt Couns…" at bounding box center [895, 257] width 207 height 32
select select "9"
click at [792, 241] on select "Select Cable / Satellite Services Collection Agency Credit Card Debt Debt Couns…" at bounding box center [895, 257] width 207 height 32
click at [1128, 186] on select "Select Debtor 1 Only Debtor 2 Only Debtor 1 And Debtor 2 Only At Least One Of T…" at bounding box center [1119, 171] width 207 height 32
select select "0"
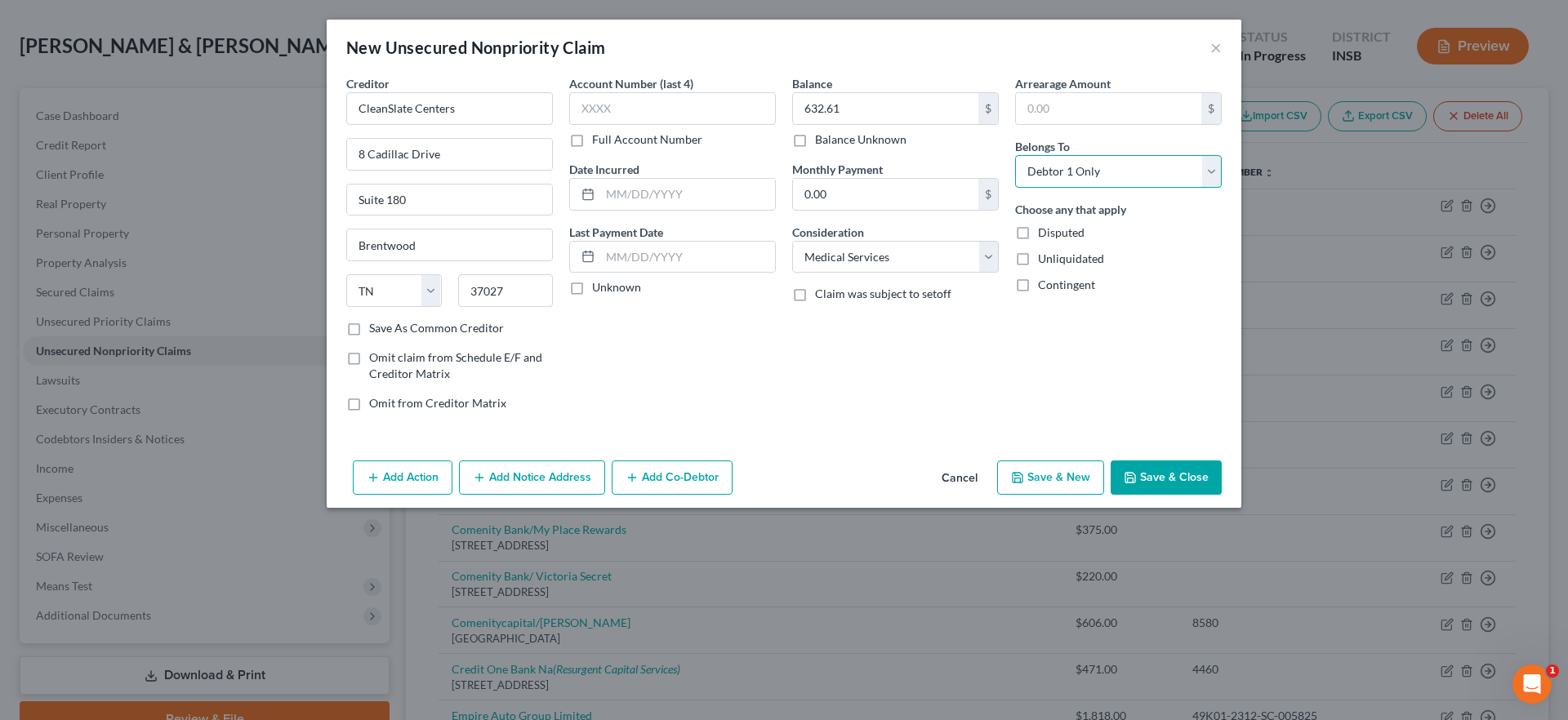
click at [1016, 155] on select "Select Debtor 1 Only Debtor 2 Only Debtor 1 And Debtor 2 Only At Least One Of T…" at bounding box center [1119, 171] width 207 height 32
drag, startPoint x: 535, startPoint y: 480, endPoint x: 495, endPoint y: 515, distance: 53.2
click at [535, 480] on button "Add Notice Address" at bounding box center [532, 477] width 146 height 34
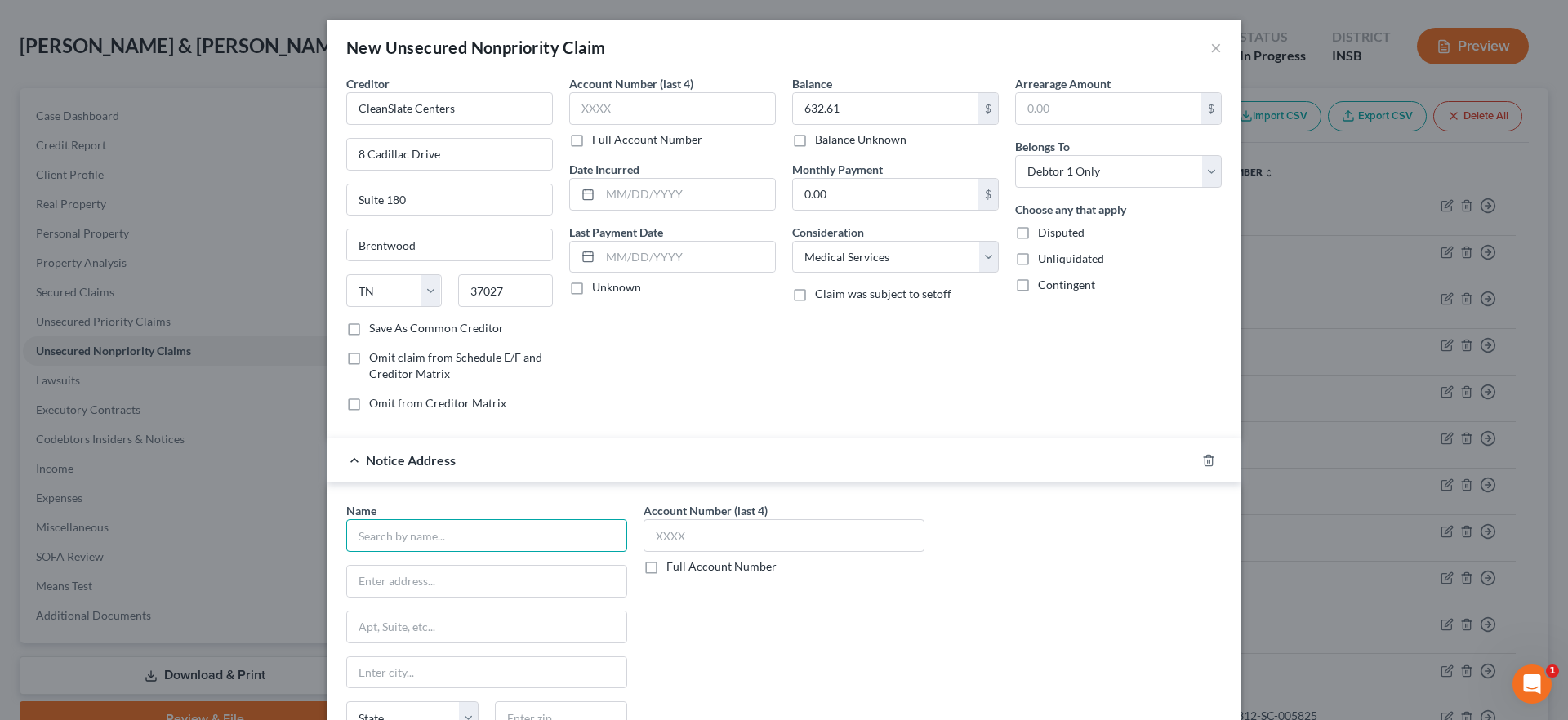
click at [469, 536] on input "text" at bounding box center [487, 535] width 281 height 32
type input "CleanSlate Centers"
click at [450, 573] on input "PO Box" at bounding box center [486, 581] width 279 height 31
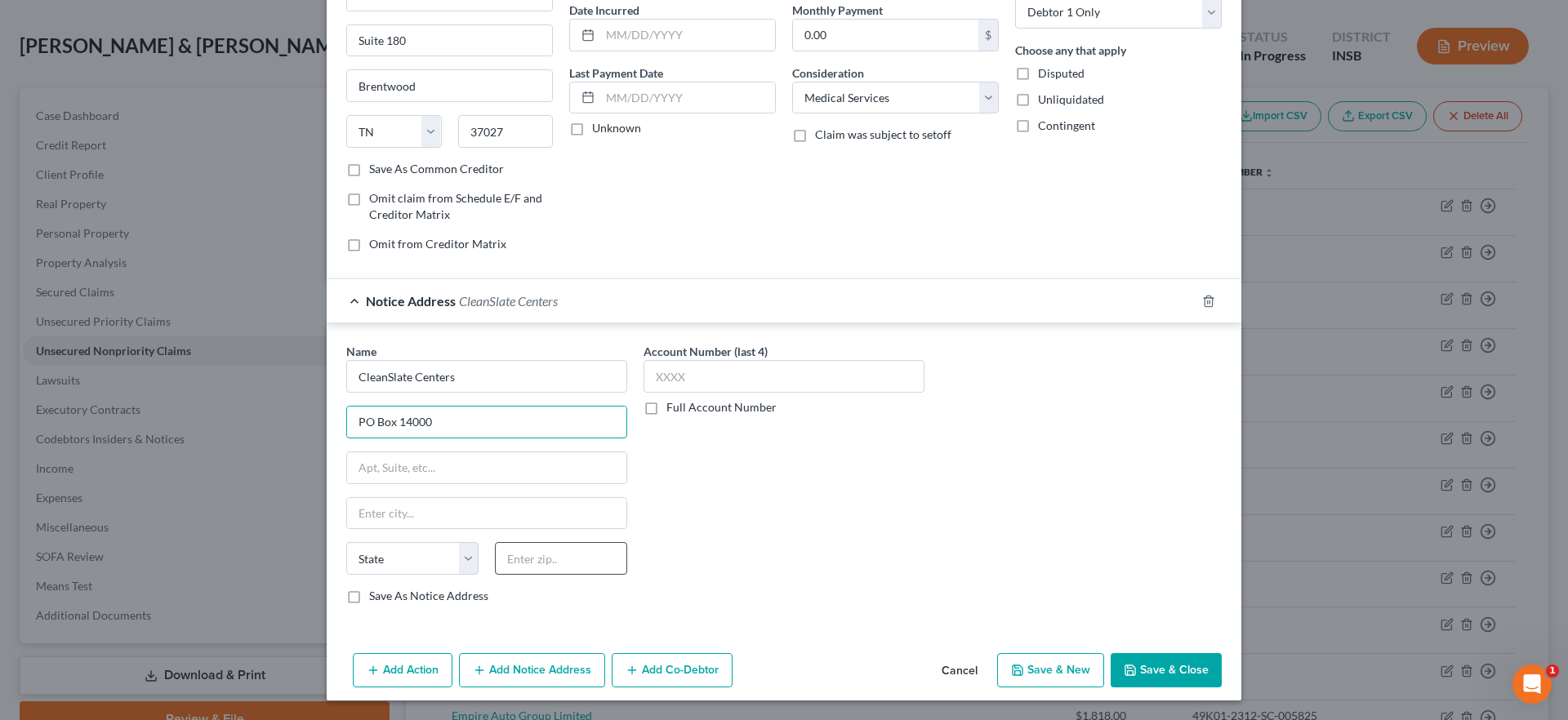
type input "PO Box 14000"
click at [542, 550] on input "text" at bounding box center [561, 558] width 133 height 32
type input "04915"
click at [710, 530] on div "Account Number (last 4) Full Account Number" at bounding box center [784, 480] width 297 height 275
type input "[GEOGRAPHIC_DATA]"
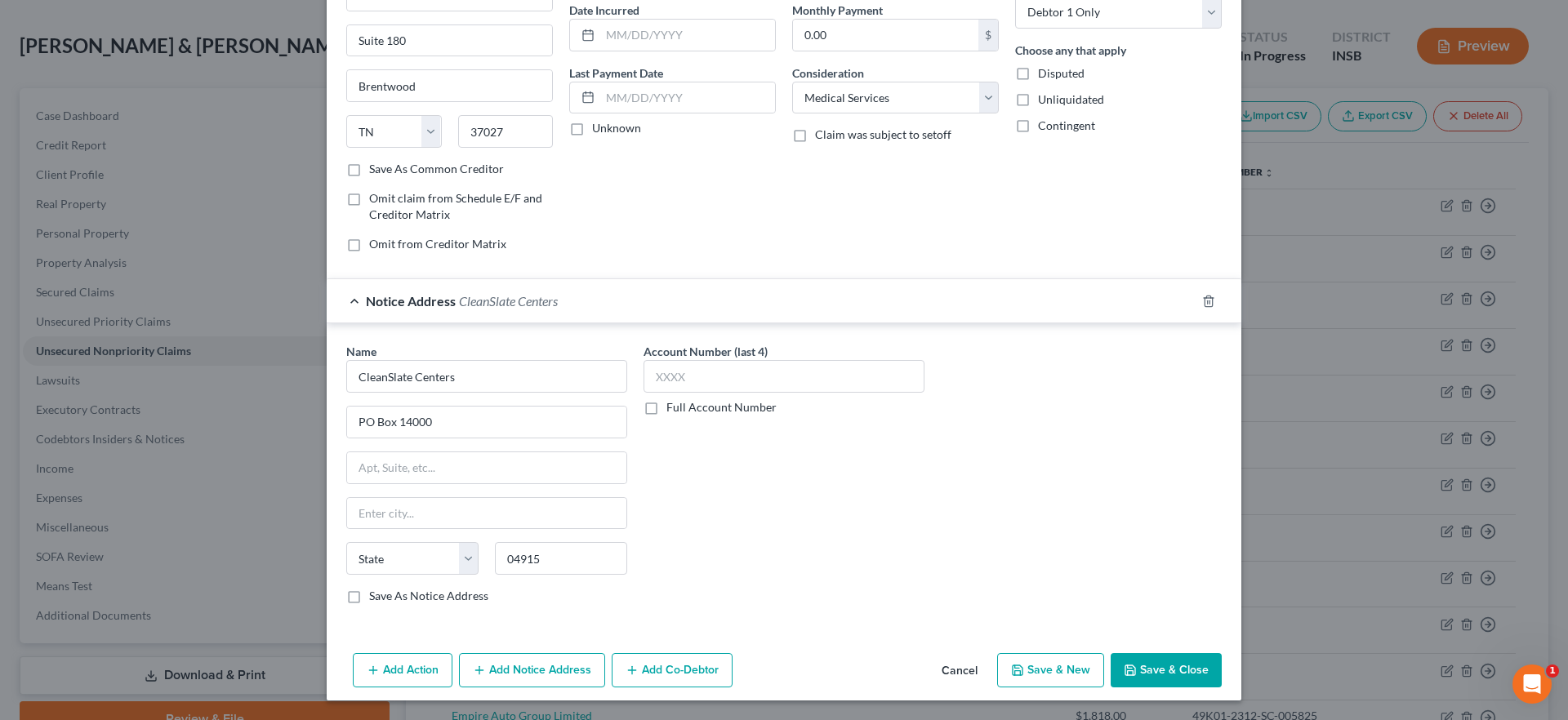
select select "20"
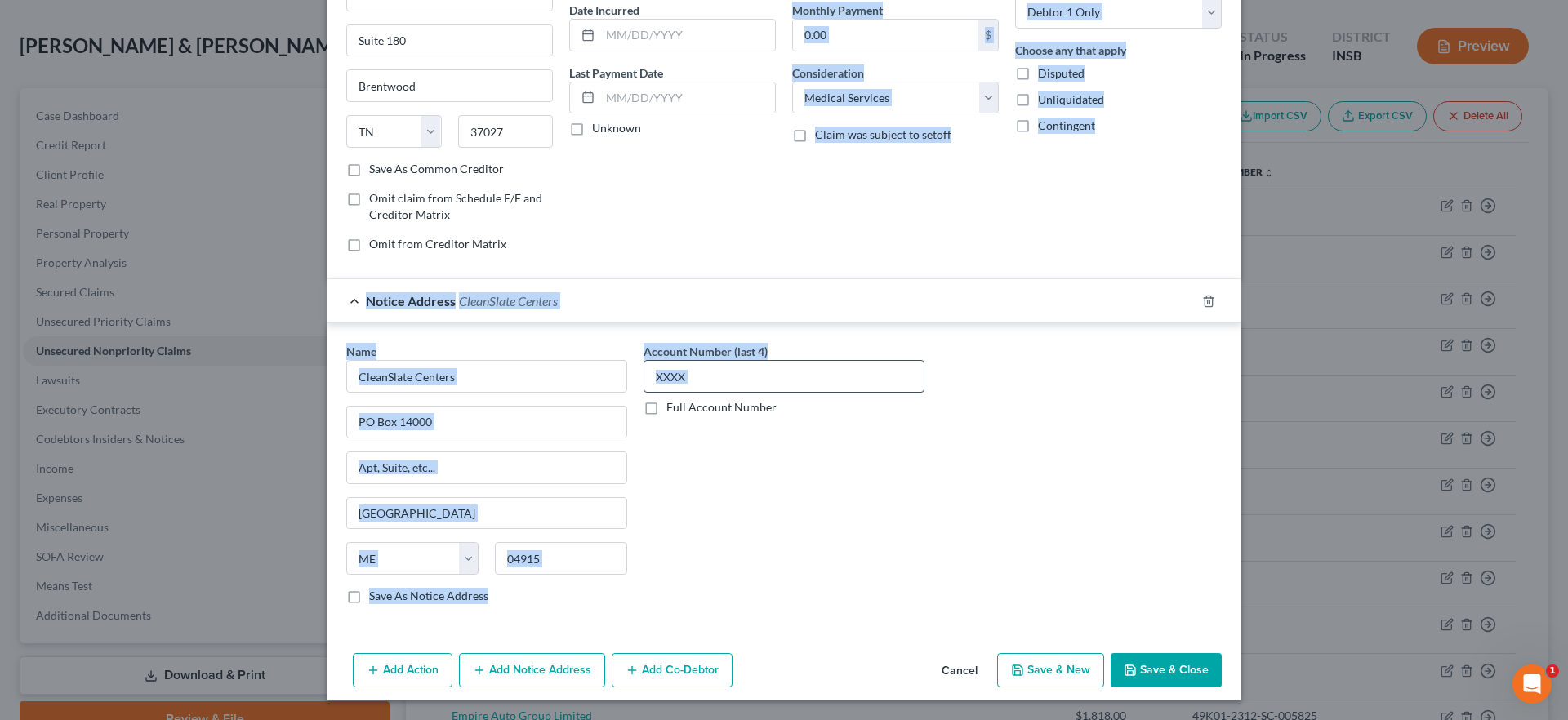
drag, startPoint x: 768, startPoint y: 317, endPoint x: 781, endPoint y: 370, distance: 54.6
click at [751, 397] on form "Creditor * CleanSlate Centers [GEOGRAPHIC_DATA][US_STATE] CA CO [GEOGRAPHIC_DAT…" at bounding box center [784, 273] width 875 height 714
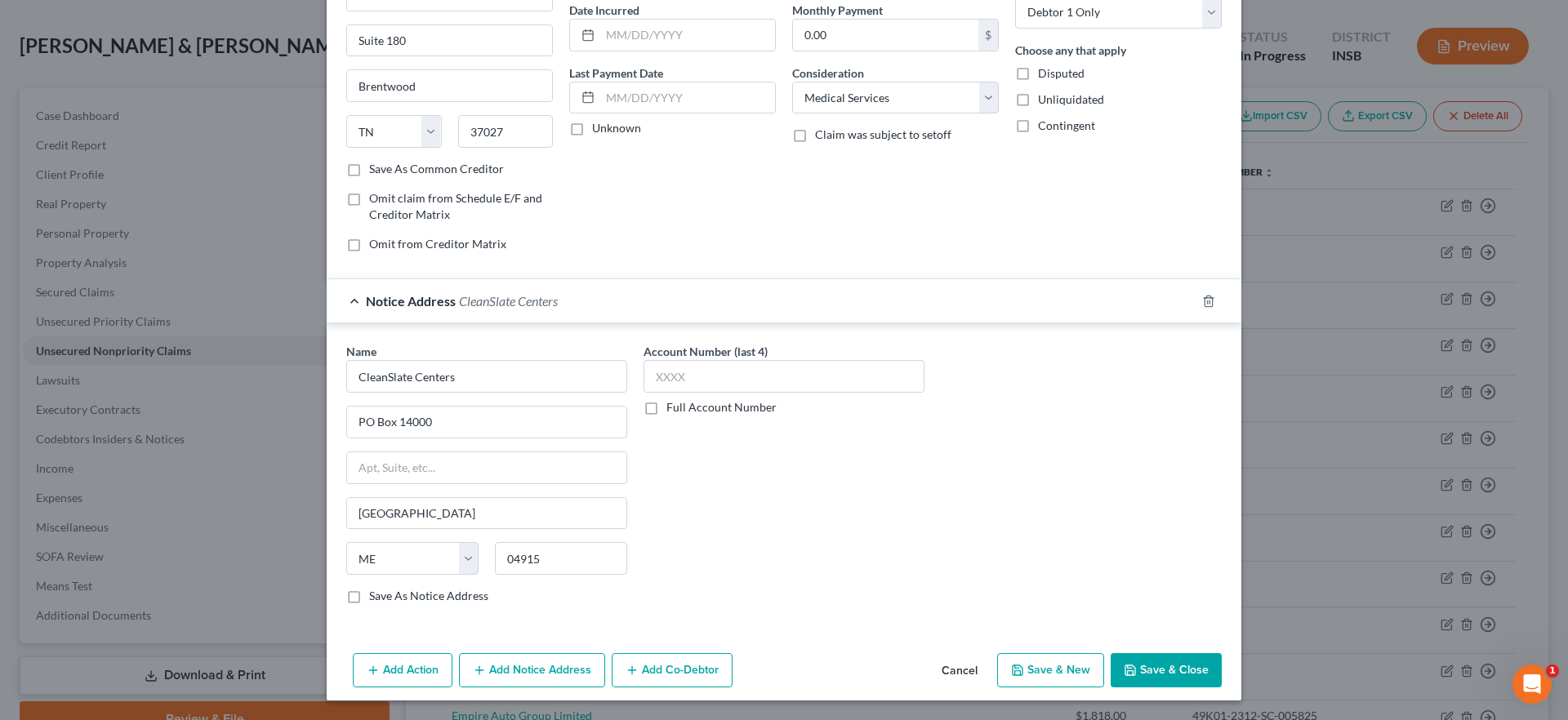
click at [927, 478] on div "Name * CleanSlate Centers [GEOGRAPHIC_DATA] [US_STATE][GEOGRAPHIC_DATA] AZ CA C…" at bounding box center [784, 480] width 892 height 275
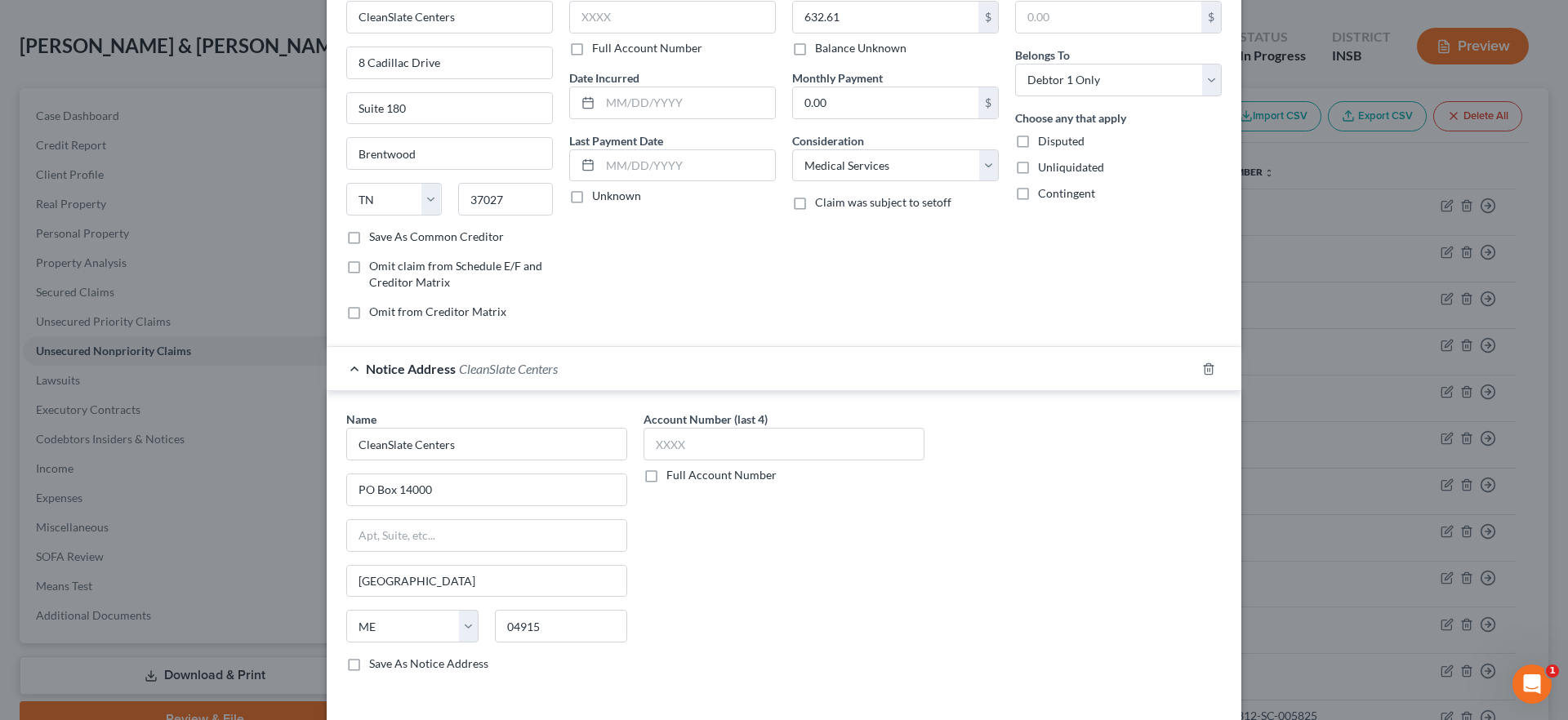
scroll to position [0, 0]
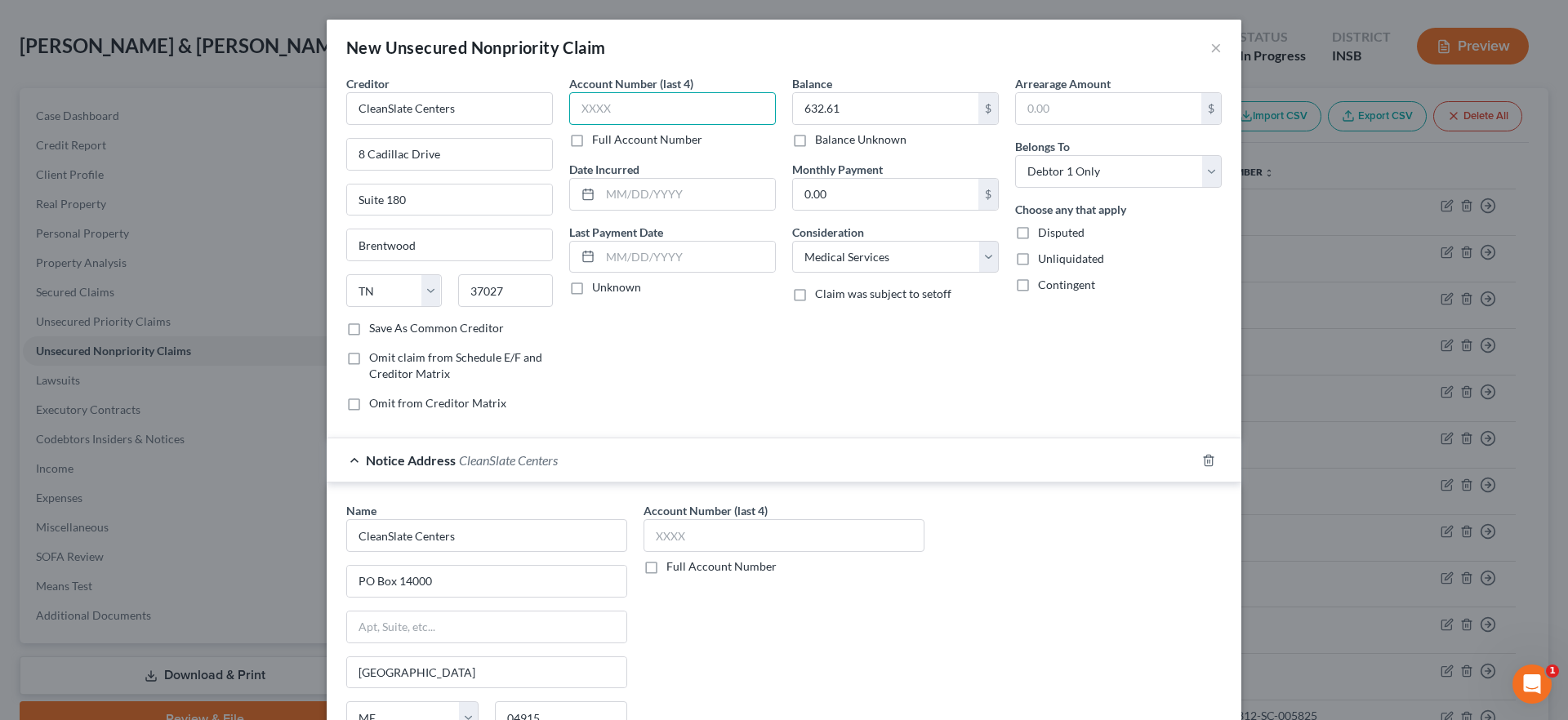
click at [646, 110] on input "text" at bounding box center [673, 108] width 207 height 32
type input "9065"
click at [1064, 410] on div "Arrearage Amount $ Belongs To * Select Debtor 1 Only Debtor 2 Only Debtor 1 And…" at bounding box center [1118, 249] width 223 height 350
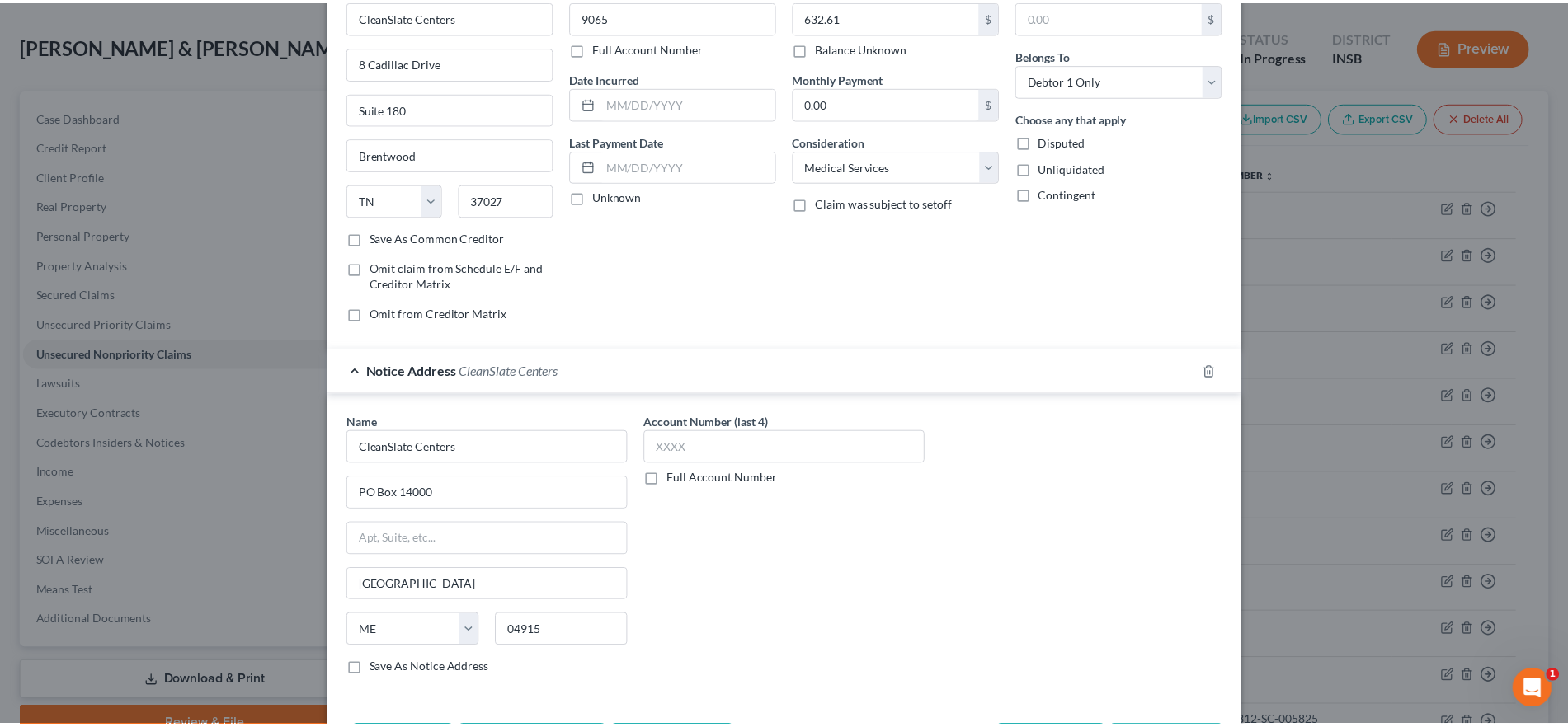
scroll to position [161, 0]
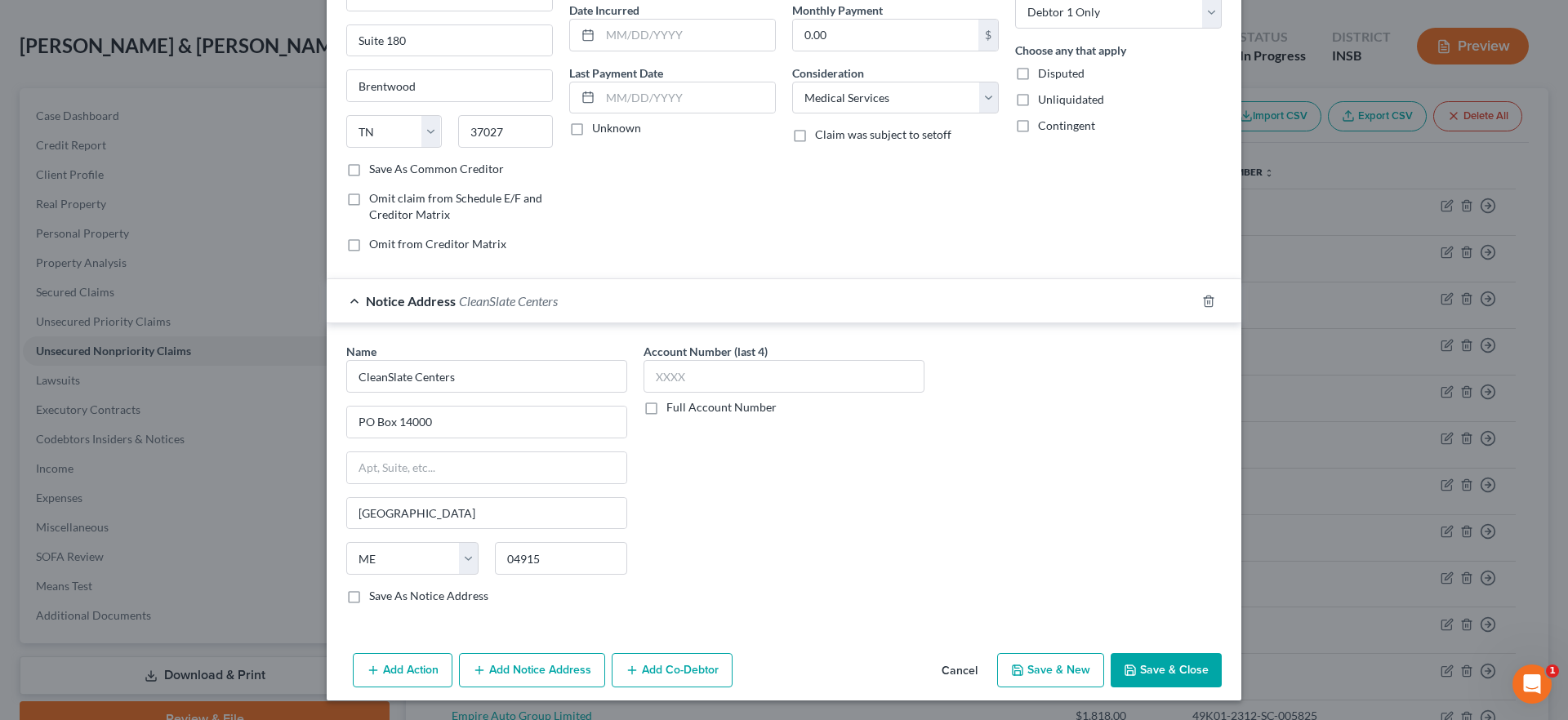
click at [1151, 675] on button "Save & Close" at bounding box center [1166, 671] width 111 height 34
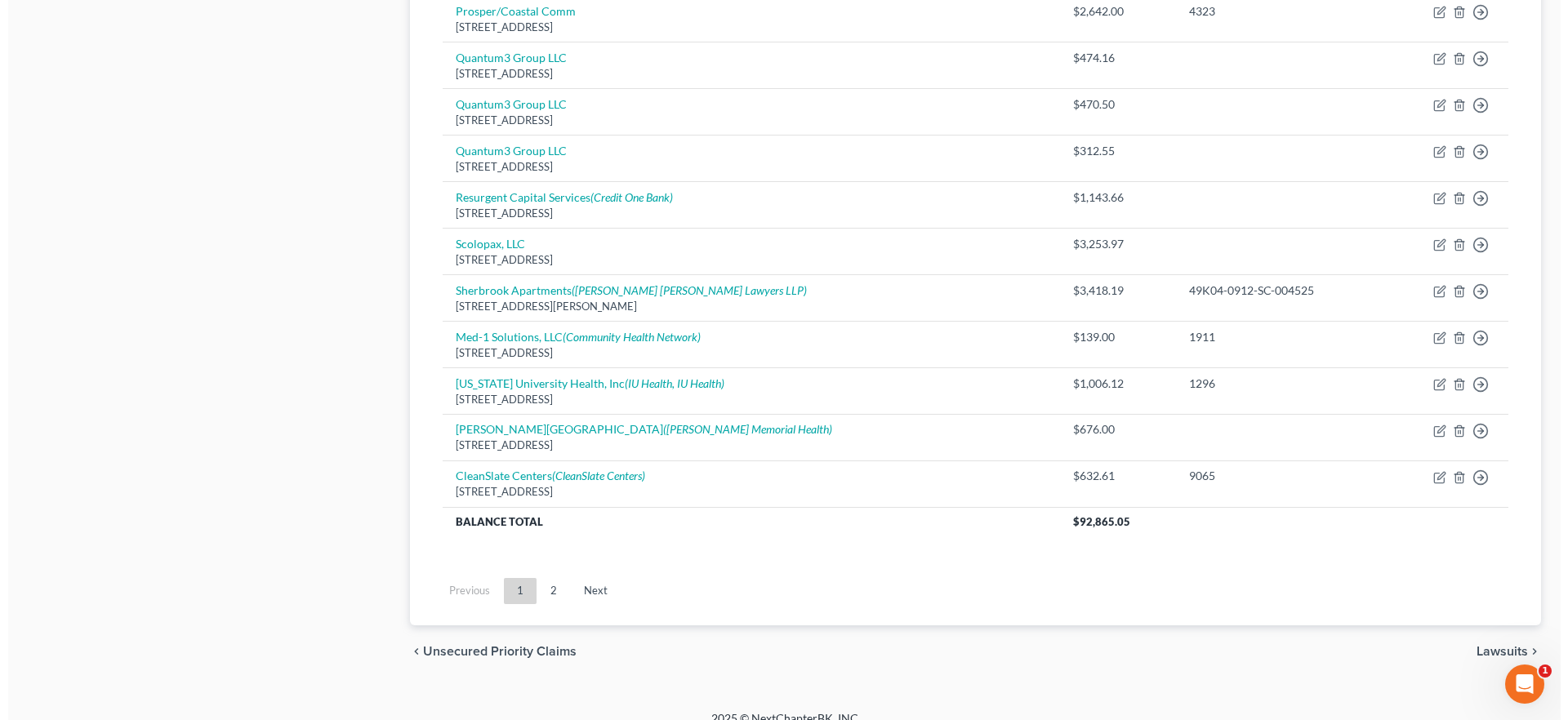
scroll to position [1352, 0]
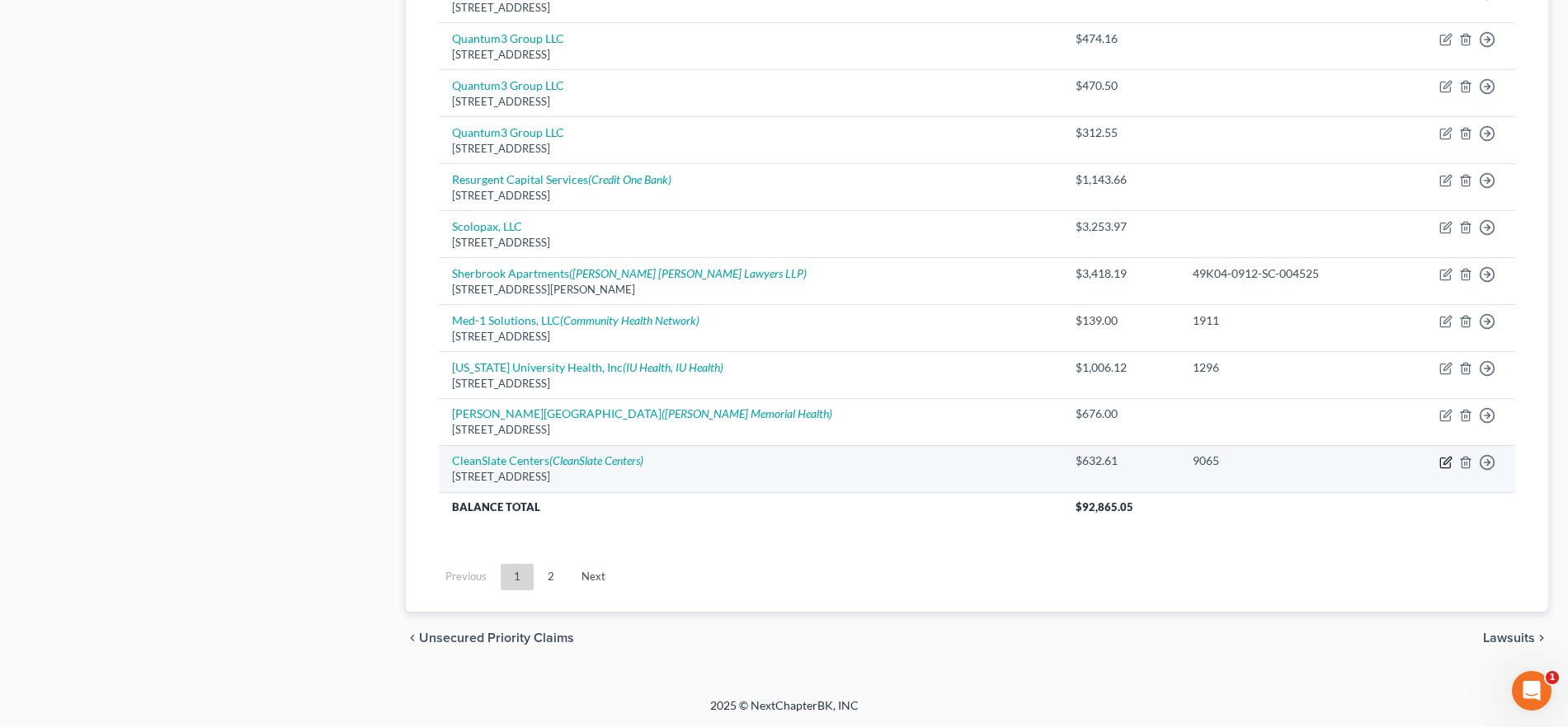
click at [1446, 456] on icon "button" at bounding box center [1446, 463] width 13 height 13
select select "44"
select select "9"
select select "0"
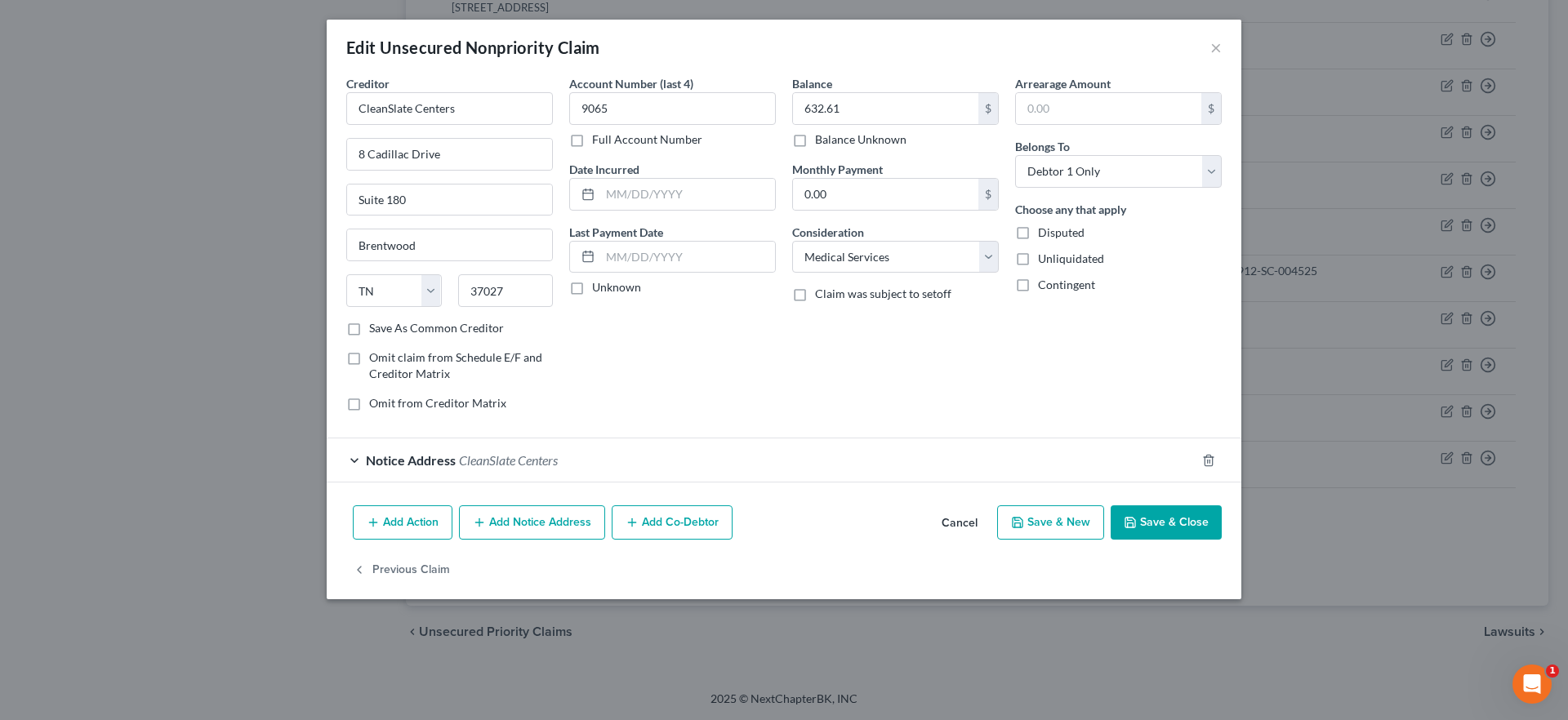
click at [518, 523] on button "Add Notice Address" at bounding box center [532, 523] width 146 height 34
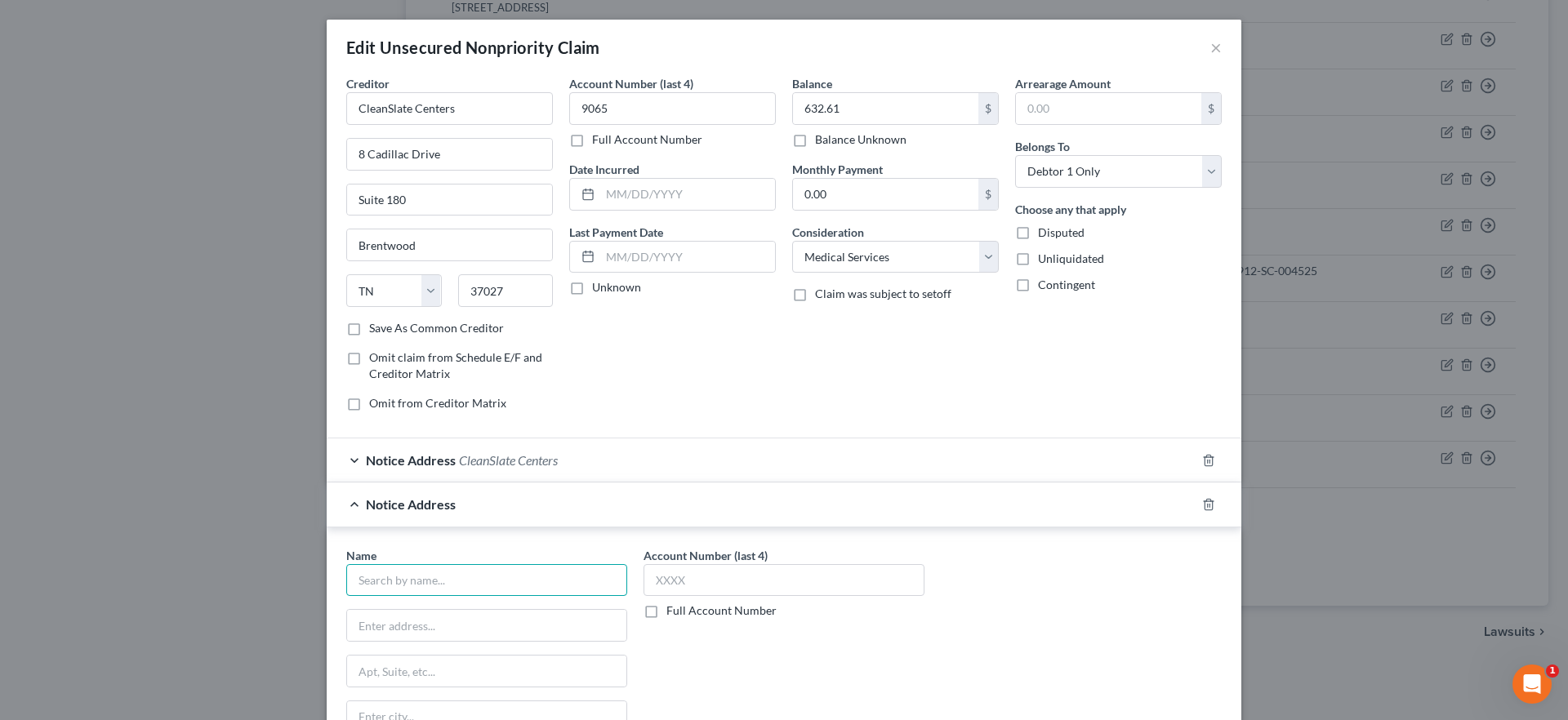
click at [460, 584] on input "text" at bounding box center [487, 581] width 281 height 32
type input "CleanSlate Centers"
click at [388, 627] on input "text" at bounding box center [486, 625] width 279 height 31
type input "[STREET_ADDRESS]"
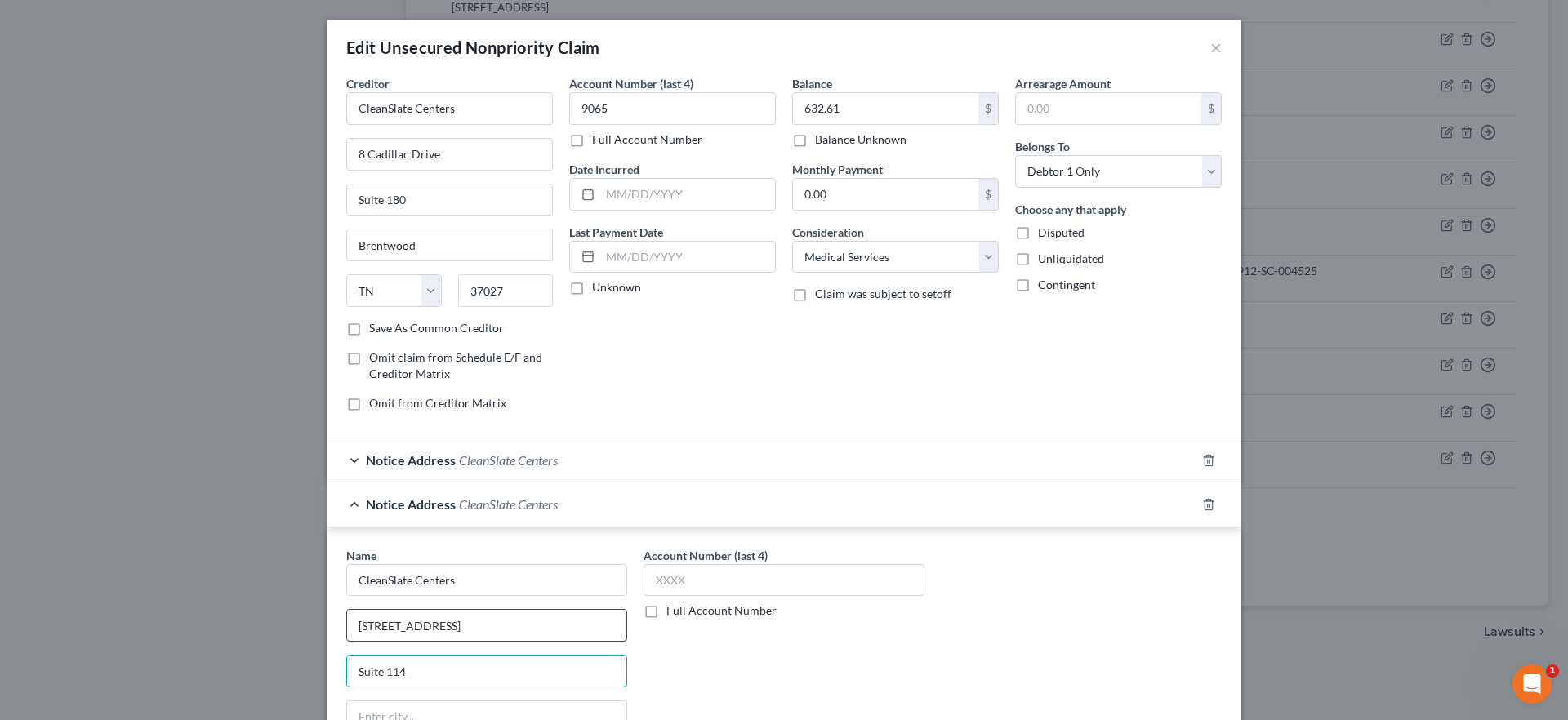
type input "Suite 114"
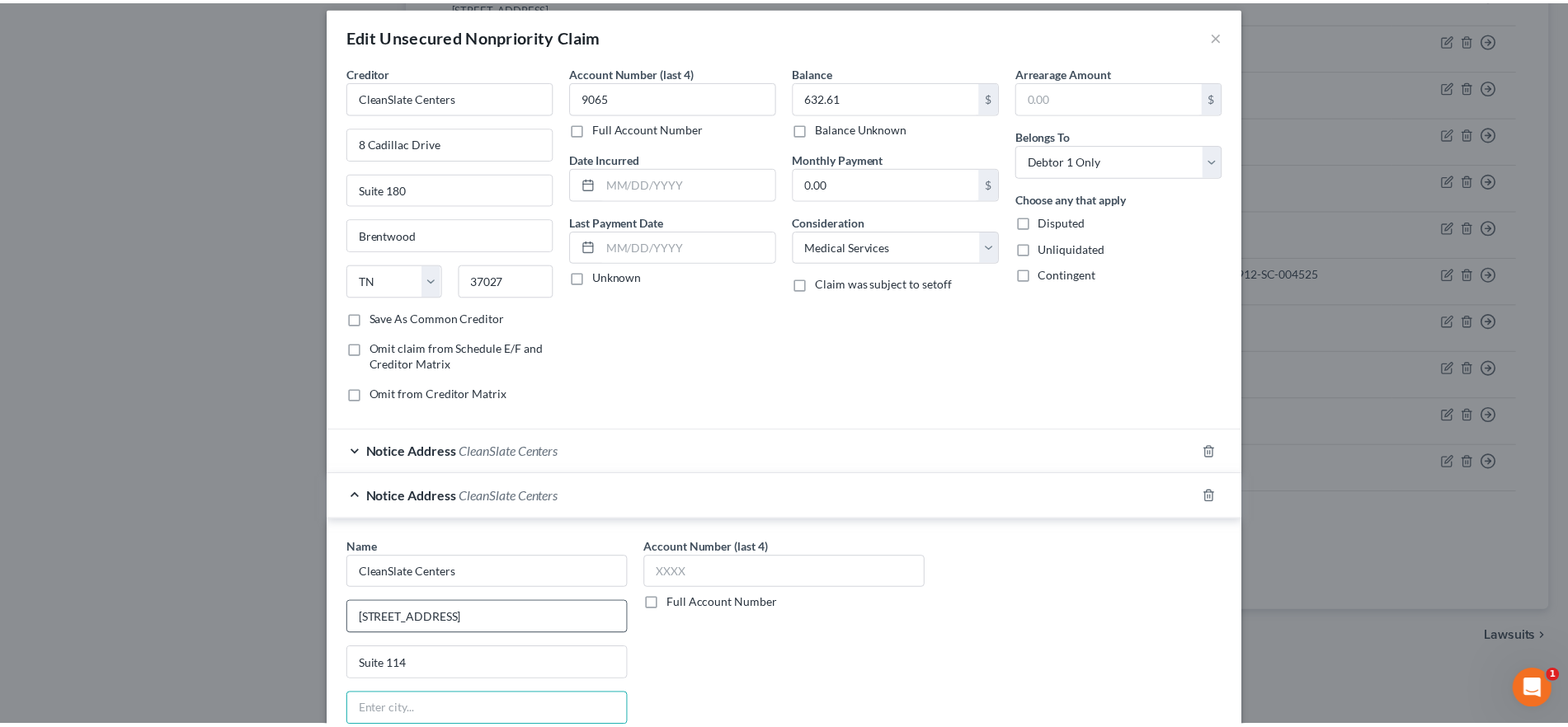
scroll to position [253, 0]
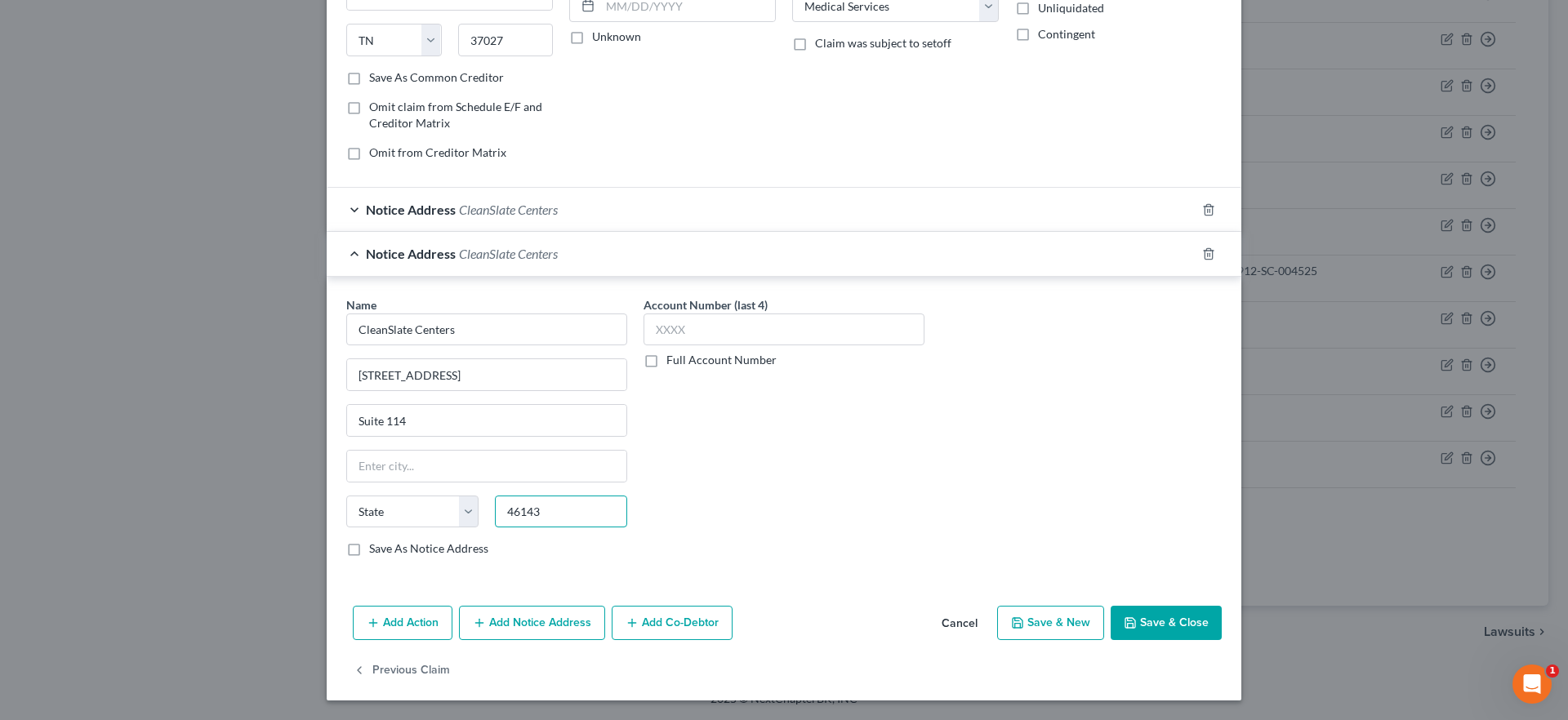
type input "46143"
click at [716, 531] on div "Account Number (last 4) Full Account Number" at bounding box center [784, 434] width 297 height 275
type input "Greenwood"
select select "15"
click at [1145, 612] on button "Save & Close" at bounding box center [1166, 623] width 111 height 34
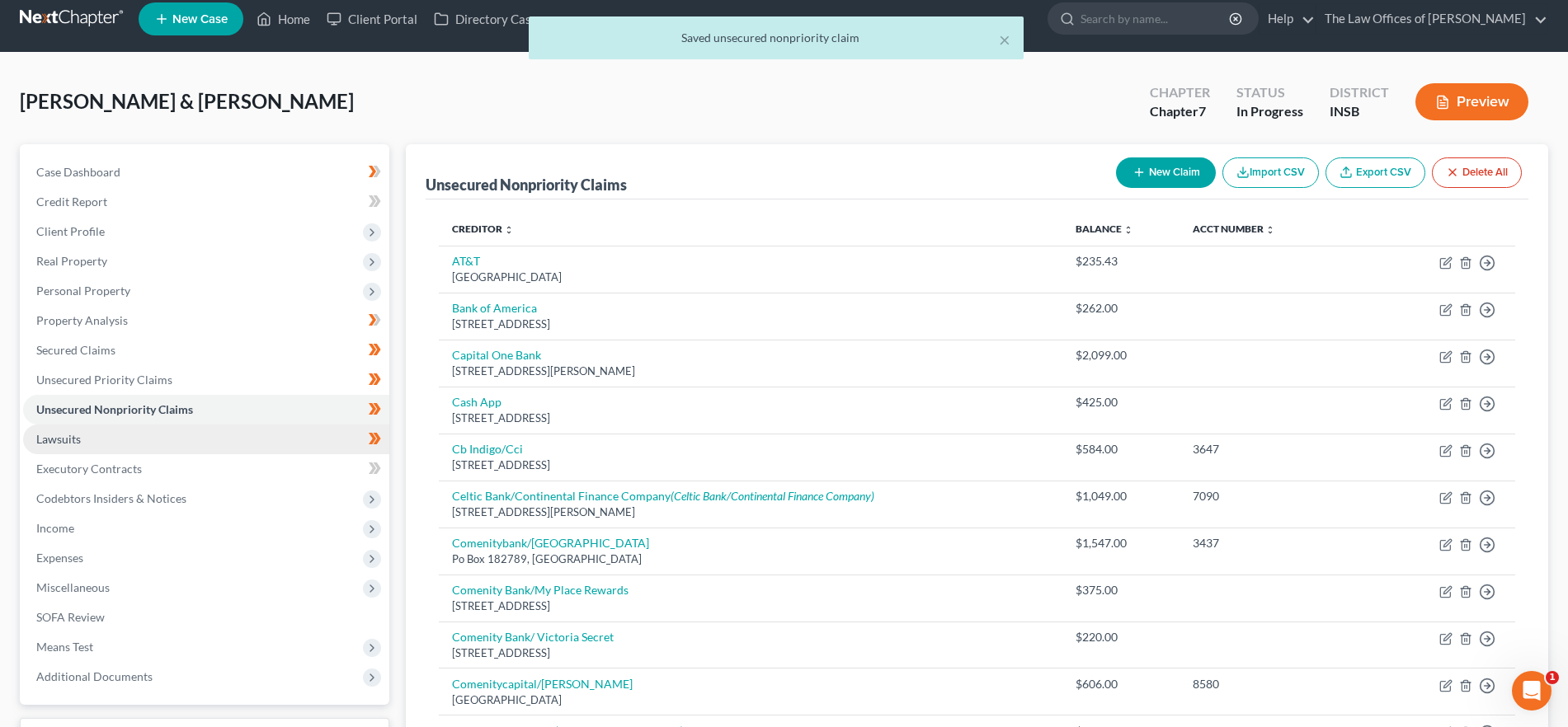
scroll to position [0, 0]
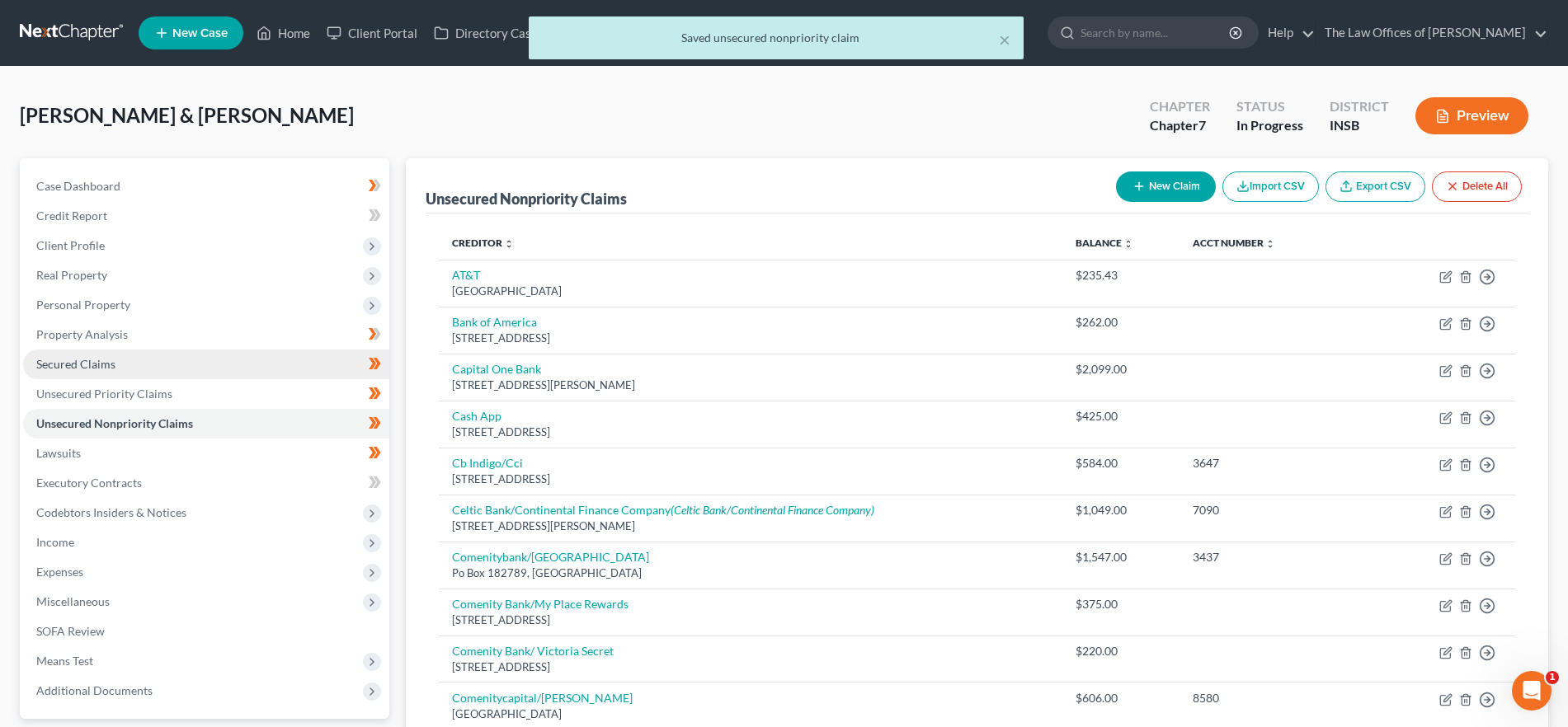
click at [144, 365] on link "Secured Claims" at bounding box center [206, 364] width 366 height 30
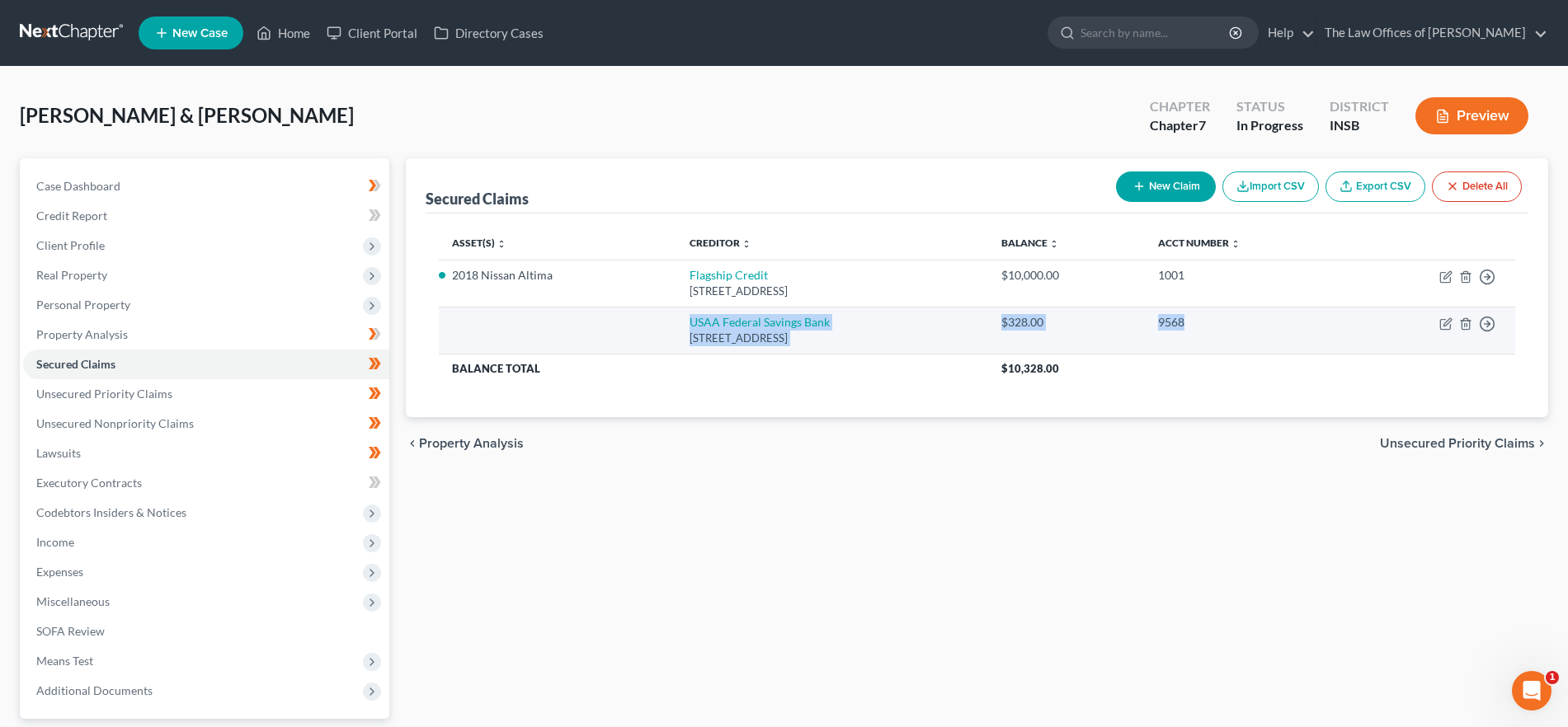
drag, startPoint x: 1254, startPoint y: 324, endPoint x: 654, endPoint y: 319, distance: 600.0
click at [654, 319] on tr "USAA Federal Savings Bank [STREET_ADDRESS] $328.00 9568 Move to E Move to F Mov…" at bounding box center [977, 330] width 1076 height 47
click at [1441, 320] on icon "button" at bounding box center [1445, 325] width 10 height 10
select select "45"
select select "0"
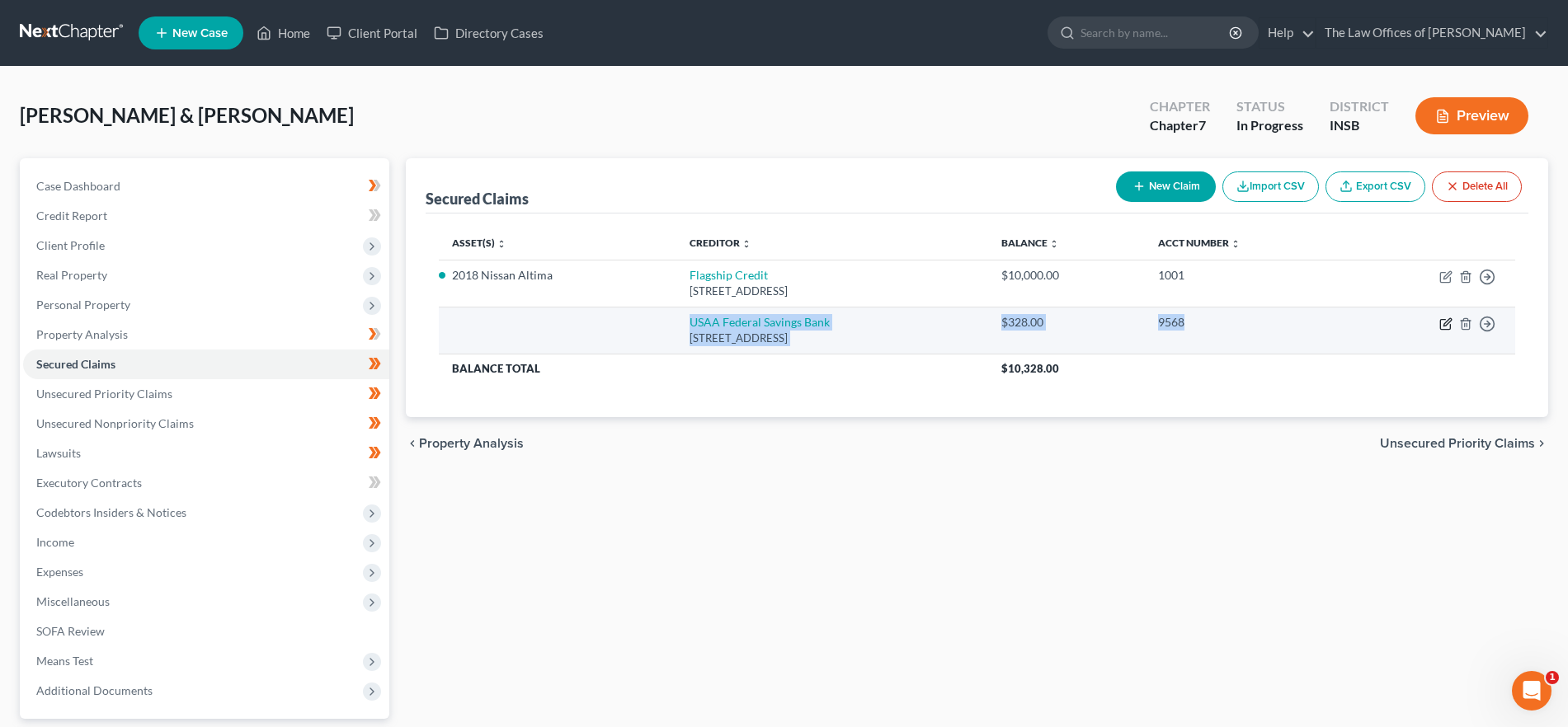
select select "1"
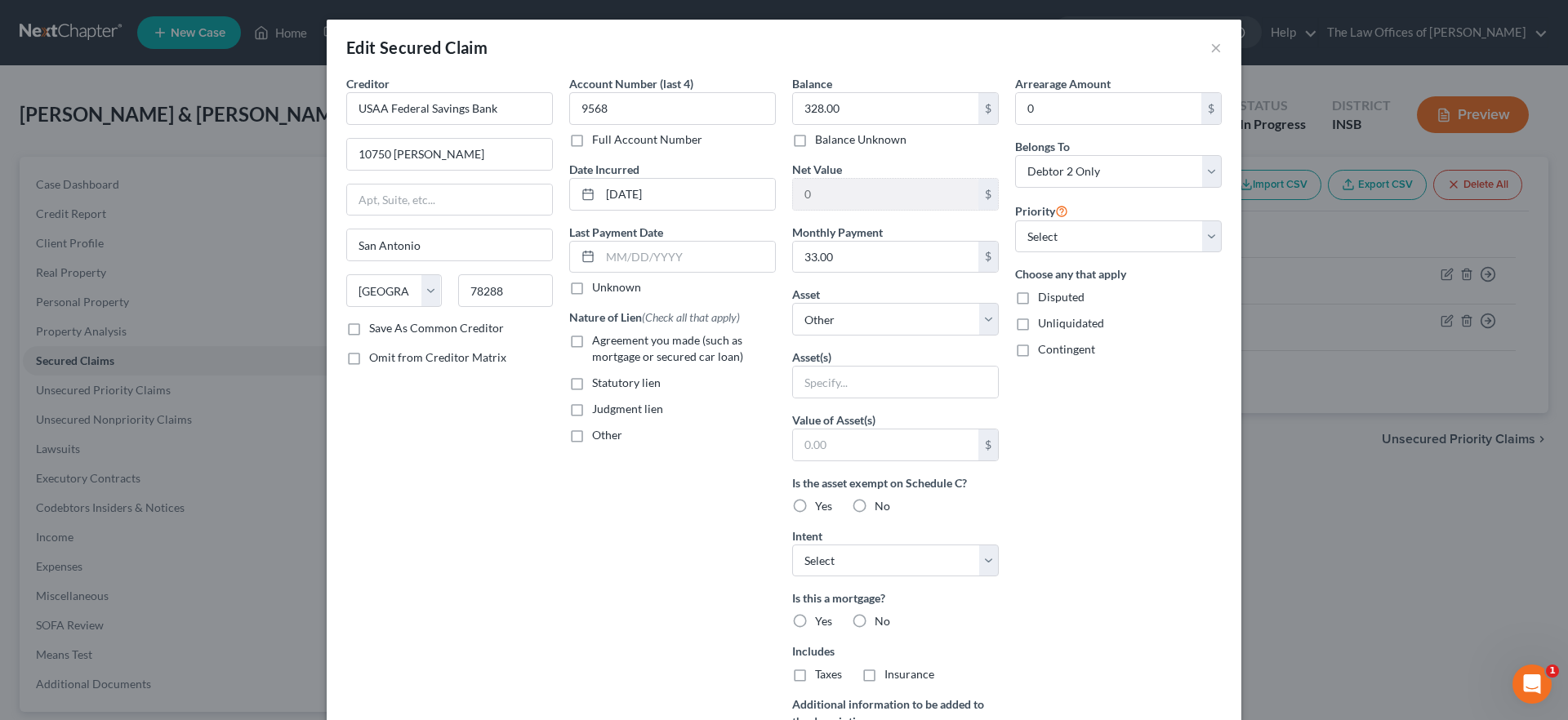
click at [369, 355] on label "Omit from Creditor Matrix" at bounding box center [438, 357] width 137 height 16
click at [376, 355] on input "Omit from Creditor Matrix" at bounding box center [381, 354] width 10 height 10
click at [369, 355] on label "Omit from Creditor Matrix" at bounding box center [438, 357] width 137 height 16
click at [376, 355] on input "Omit from Creditor Matrix" at bounding box center [381, 354] width 10 height 10
checkbox input "false"
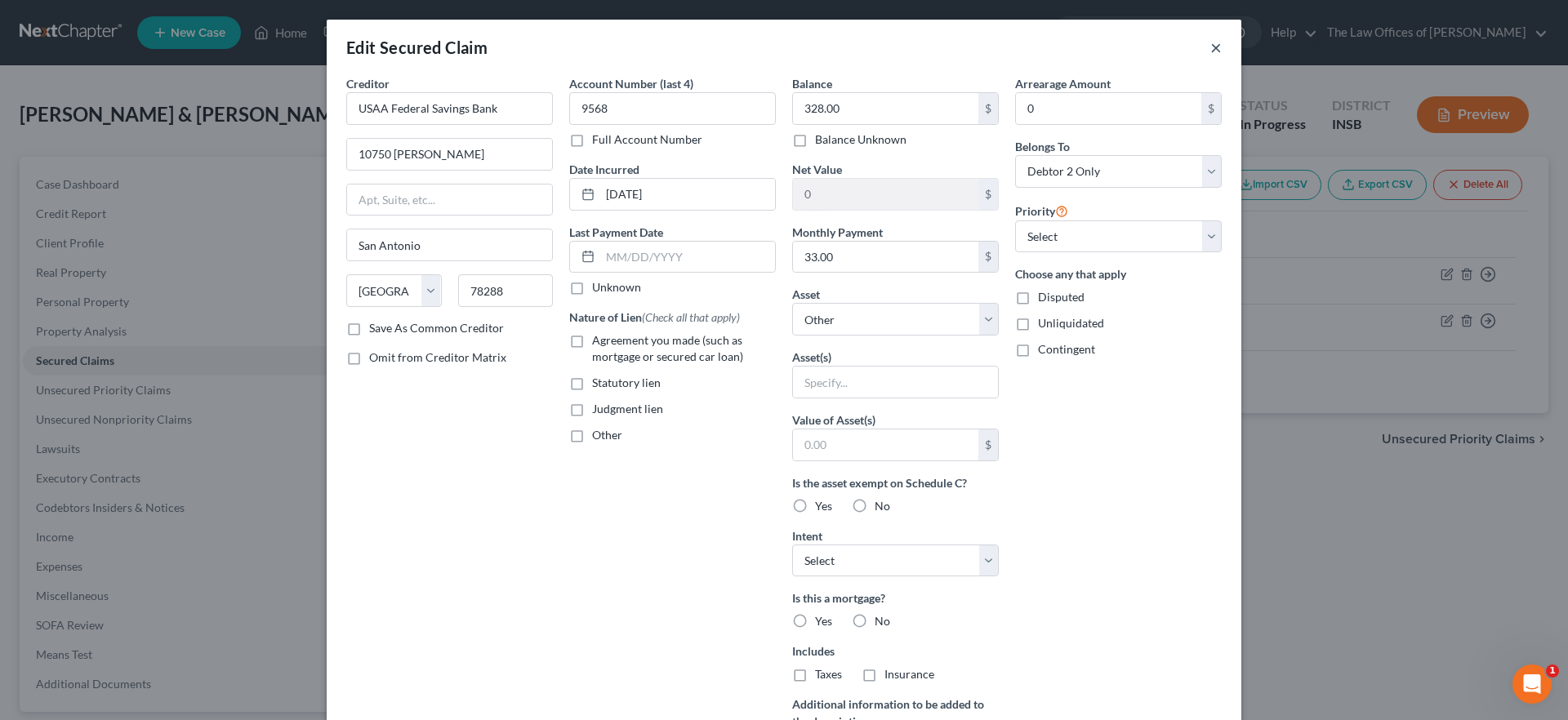
click at [1211, 42] on button "×" at bounding box center [1217, 47] width 11 height 20
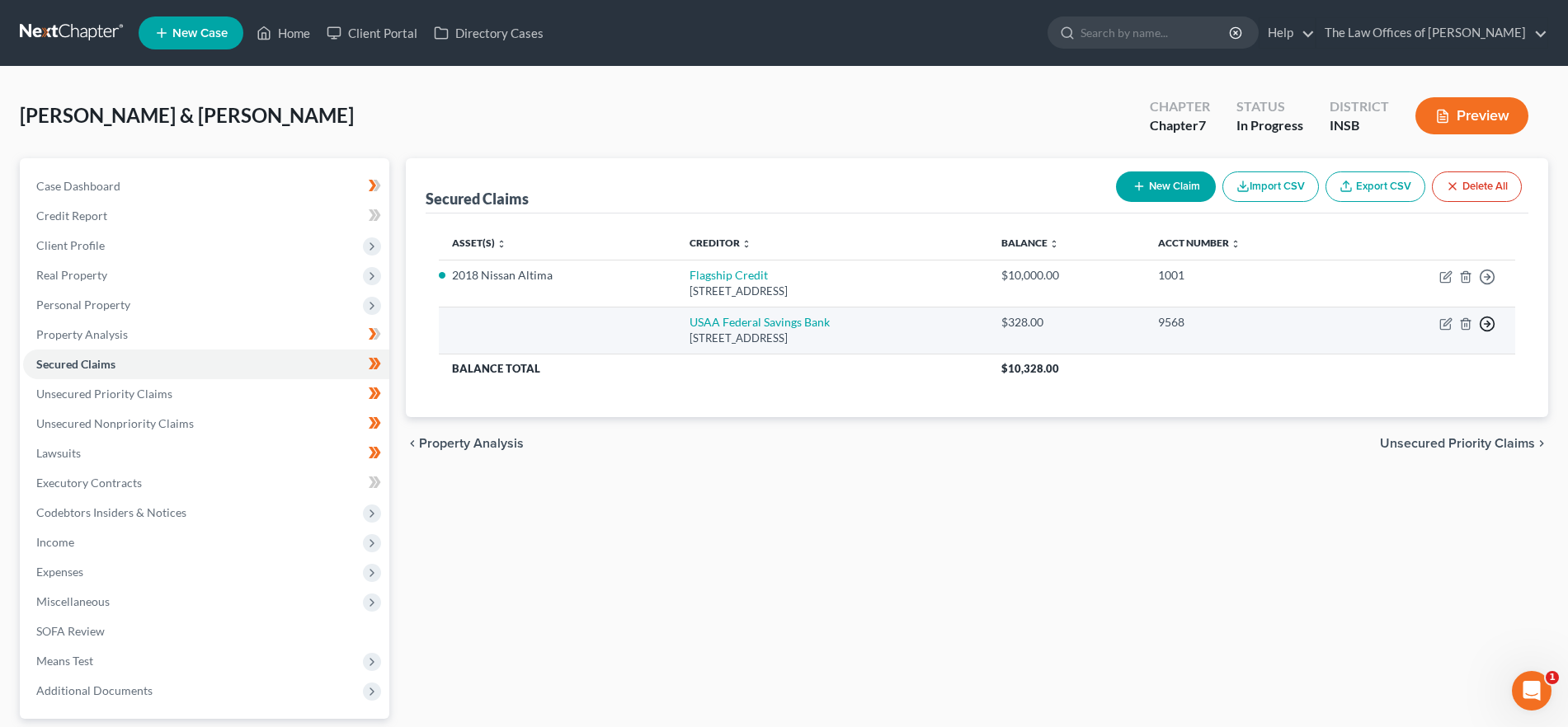
click at [1487, 319] on icon "button" at bounding box center [1487, 323] width 16 height 16
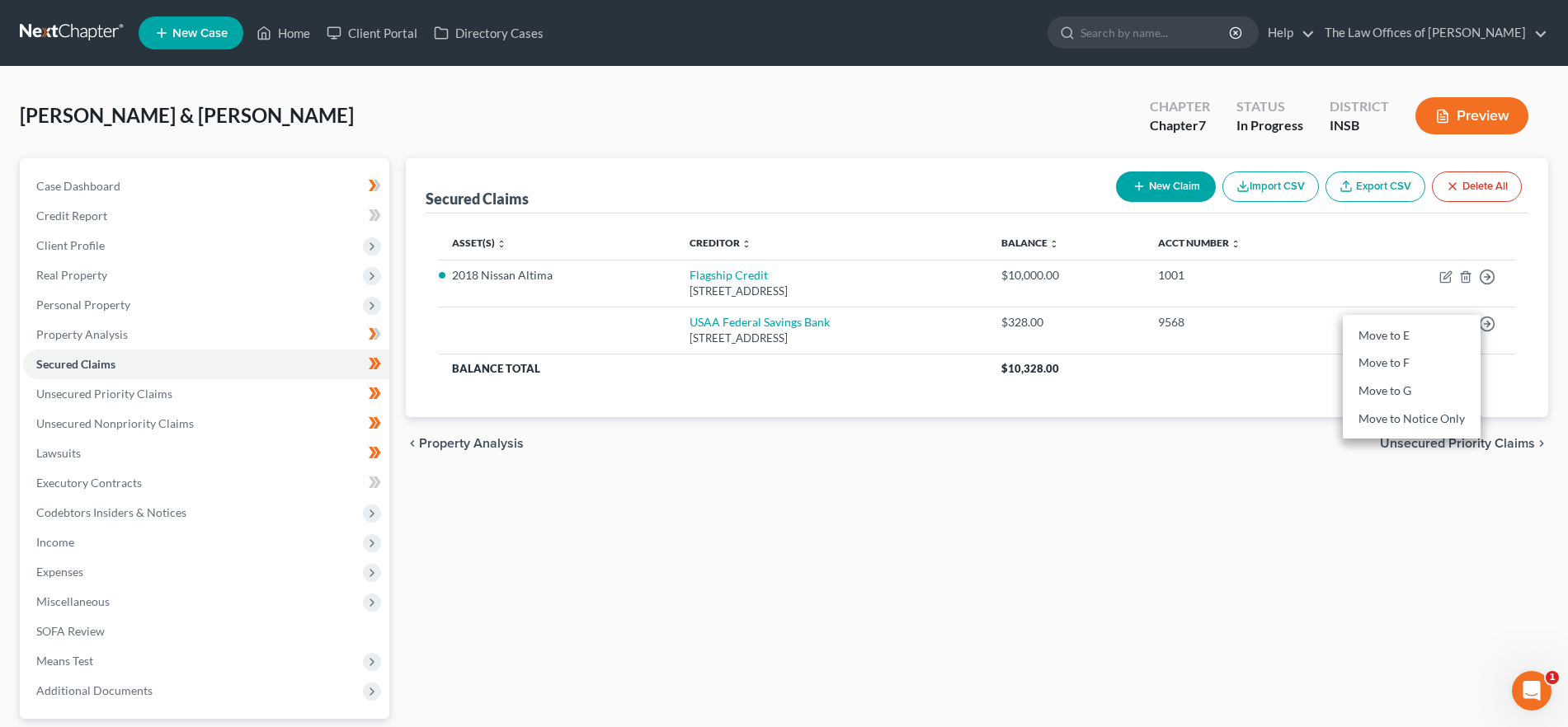
click at [894, 515] on div "Secured Claims New Claim Import CSV Export CSV Delete All Asset(s) expand_more …" at bounding box center [977, 486] width 1159 height 655
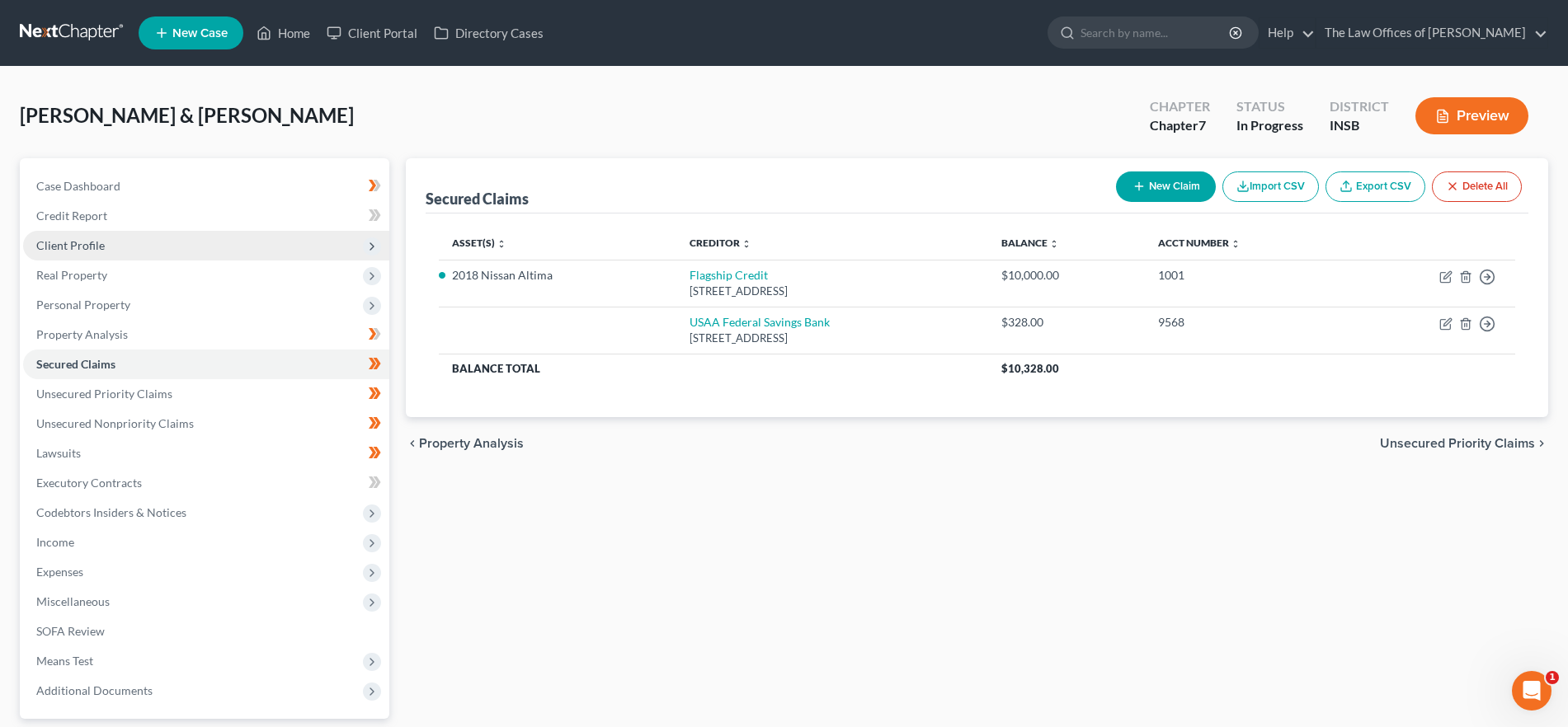
click at [104, 238] on span "Client Profile" at bounding box center [206, 245] width 366 height 30
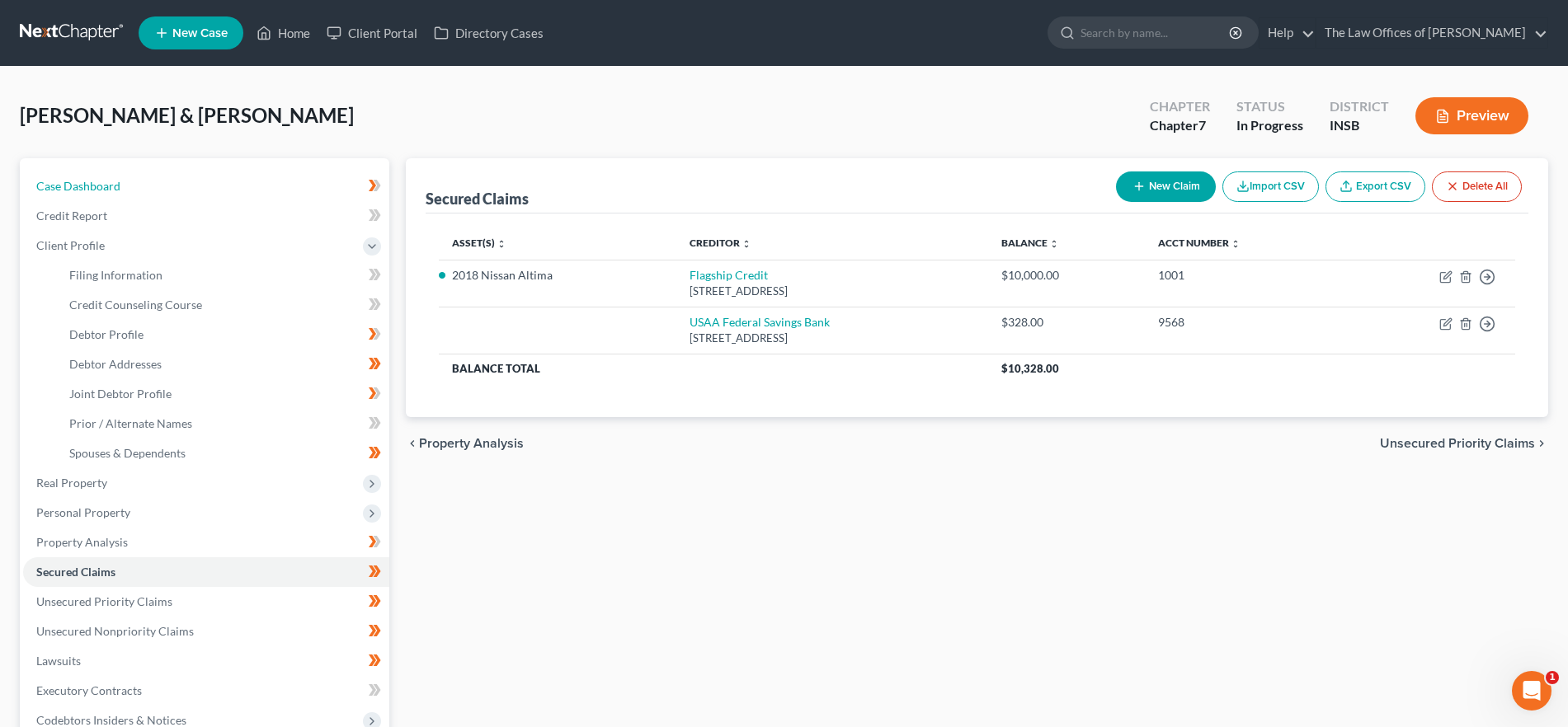
click at [165, 177] on link "Case Dashboard" at bounding box center [206, 186] width 366 height 30
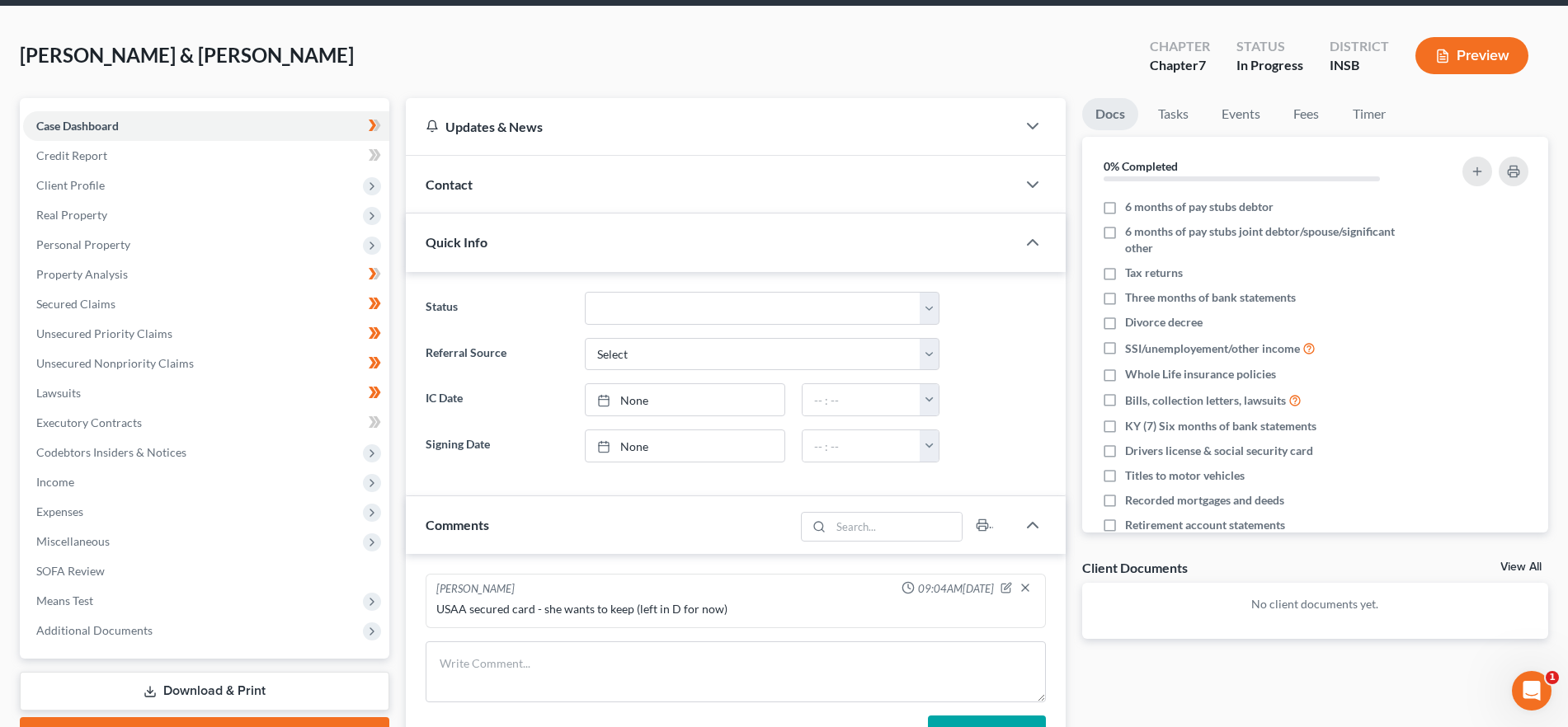
scroll to position [75, 0]
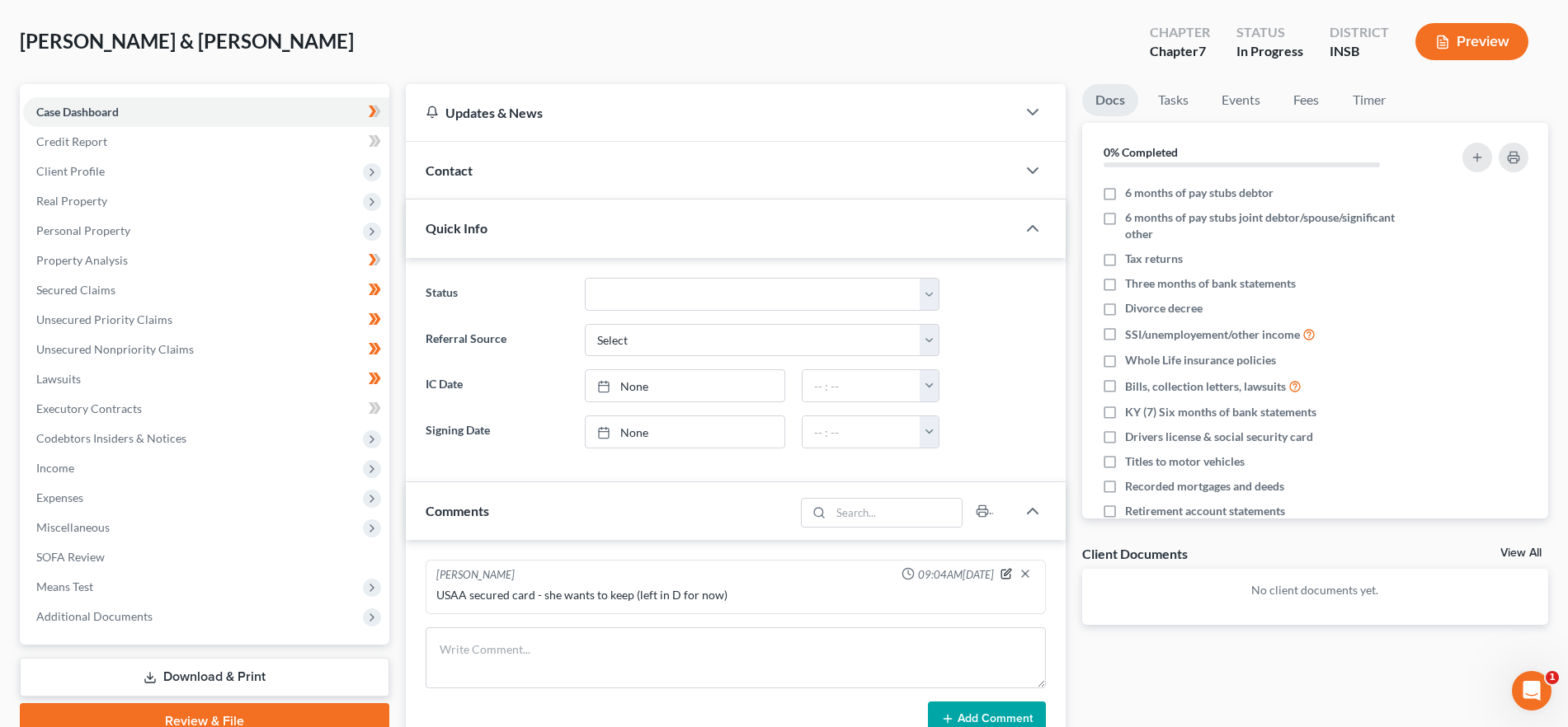
click at [1003, 573] on icon "button" at bounding box center [1006, 574] width 11 height 11
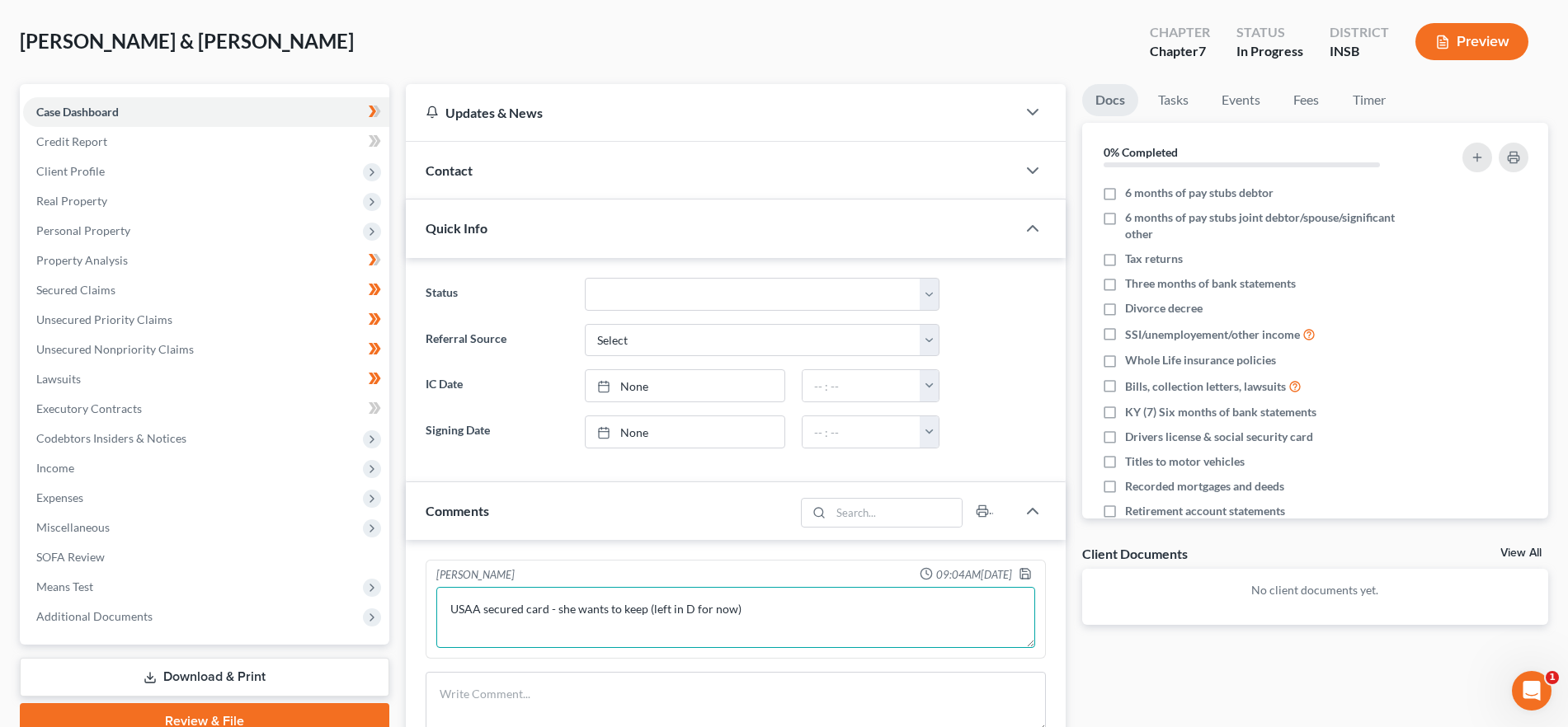
click at [795, 606] on textarea "USAA secured card - she wants to keep (left in D for now)" at bounding box center [735, 618] width 598 height 61
drag, startPoint x: 795, startPoint y: 606, endPoint x: 648, endPoint y: 602, distance: 147.1
click at [648, 602] on textarea "USAA secured card - she wants to keep (left in D for now)" at bounding box center [735, 618] width 598 height 61
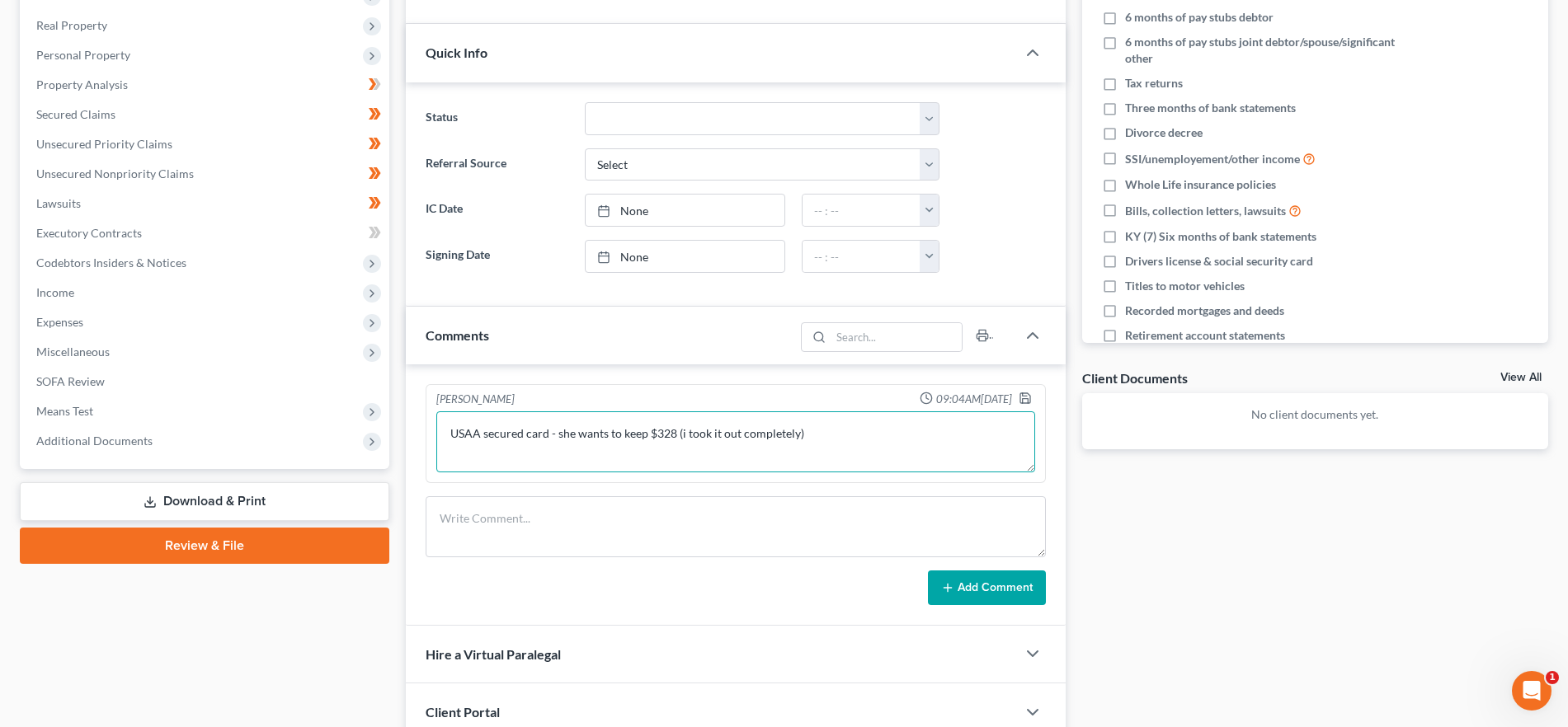
scroll to position [350, 0]
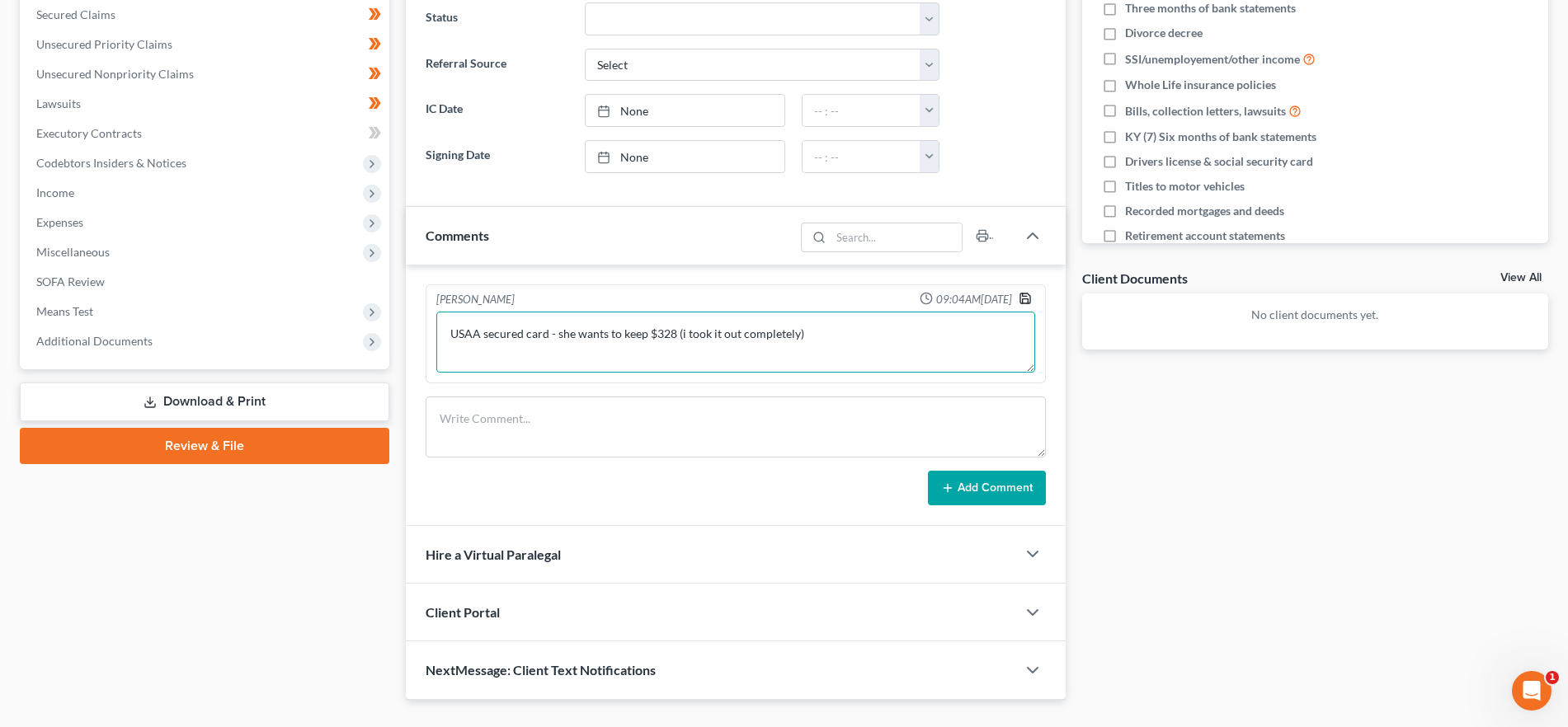
type textarea "USAA secured card - she wants to keep $328 (i took it out completely)"
click at [1026, 297] on icon "button" at bounding box center [1026, 298] width 13 height 13
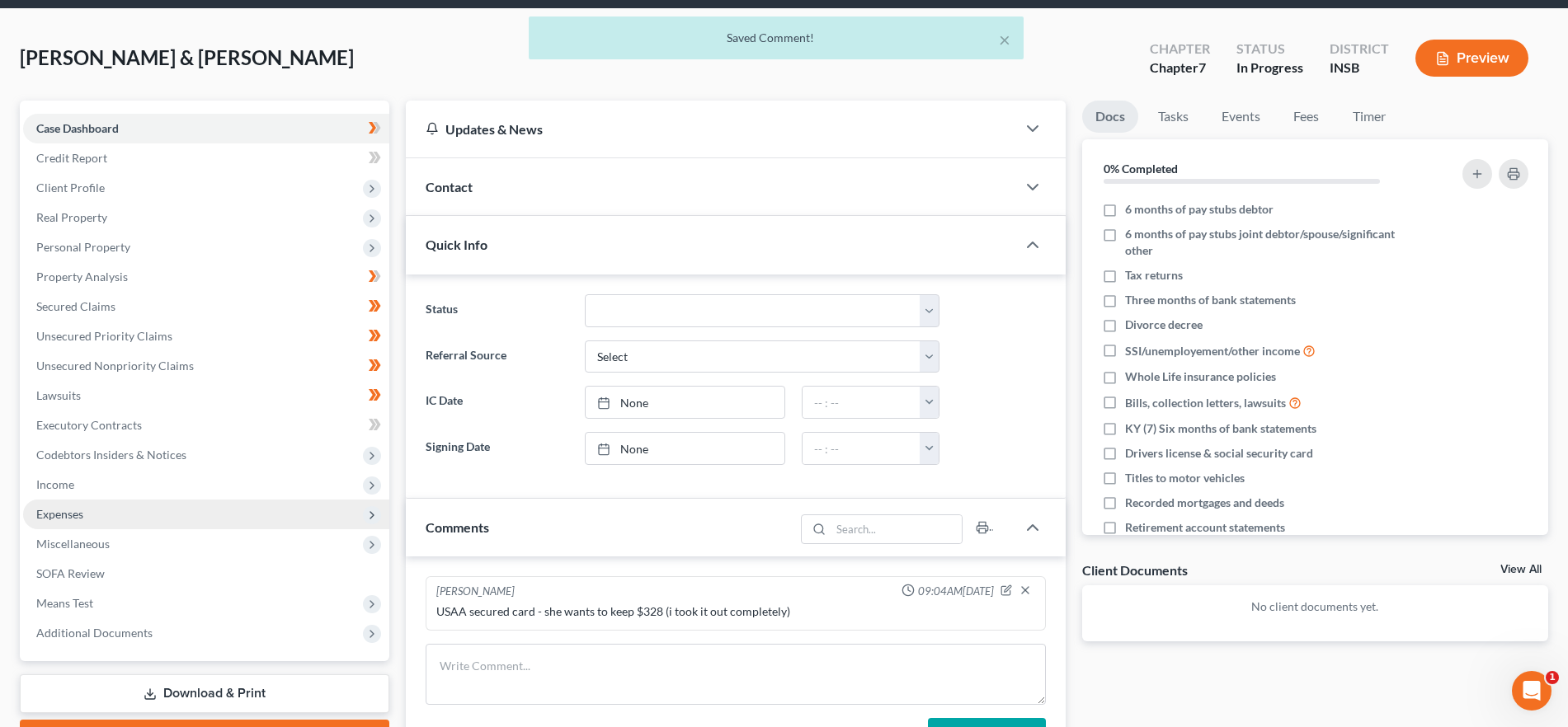
scroll to position [42, 0]
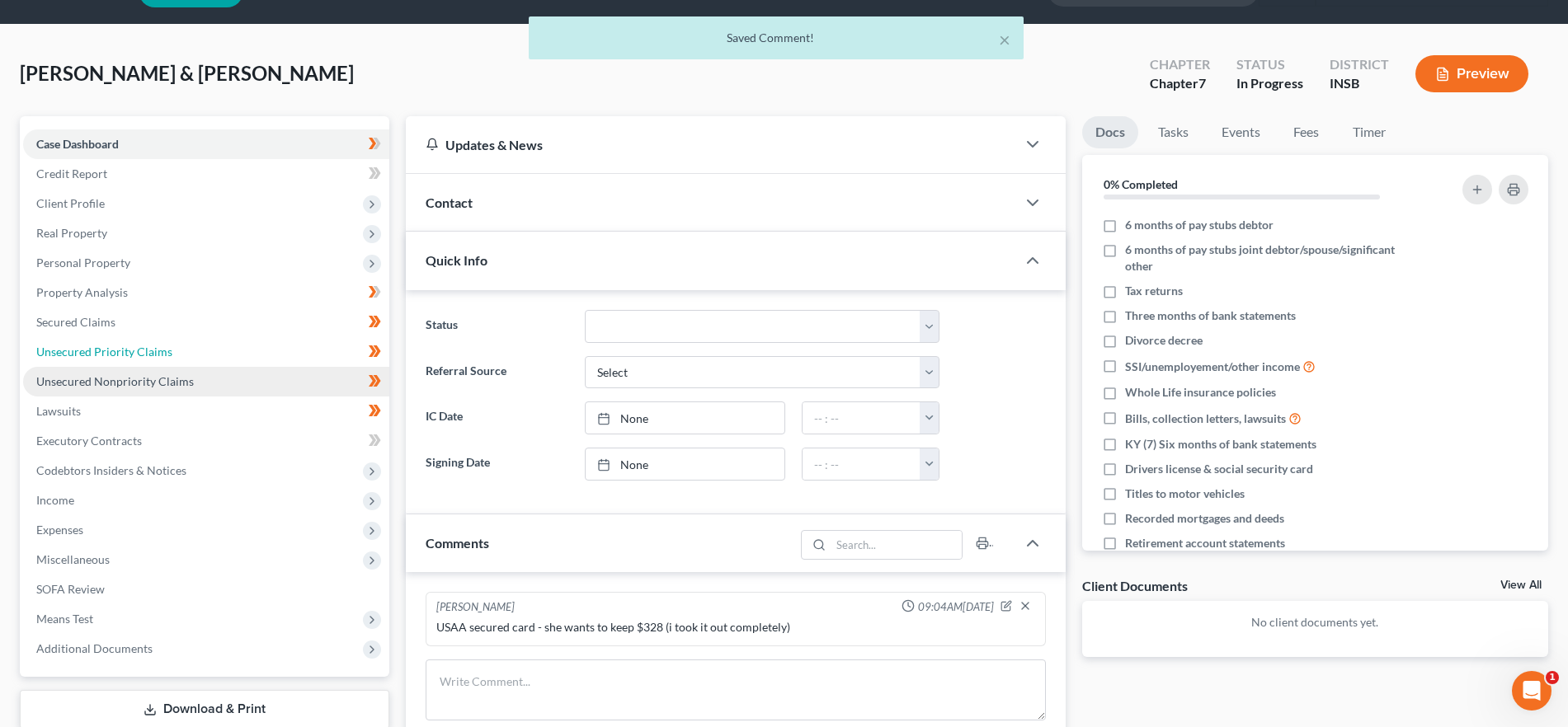
drag, startPoint x: 91, startPoint y: 345, endPoint x: 164, endPoint y: 368, distance: 76.5
click at [92, 344] on span "Unsecured Priority Claims" at bounding box center [104, 351] width 136 height 14
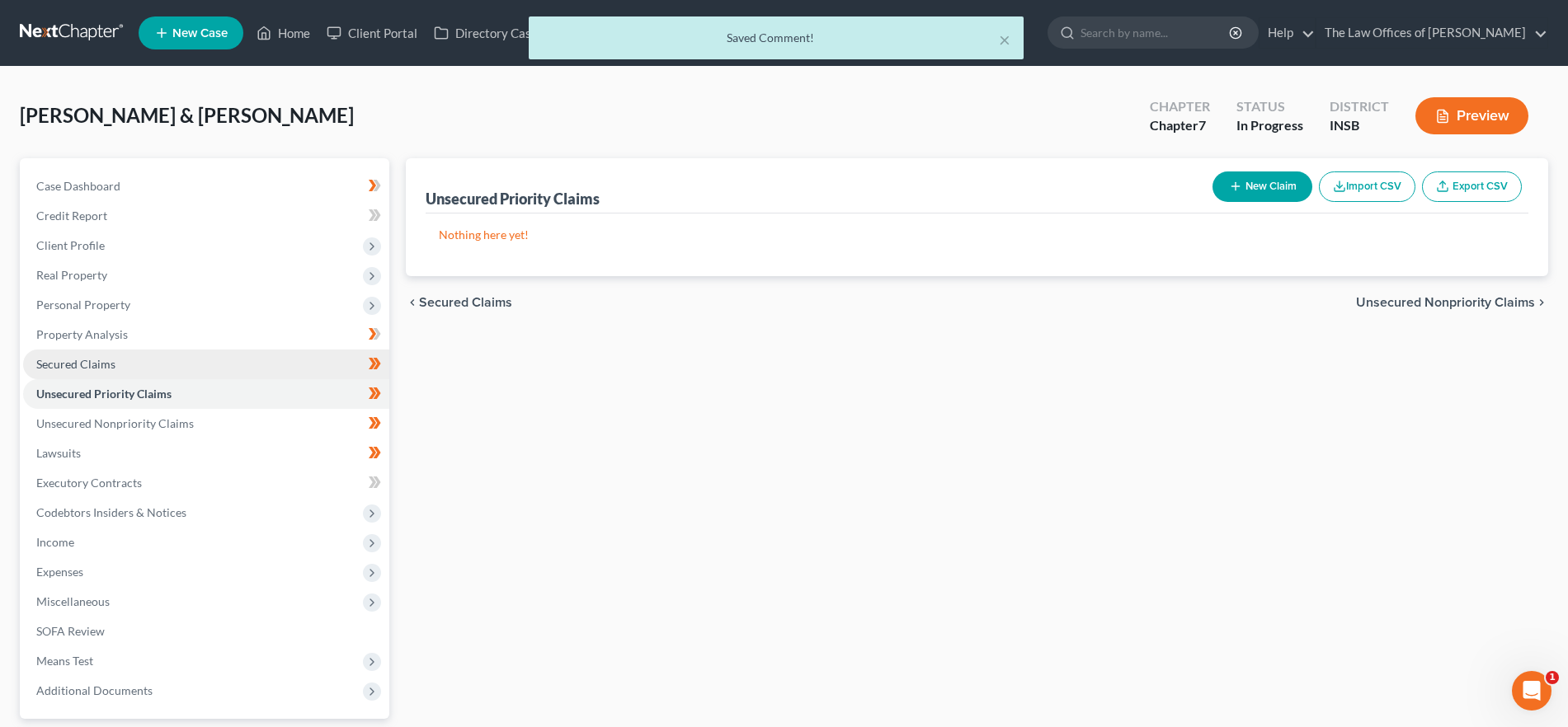
click at [122, 364] on link "Secured Claims" at bounding box center [206, 364] width 366 height 30
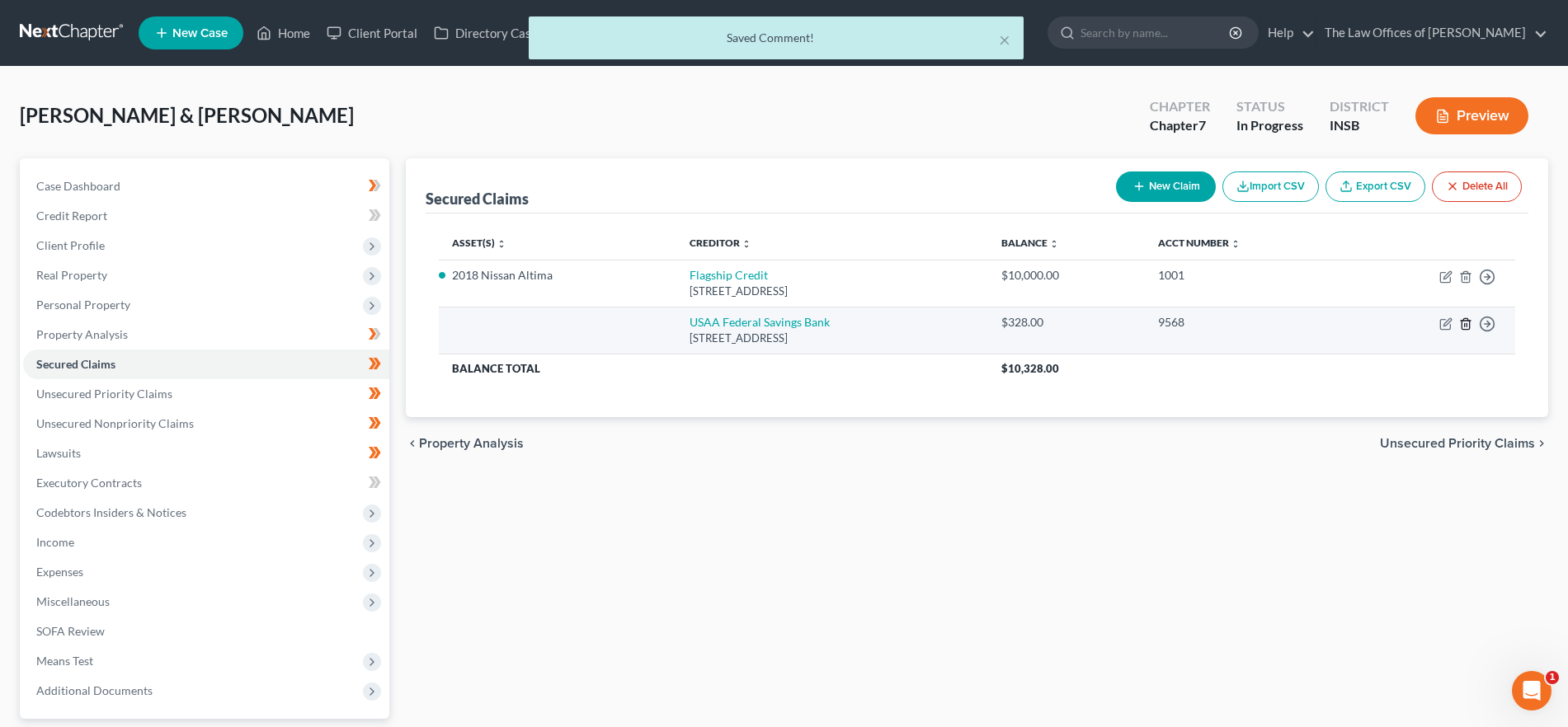
click at [1466, 322] on icon "button" at bounding box center [1466, 324] width 13 height 13
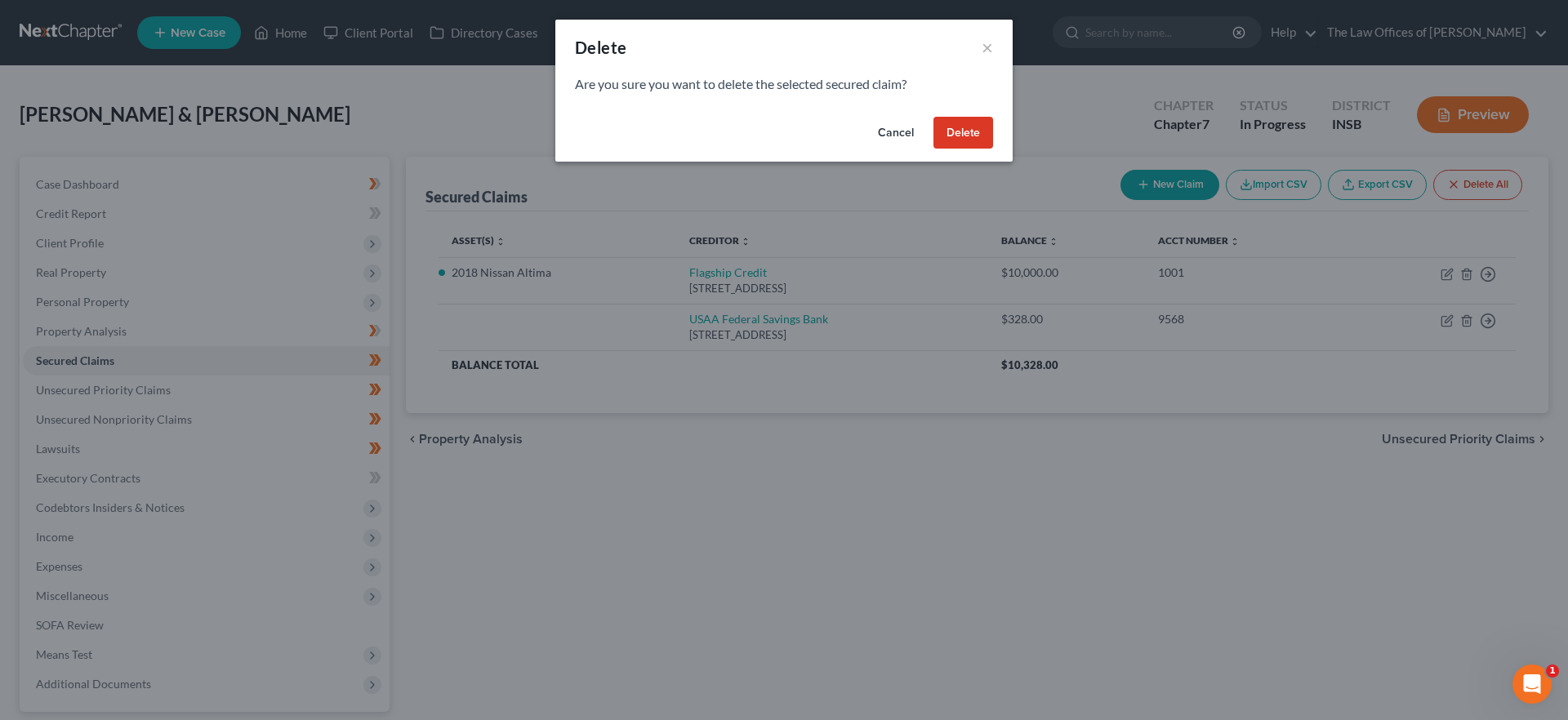
click at [971, 138] on button "Delete" at bounding box center [963, 133] width 60 height 32
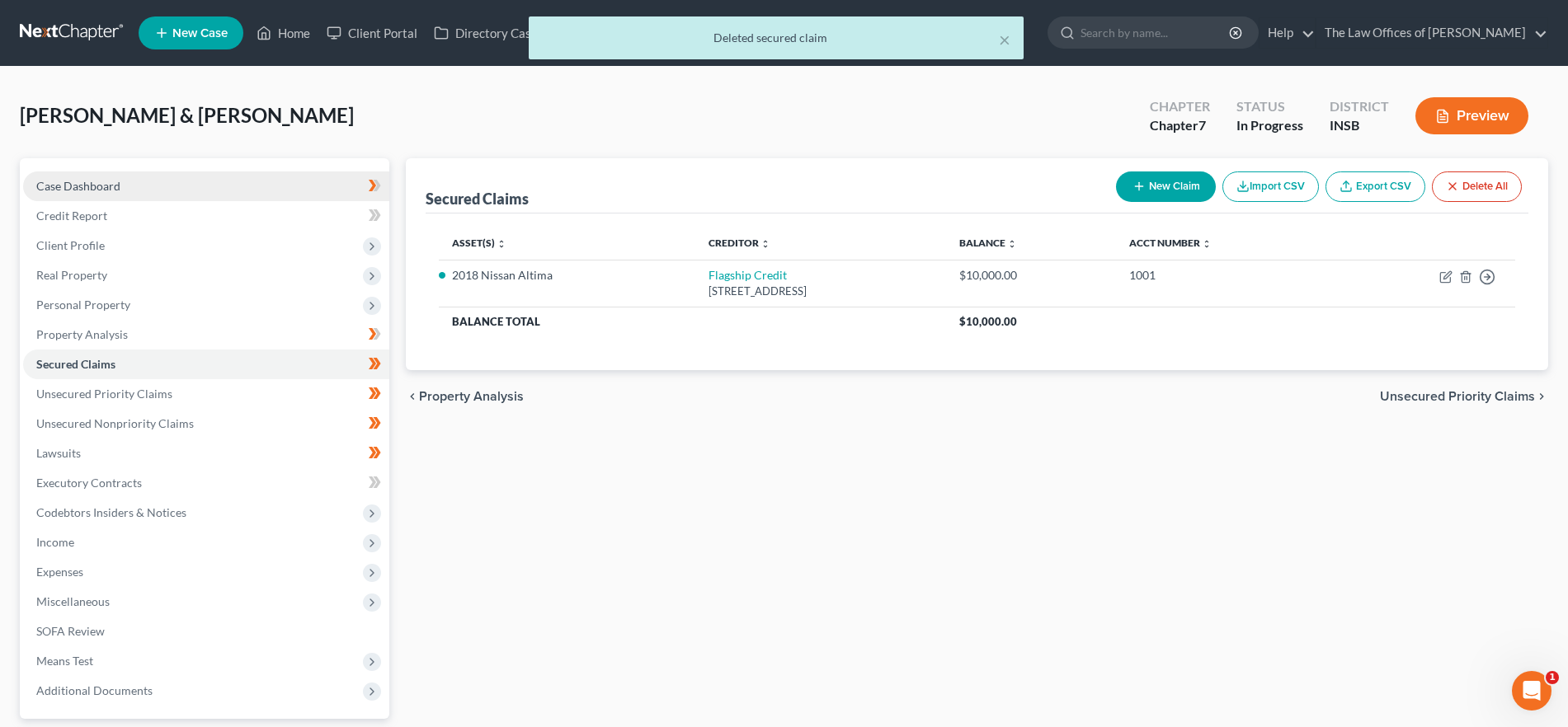
click at [132, 186] on link "Case Dashboard" at bounding box center [206, 186] width 366 height 30
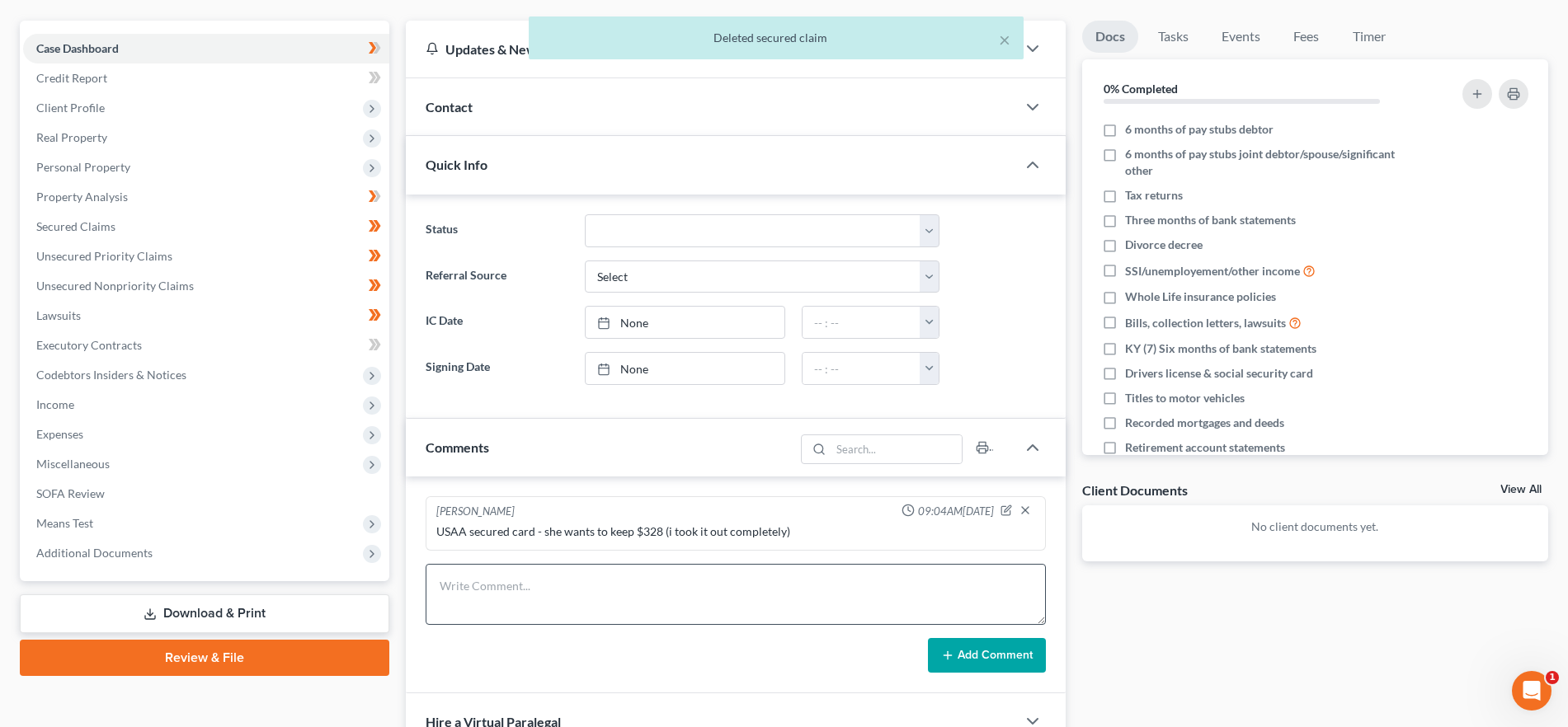
scroll to position [156, 0]
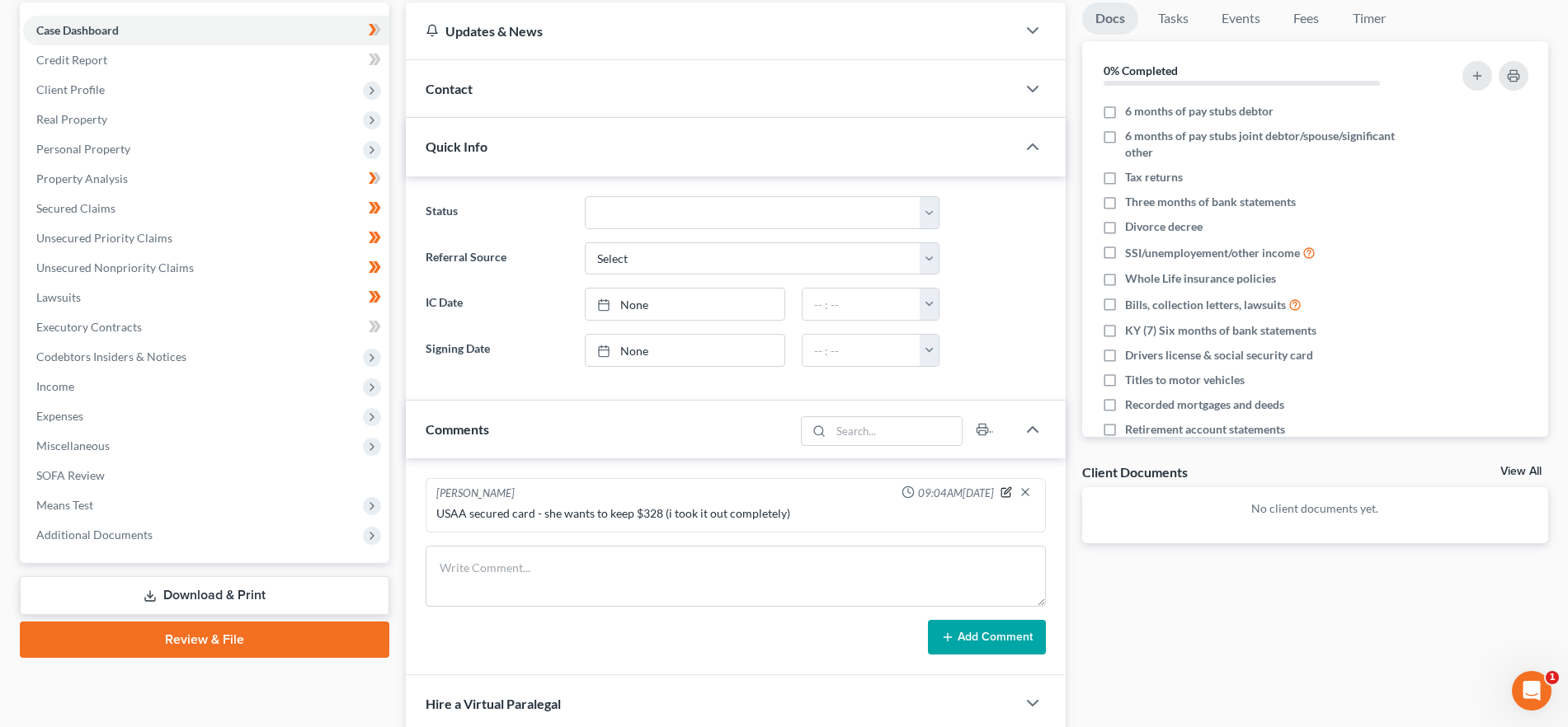
click at [1007, 490] on icon "button" at bounding box center [1006, 491] width 7 height 7
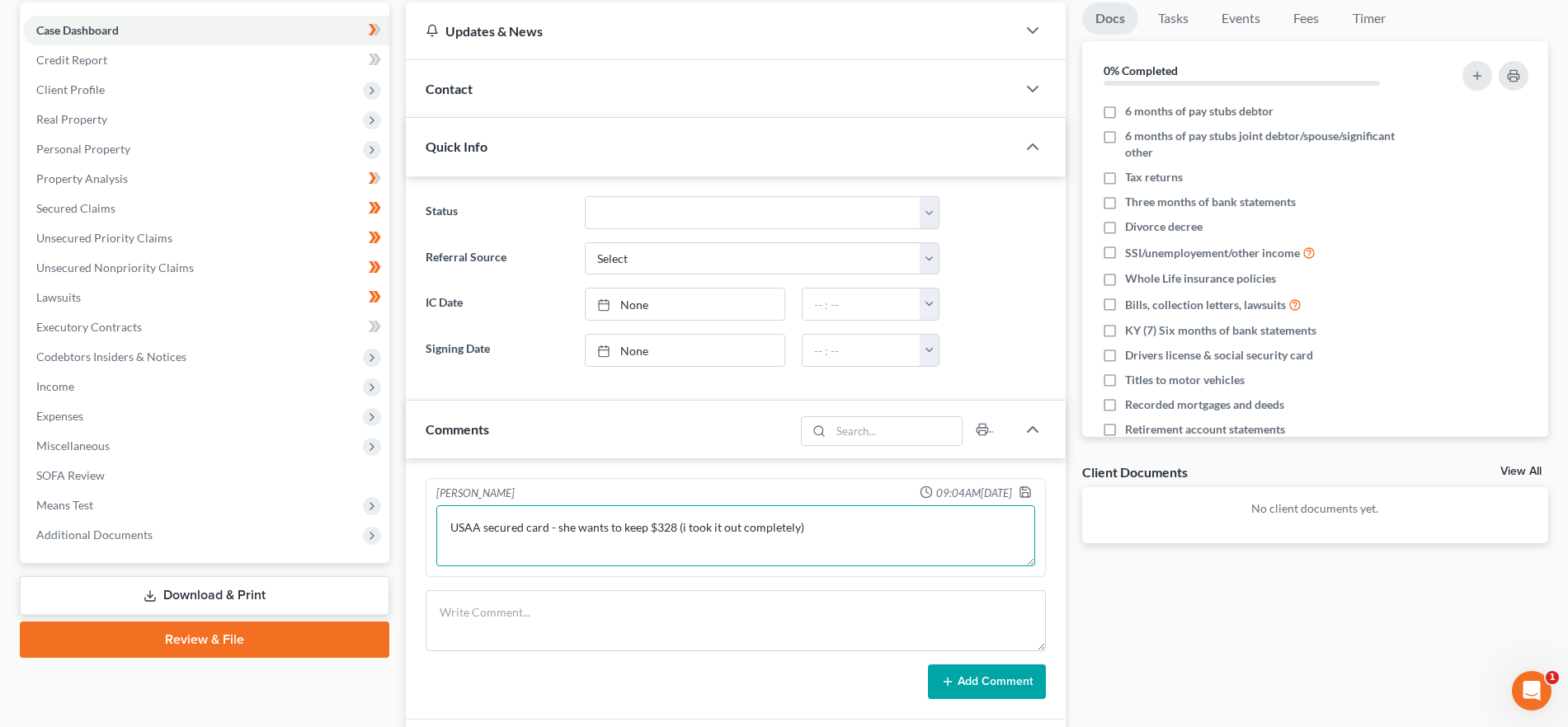
click at [548, 530] on textarea "USAA secured card - she wants to keep $328 (i took it out completely)" at bounding box center [735, 537] width 598 height 61
type textarea "USAA secured card x9568 - she wants to keep $328 (i took it out completely)"
click at [1020, 487] on icon "button" at bounding box center [1026, 493] width 13 height 13
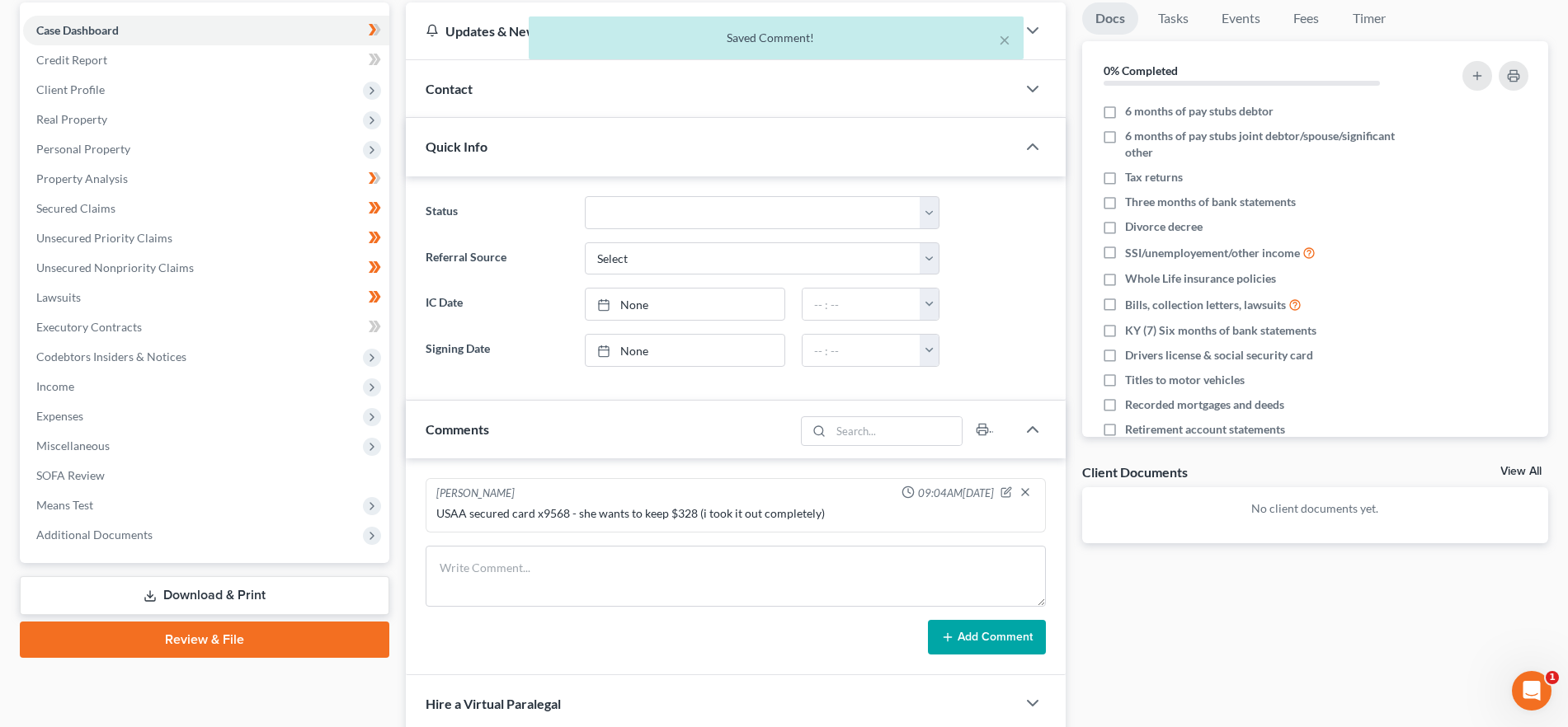
drag, startPoint x: 167, startPoint y: 581, endPoint x: 734, endPoint y: 454, distance: 581.0
click at [167, 581] on link "Download & Print" at bounding box center [205, 596] width 369 height 39
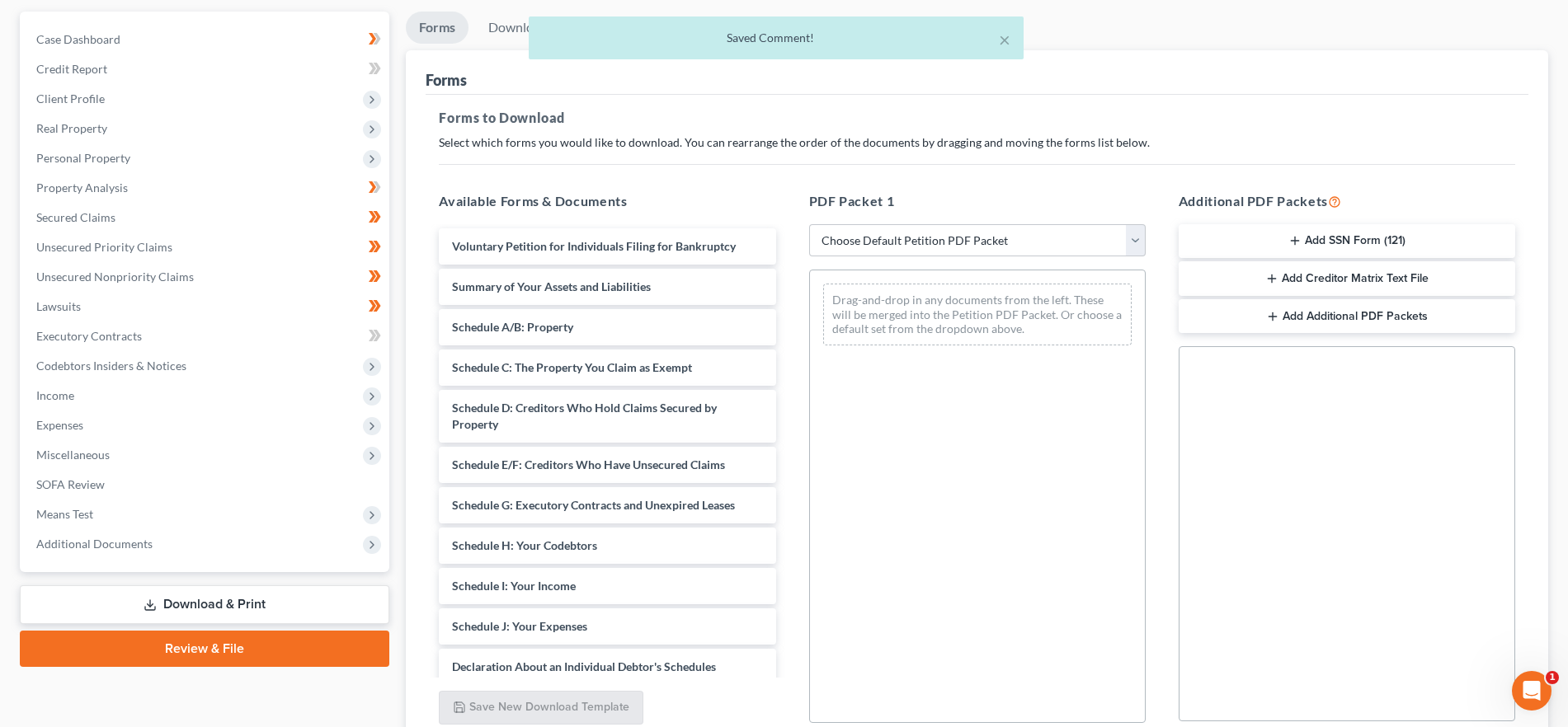
scroll to position [183, 0]
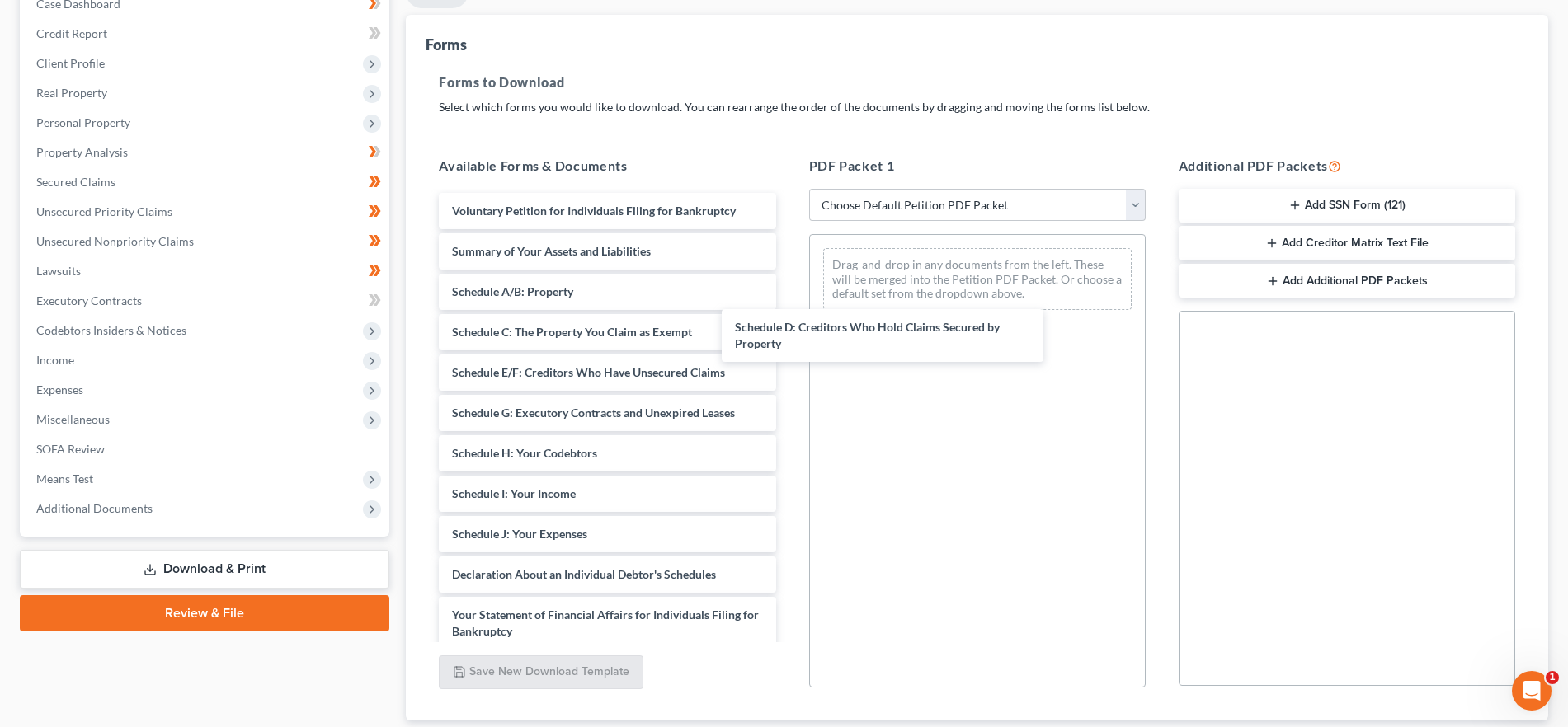
drag, startPoint x: 644, startPoint y: 383, endPoint x: 763, endPoint y: 344, distance: 125.2
click at [788, 292] on div "Schedule D: Creditors Who Hold Claims Secured by Property Voluntary Petition fo…" at bounding box center [607, 567] width 363 height 749
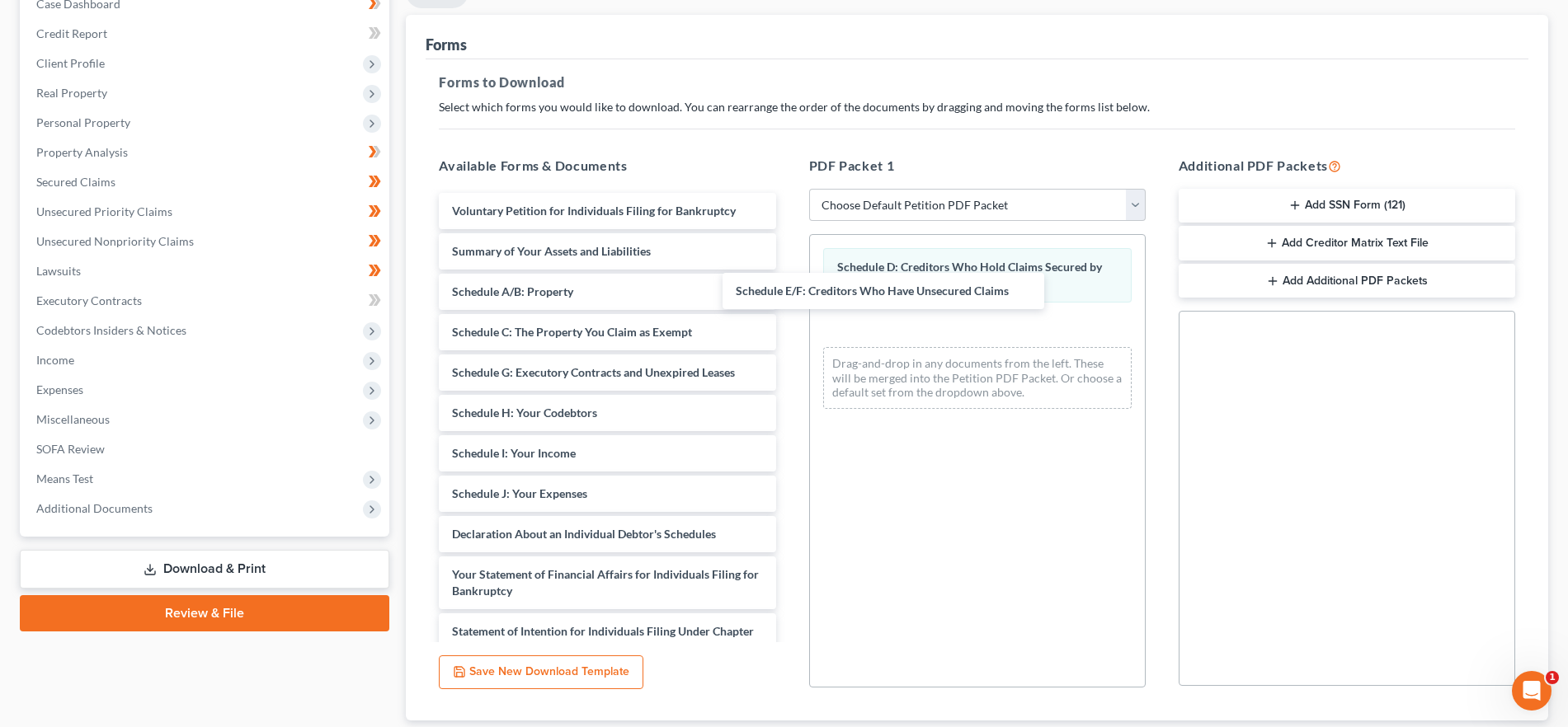
drag, startPoint x: 690, startPoint y: 378, endPoint x: 808, endPoint y: 361, distance: 119.2
click at [788, 297] on div "Schedule E/F: Creditors Who Have Unsecured Claims Voluntary Petition for Indivi…" at bounding box center [607, 547] width 363 height 709
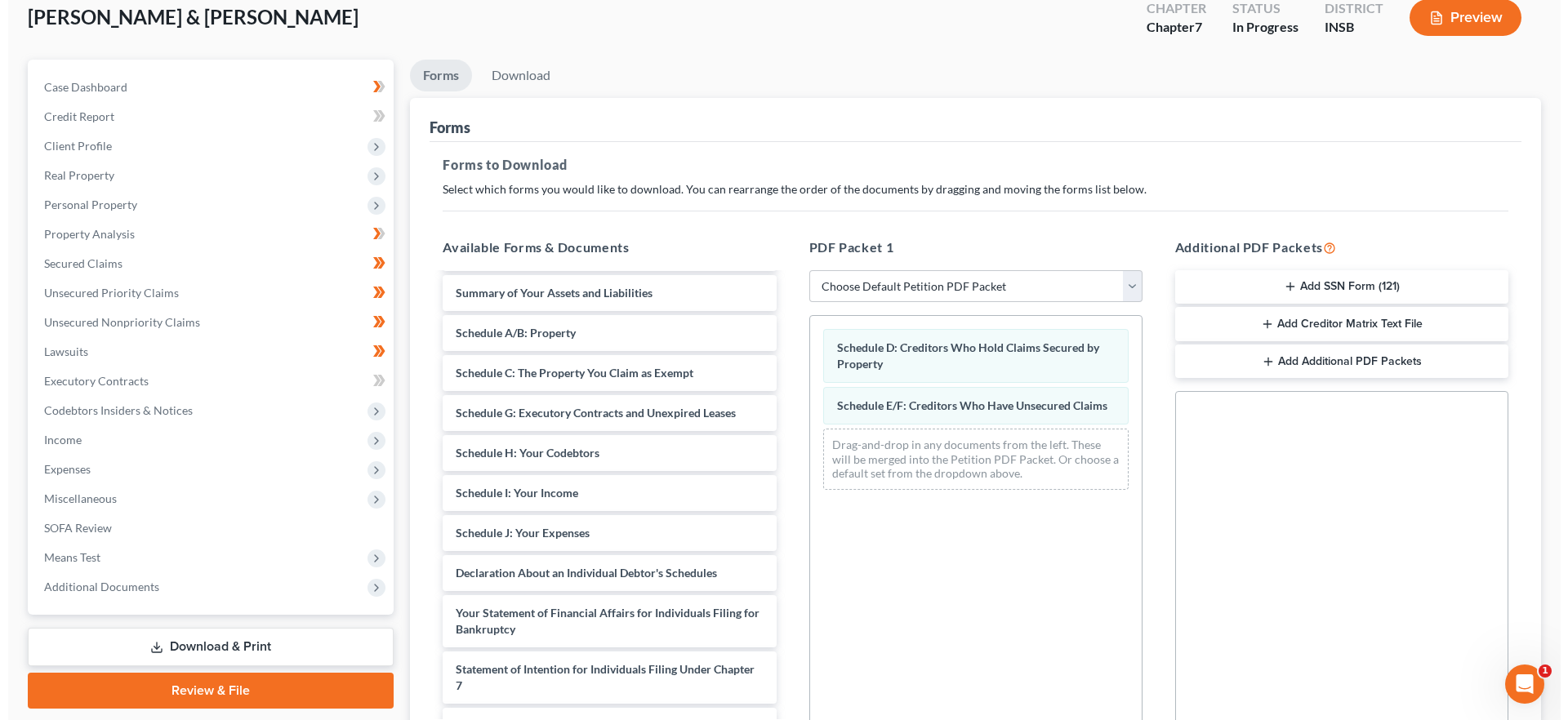
scroll to position [0, 0]
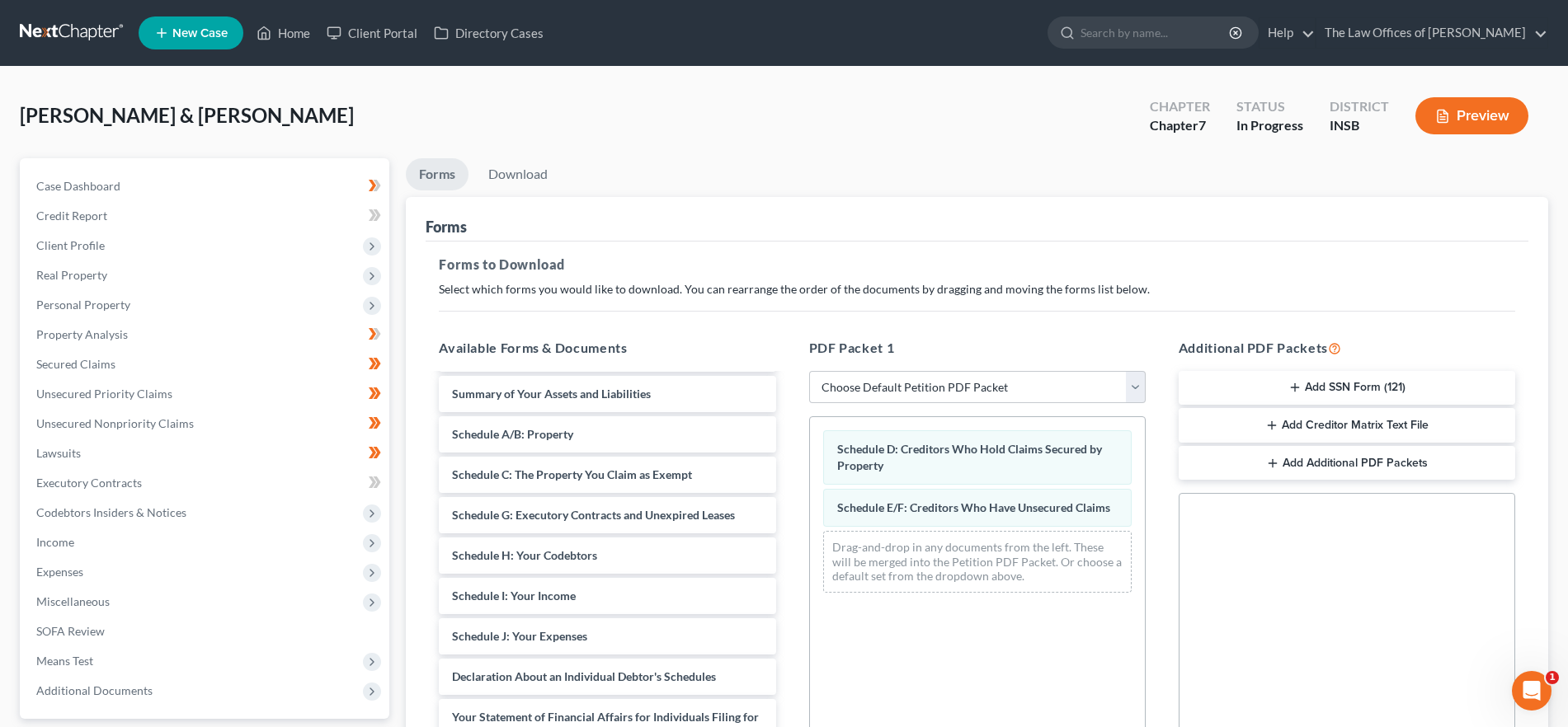
click at [1461, 121] on button "Preview" at bounding box center [1471, 116] width 113 height 37
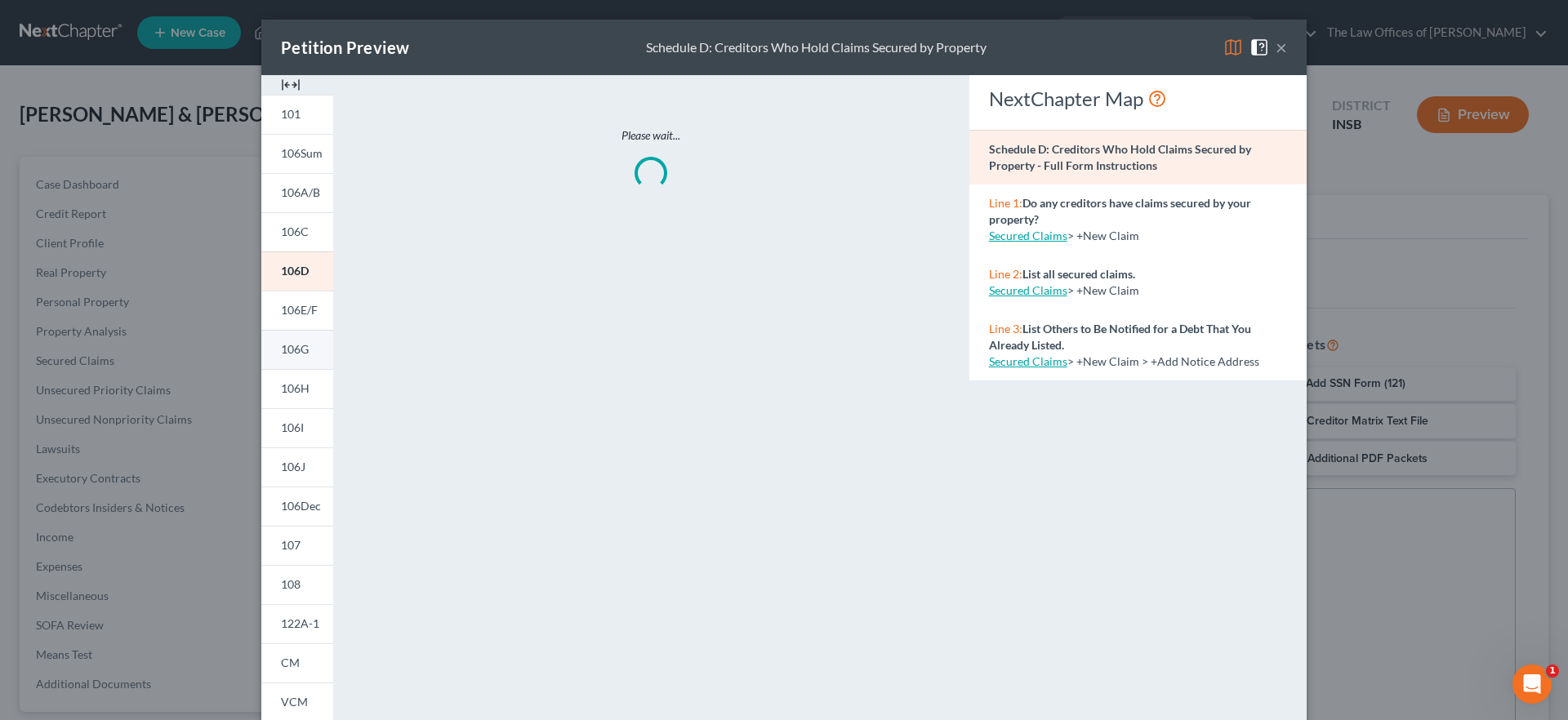
click at [299, 361] on link "106G" at bounding box center [297, 349] width 72 height 39
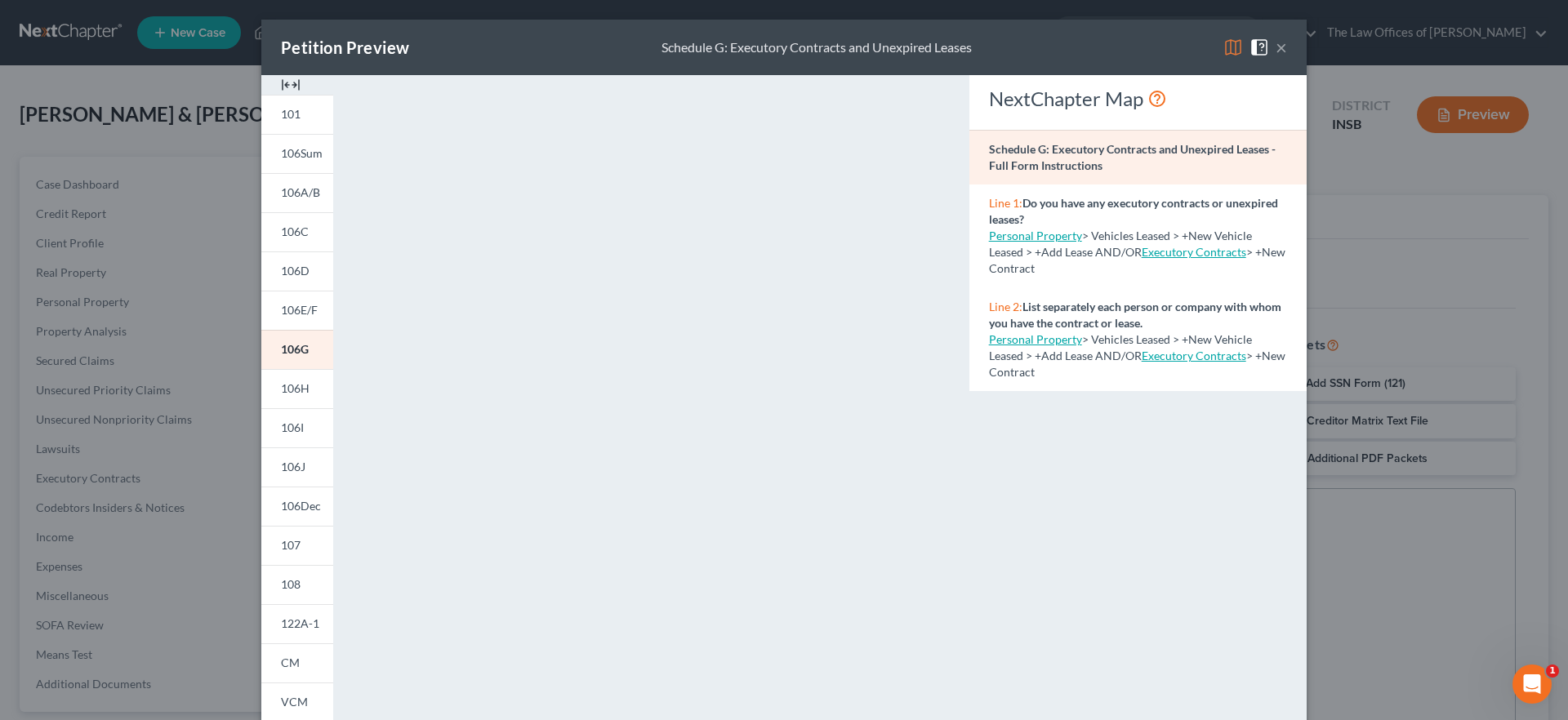
click at [1278, 45] on button "×" at bounding box center [1282, 47] width 11 height 20
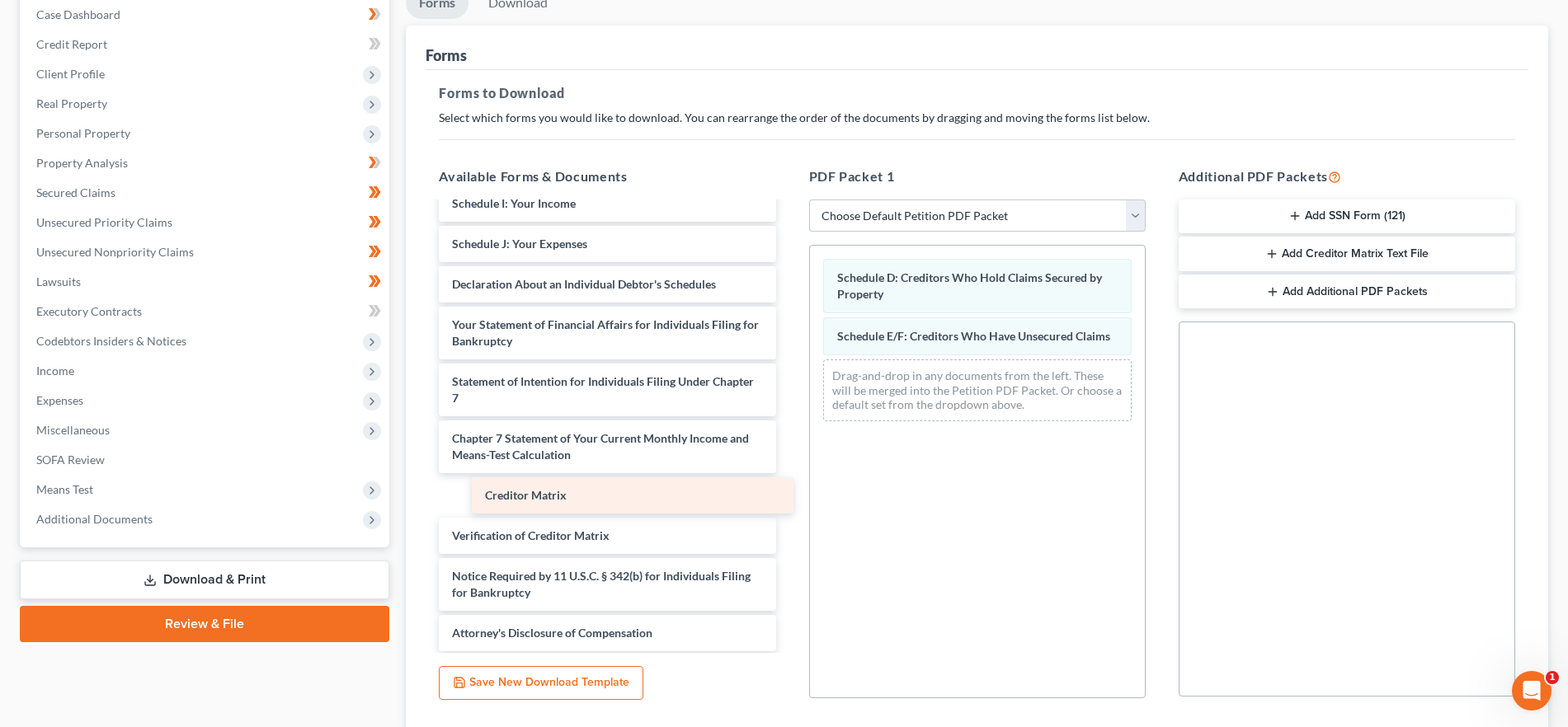
scroll to position [223, 0]
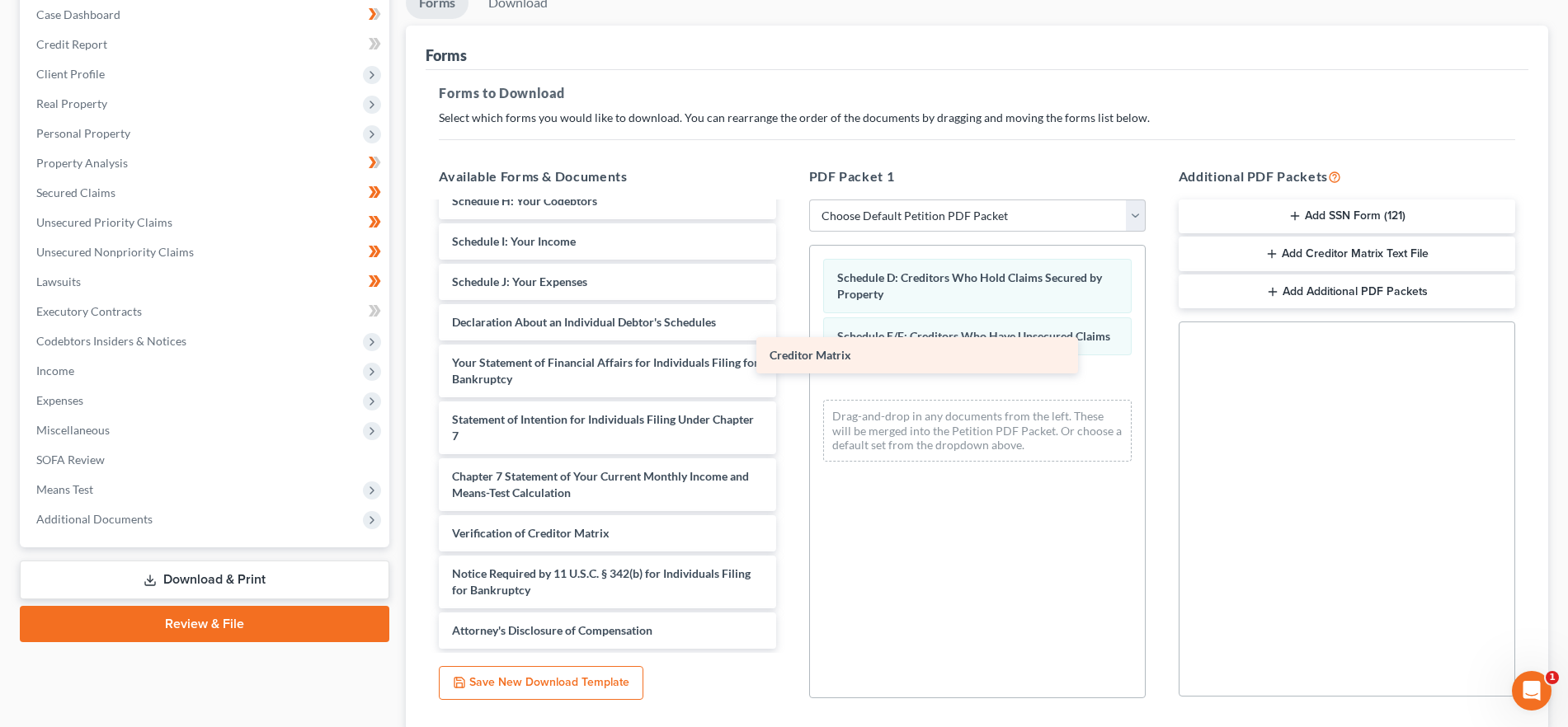
drag, startPoint x: 641, startPoint y: 500, endPoint x: 959, endPoint y: 361, distance: 347.1
click at [788, 361] on div "Creditor Matrix Voluntary Petition for Individuals Filing for Bankruptcy Summar…" at bounding box center [607, 315] width 363 height 668
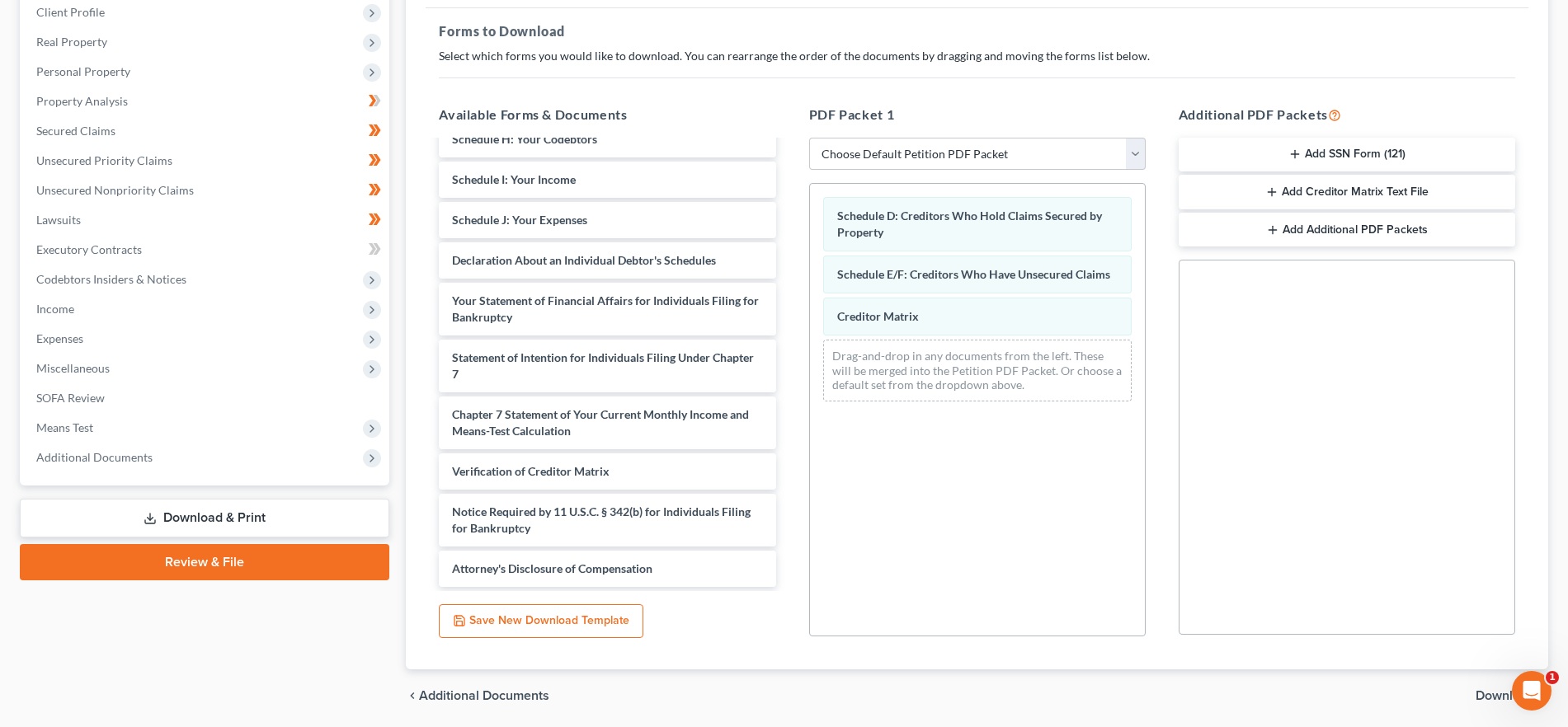
scroll to position [291, 0]
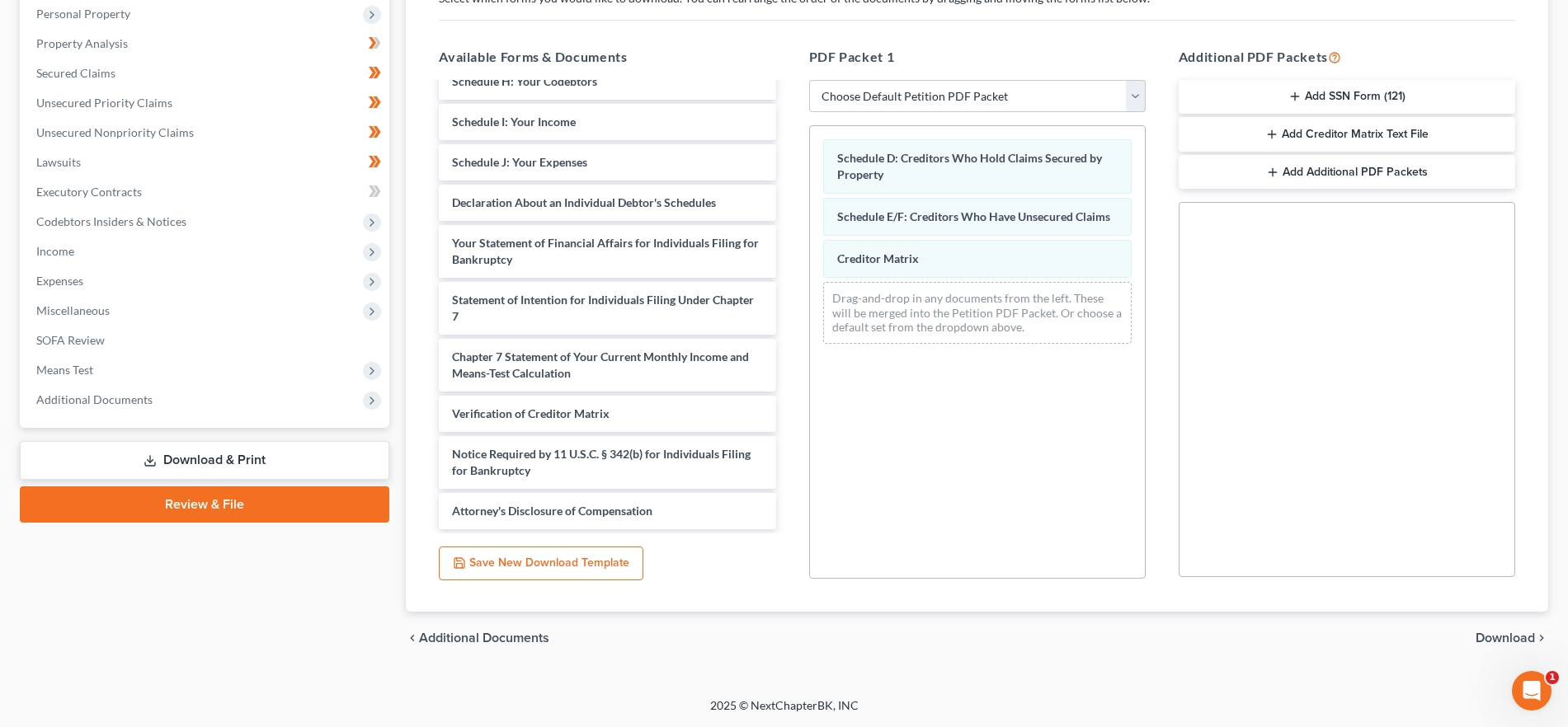
click at [1505, 641] on span "Download" at bounding box center [1505, 638] width 59 height 13
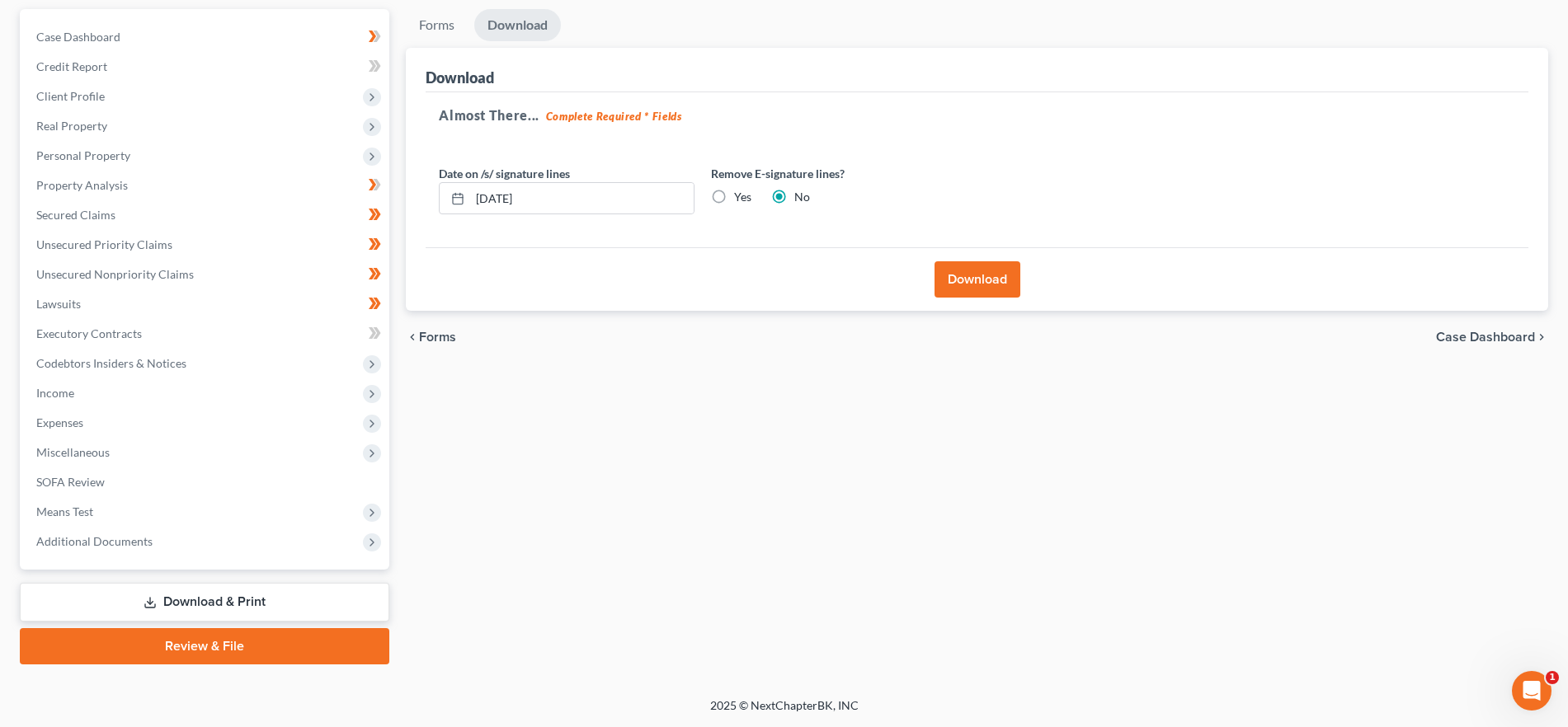
scroll to position [149, 0]
click at [989, 275] on button "Download" at bounding box center [978, 279] width 86 height 36
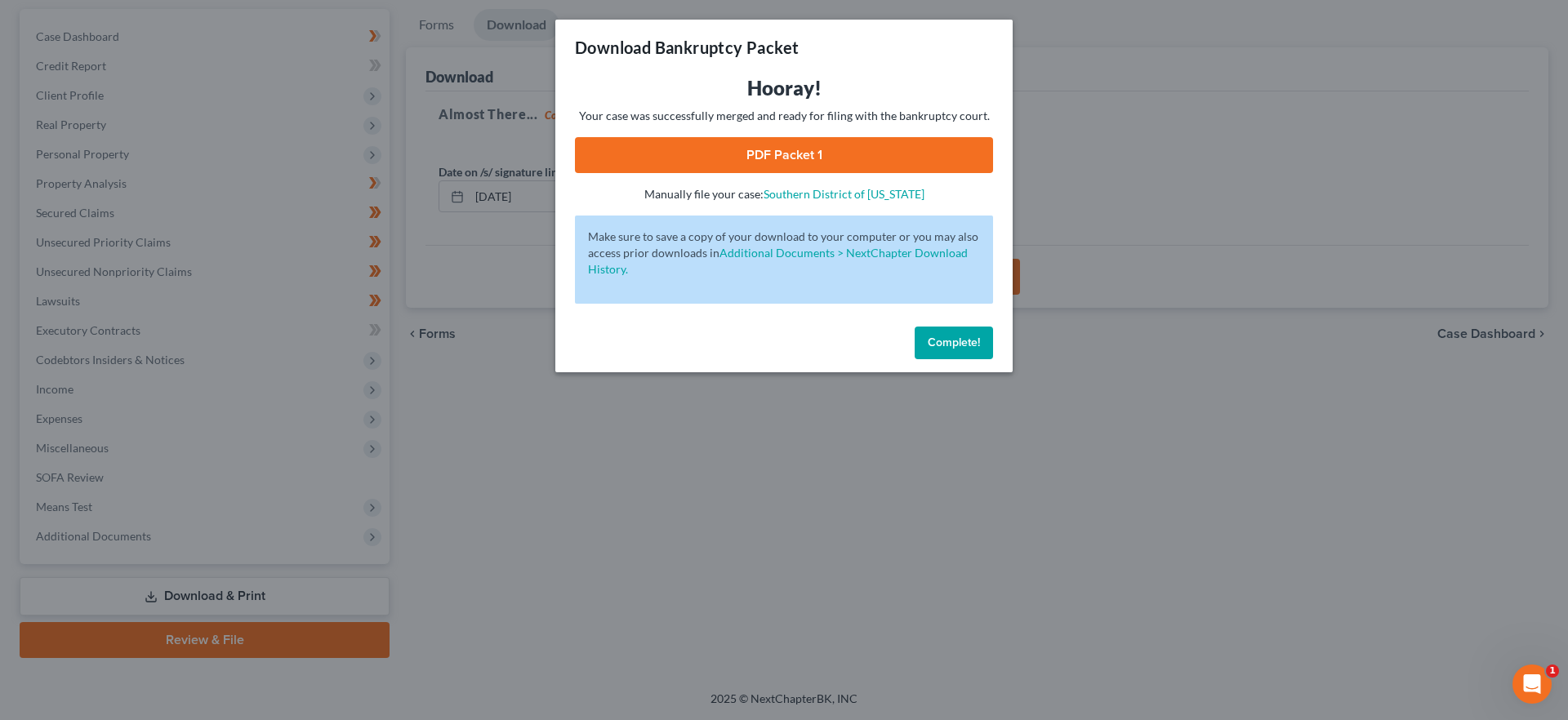
drag, startPoint x: 803, startPoint y: 154, endPoint x: 1180, endPoint y: 351, distance: 425.4
click at [803, 153] on link "PDF Packet 1" at bounding box center [784, 155] width 418 height 36
drag, startPoint x: 982, startPoint y: 333, endPoint x: 232, endPoint y: 305, distance: 750.5
click at [982, 333] on button "Complete!" at bounding box center [954, 343] width 79 height 32
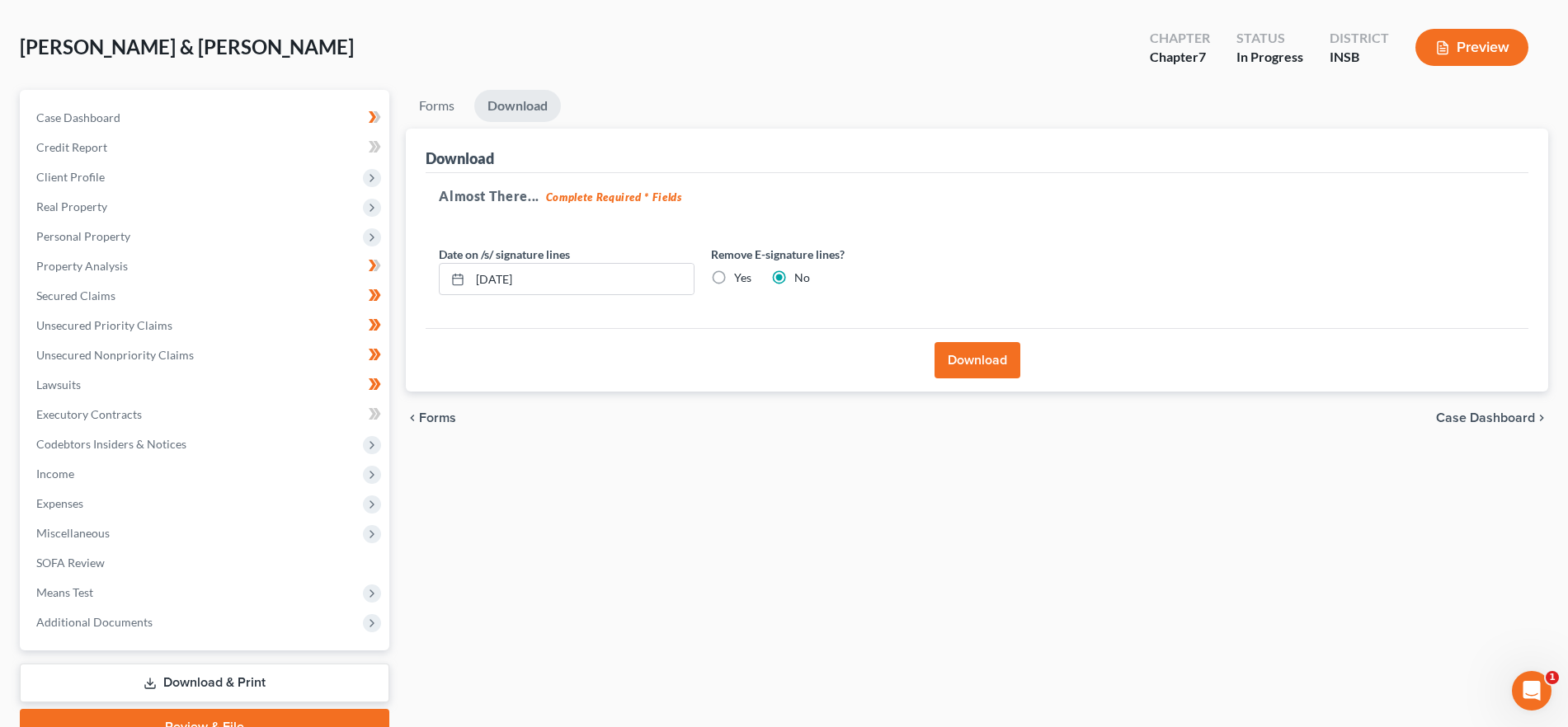
scroll to position [0, 0]
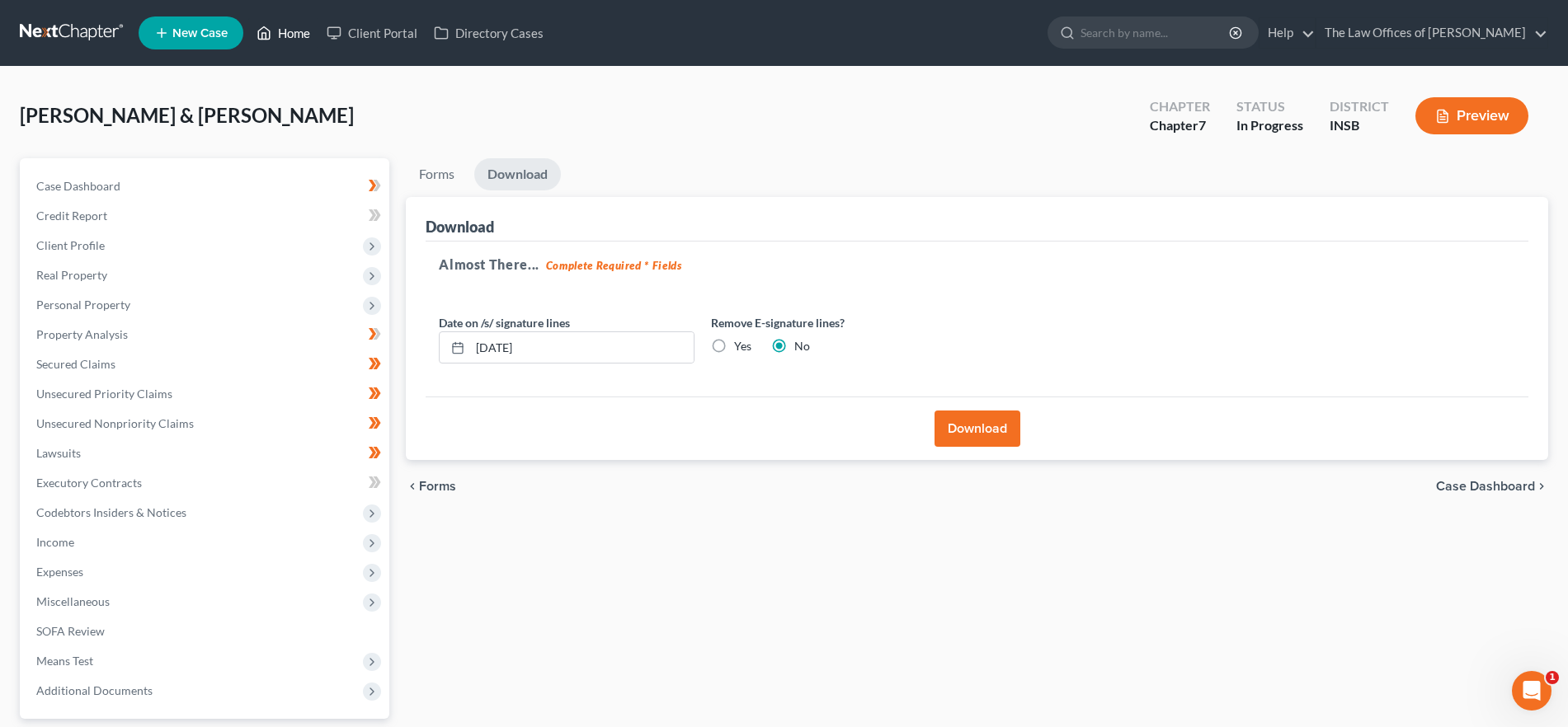
drag, startPoint x: 280, startPoint y: 30, endPoint x: 11, endPoint y: 65, distance: 271.3
click at [280, 30] on link "Home" at bounding box center [283, 33] width 70 height 30
